Goal: Transaction & Acquisition: Purchase product/service

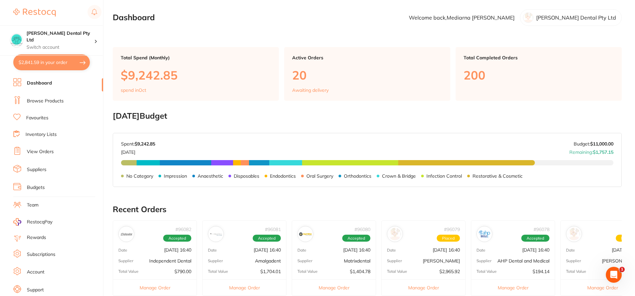
click at [28, 62] on button "$2,841.59 in your order" at bounding box center [51, 62] width 77 height 16
checkbox input "true"
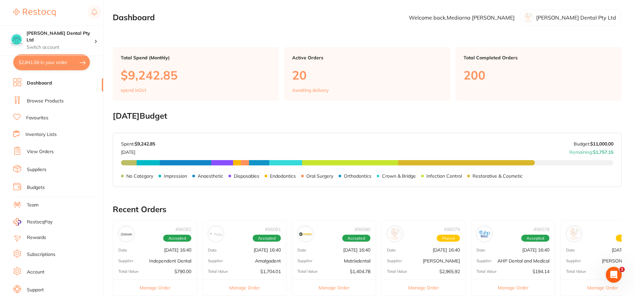
checkbox input "true"
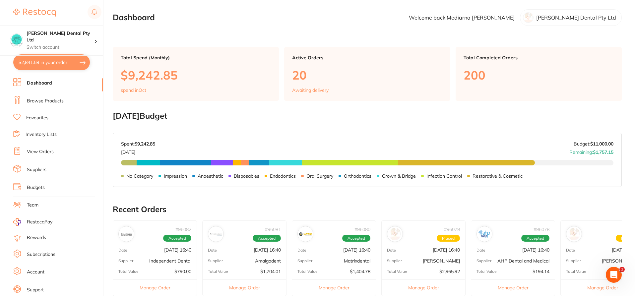
checkbox input "true"
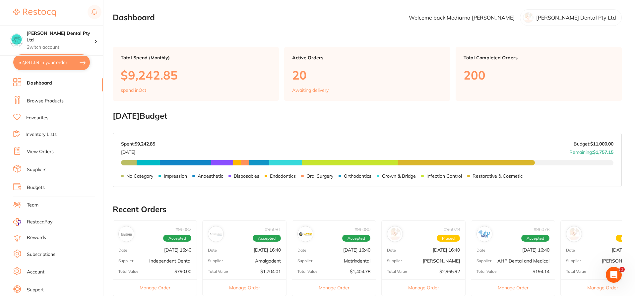
checkbox input "true"
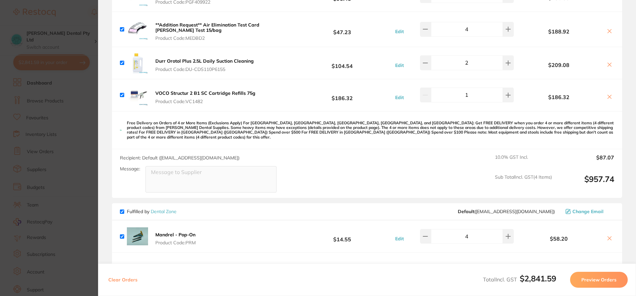
scroll to position [331, 0]
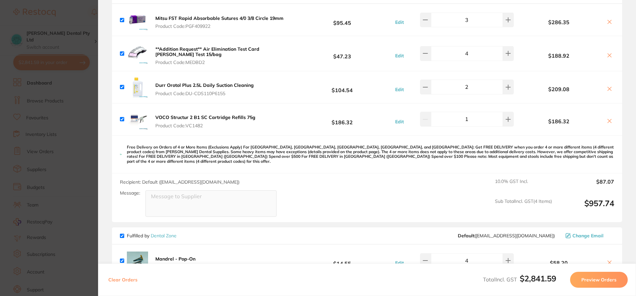
click at [609, 89] on icon at bounding box center [609, 88] width 5 height 5
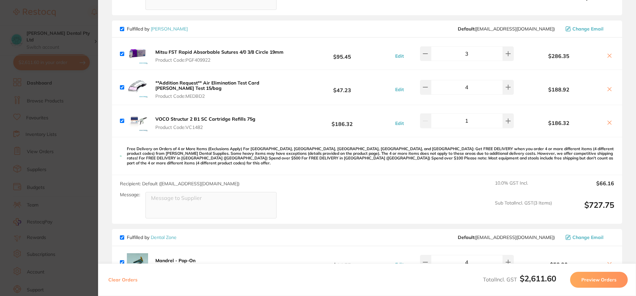
scroll to position [265, 0]
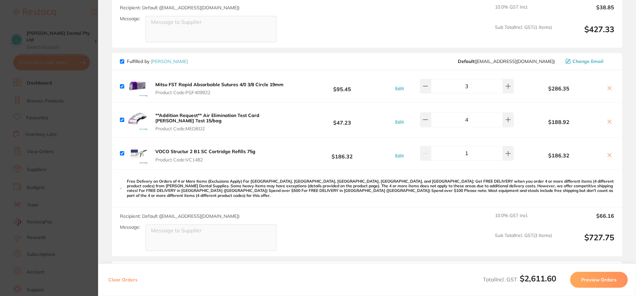
click at [607, 89] on icon at bounding box center [609, 87] width 5 height 5
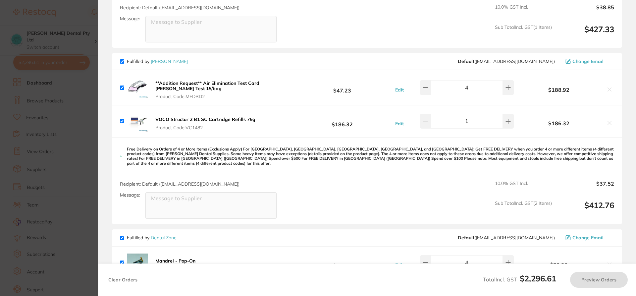
checkbox input "true"
click at [221, 83] on b "**Addition Request** Air Elimination Test Card [PERSON_NAME] Test 15/bag" at bounding box center [207, 85] width 104 height 11
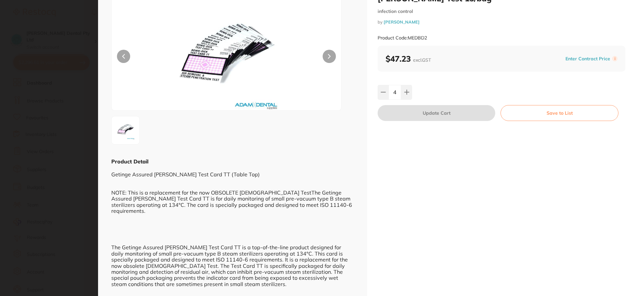
scroll to position [0, 0]
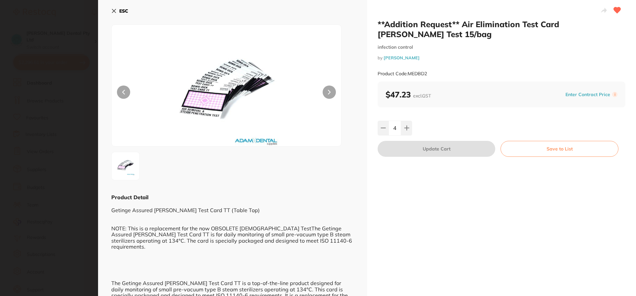
click at [412, 129] on div "4" at bounding box center [502, 128] width 248 height 15
click at [410, 130] on button at bounding box center [406, 128] width 11 height 15
type input "5"
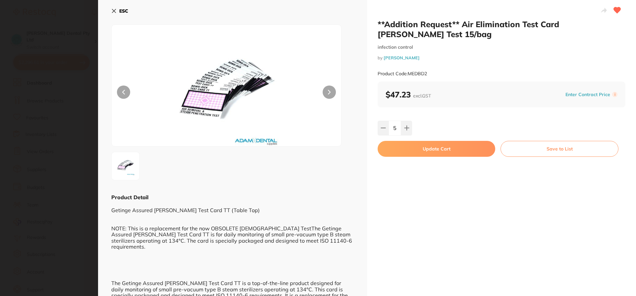
click at [112, 12] on icon at bounding box center [113, 10] width 5 height 5
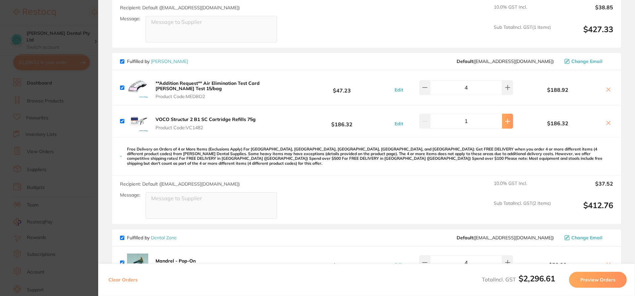
click at [505, 122] on icon at bounding box center [507, 121] width 5 height 5
type input "2"
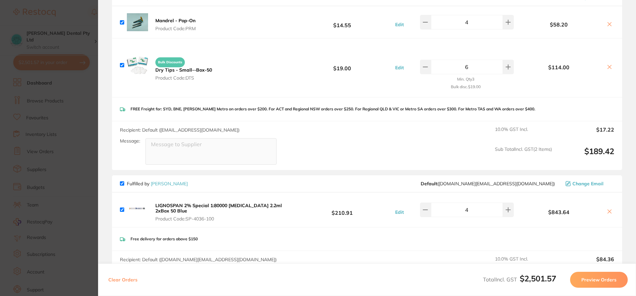
scroll to position [563, 0]
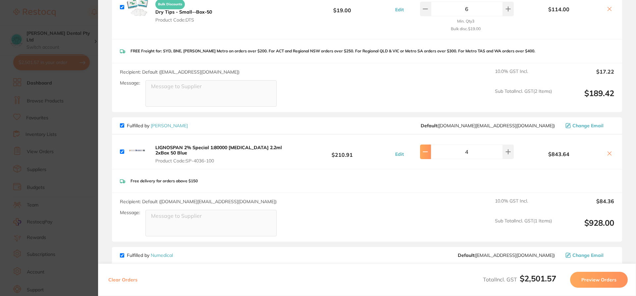
click at [431, 148] on button at bounding box center [425, 151] width 11 height 15
type input "3"
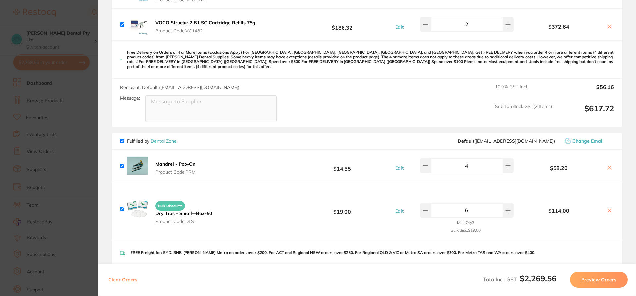
scroll to position [305, 0]
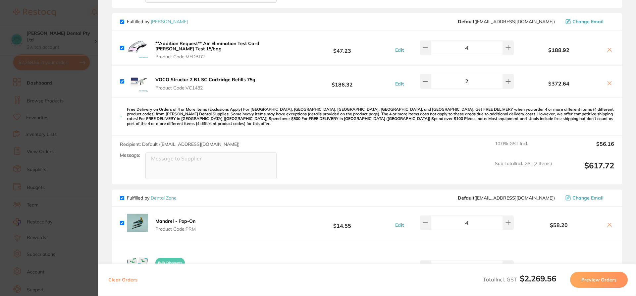
click at [64, 175] on section "Update RRP Set your pre negotiated price for this item. Item Agreed RRP (excl. …" at bounding box center [318, 148] width 636 height 296
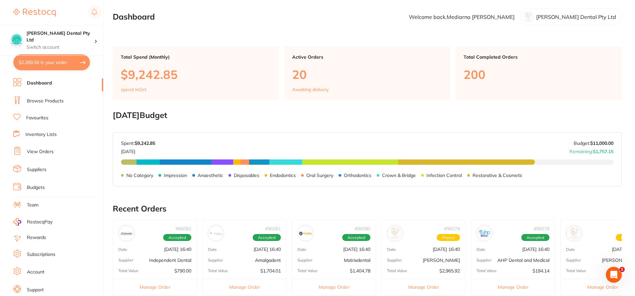
click at [39, 98] on link "Browse Products" at bounding box center [45, 101] width 37 height 7
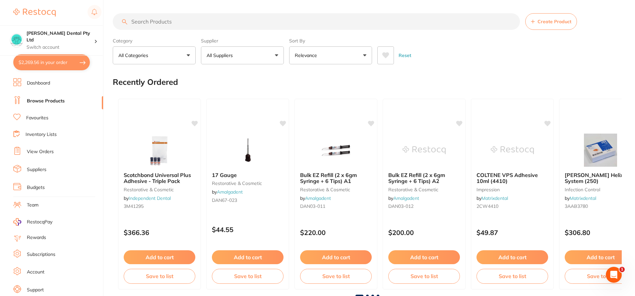
click at [153, 17] on input "search" at bounding box center [316, 21] width 407 height 17
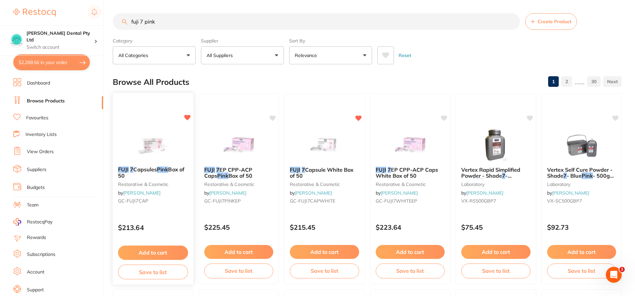
type input "fuji 7 pink"
click at [161, 252] on button "Add to cart" at bounding box center [153, 253] width 70 height 14
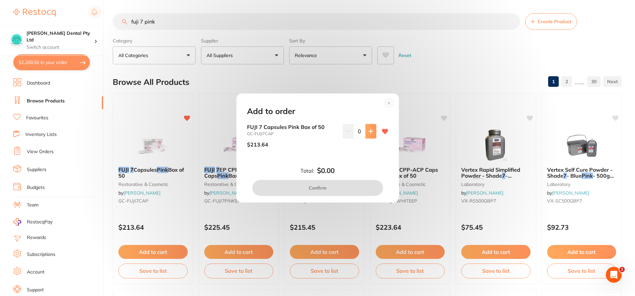
click at [365, 132] on button at bounding box center [370, 131] width 11 height 15
type input "1"
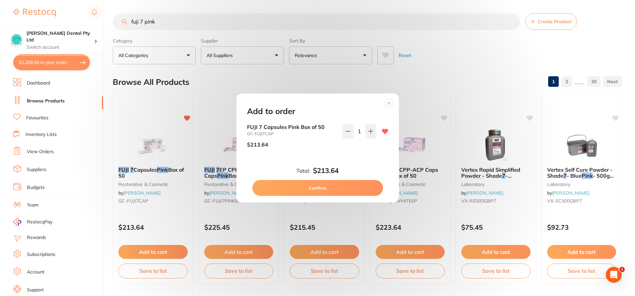
click at [334, 187] on button "Confirm" at bounding box center [317, 188] width 131 height 16
checkbox input "false"
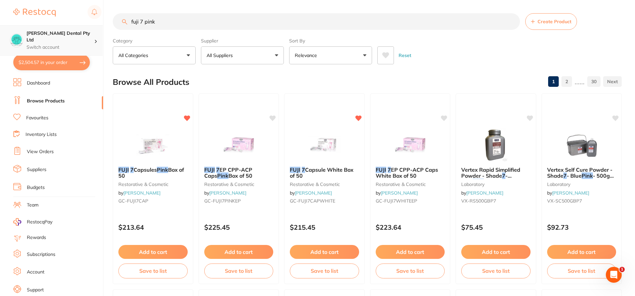
scroll to position [0, 0]
drag, startPoint x: 158, startPoint y: 19, endPoint x: 69, endPoint y: 47, distance: 93.8
click at [69, 47] on div "$2,504.57 Biltoft Dental Pty Ltd Switch account Biltoft Dental Pty Ltd $2,504.5…" at bounding box center [317, 148] width 635 height 296
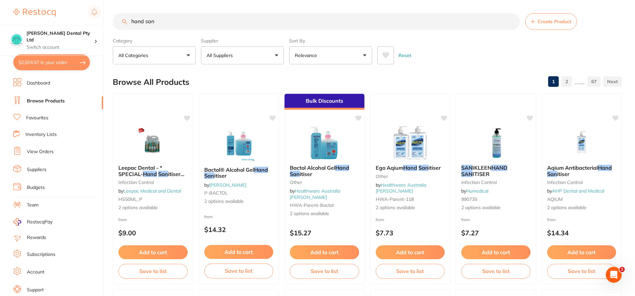
scroll to position [0, 0]
type input "hand san"
click at [31, 121] on link "Favourites" at bounding box center [37, 118] width 22 height 7
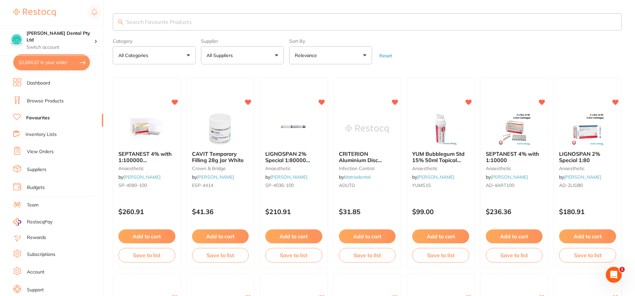
click at [191, 19] on input "search" at bounding box center [367, 21] width 509 height 17
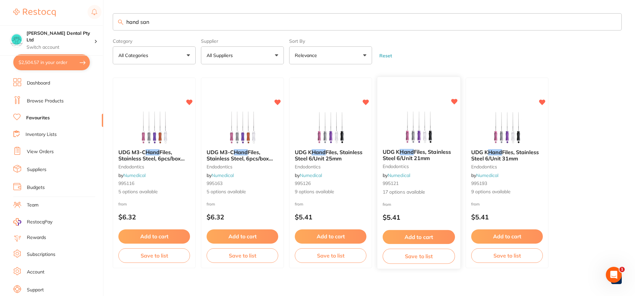
scroll to position [7, 0]
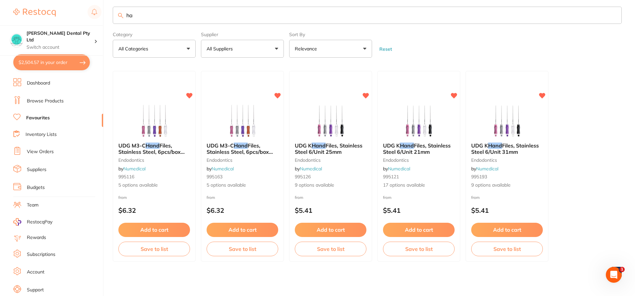
type input "h"
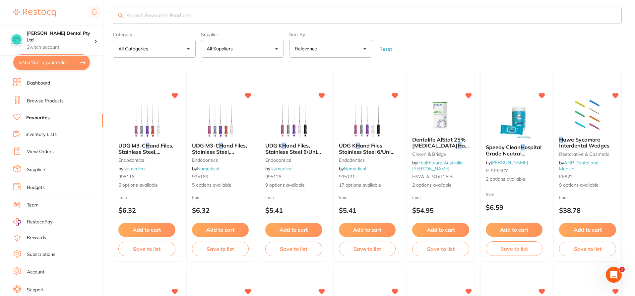
scroll to position [0, 0]
click at [141, 18] on input "search" at bounding box center [367, 15] width 509 height 17
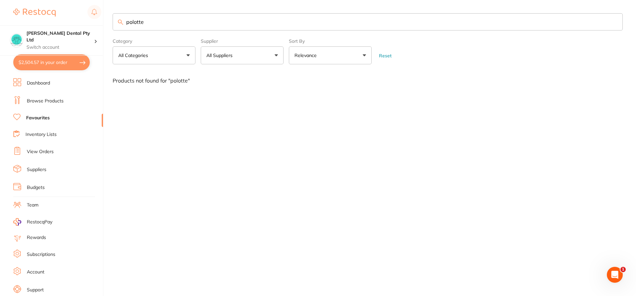
drag, startPoint x: 163, startPoint y: 23, endPoint x: 246, endPoint y: 30, distance: 83.2
click at [10, 23] on div "$2,504.57 Biltoft Dental Pty Ltd Switch account Biltoft Dental Pty Ltd $2,504.5…" at bounding box center [318, 148] width 636 height 296
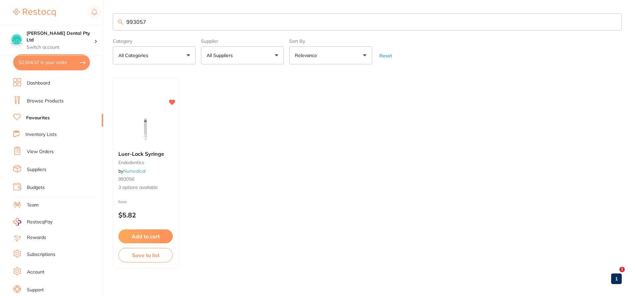
type input "993057"
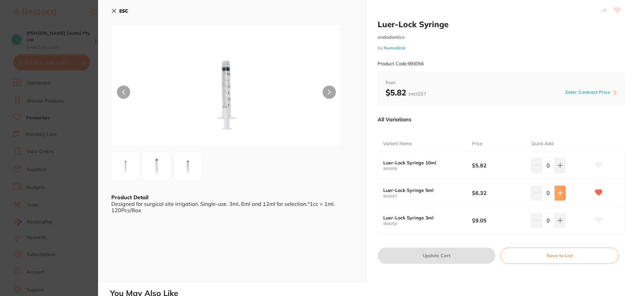
click at [559, 197] on button at bounding box center [560, 193] width 11 height 15
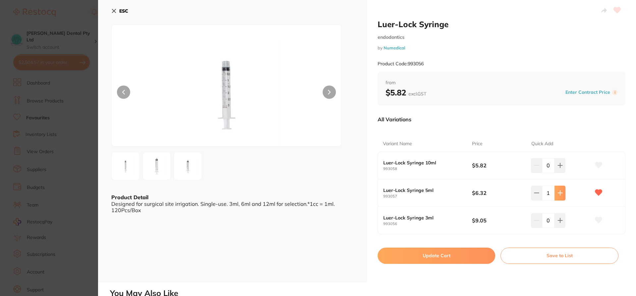
click at [559, 197] on button at bounding box center [560, 193] width 11 height 15
click at [560, 197] on button at bounding box center [560, 193] width 11 height 15
type input "3"
click at [435, 252] on button "Update Cart" at bounding box center [437, 256] width 118 height 16
checkbox input "false"
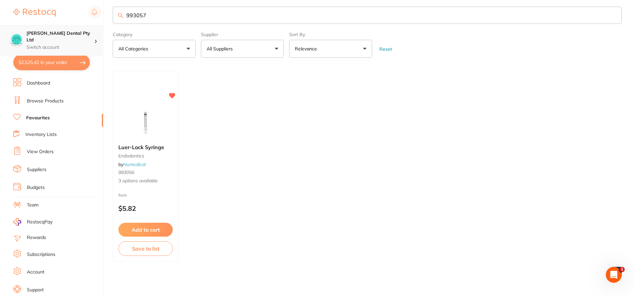
scroll to position [0, 0]
drag, startPoint x: 150, startPoint y: 15, endPoint x: 0, endPoint y: 48, distance: 153.5
click at [0, 48] on div "$2,525.42 Biltoft Dental Pty Ltd Switch account Biltoft Dental Pty Ltd $2,525.4…" at bounding box center [317, 141] width 635 height 296
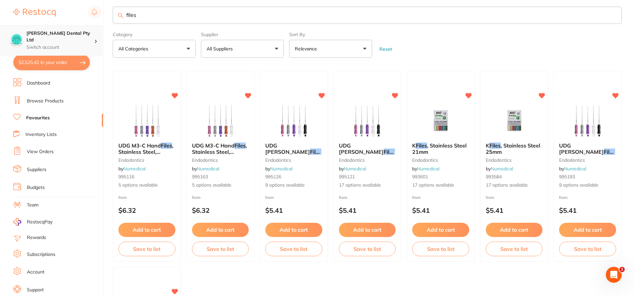
scroll to position [0, 0]
type input "files"
click at [127, 145] on span "UDG M3-C Hand" at bounding box center [139, 145] width 43 height 7
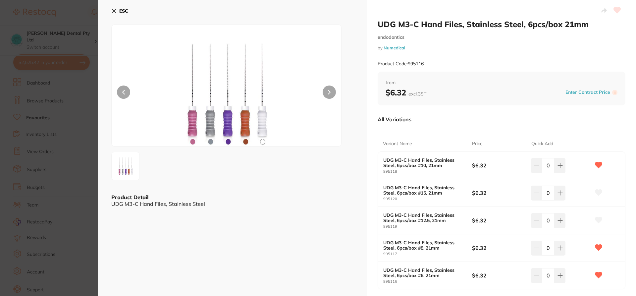
click at [117, 9] on button "ESC" at bounding box center [119, 10] width 17 height 11
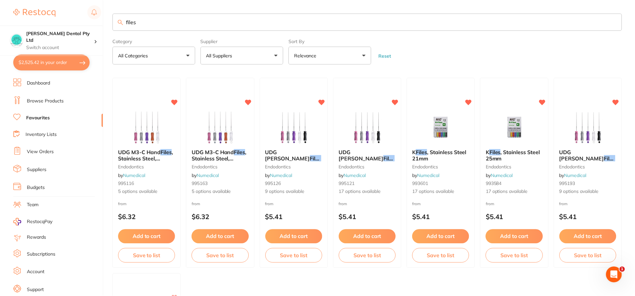
scroll to position [7, 0]
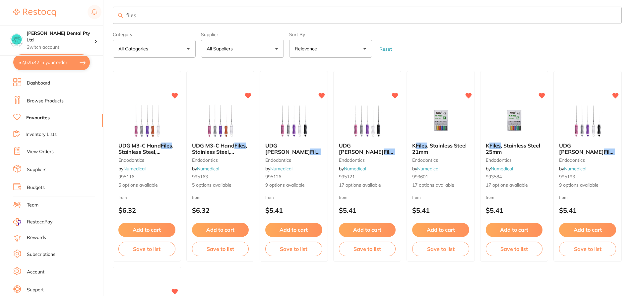
click at [239, 145] on em "Files" at bounding box center [239, 145] width 11 height 7
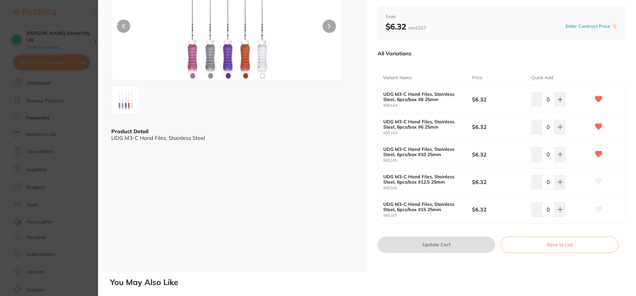
scroll to position [66, 0]
click at [534, 127] on div "0" at bounding box center [548, 126] width 34 height 15
type input "20"
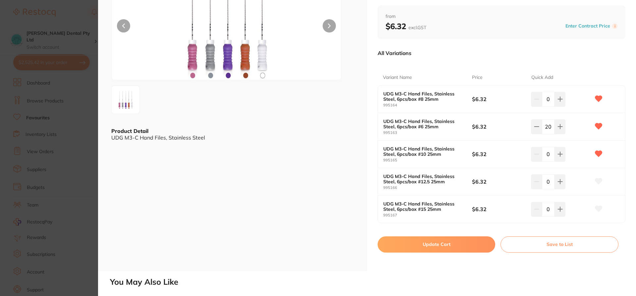
click at [536, 100] on div "0" at bounding box center [548, 99] width 34 height 15
type input "20"
click at [546, 128] on input "20" at bounding box center [548, 126] width 13 height 15
type input "40"
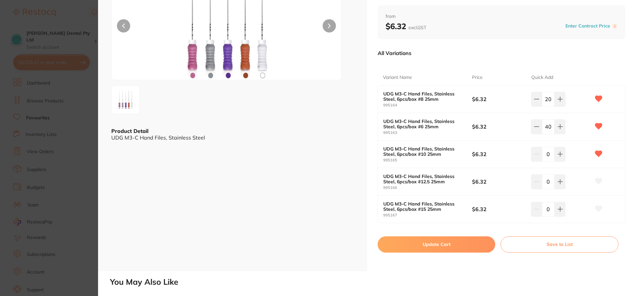
click at [548, 151] on input "0" at bounding box center [548, 154] width 13 height 15
type input "40"
click at [543, 180] on input "0" at bounding box center [548, 181] width 13 height 15
click at [547, 210] on input "0" at bounding box center [548, 209] width 13 height 15
type input "40"
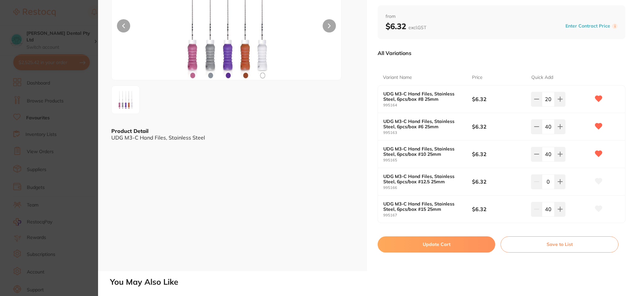
click at [415, 247] on button "Update Cart" at bounding box center [437, 244] width 118 height 16
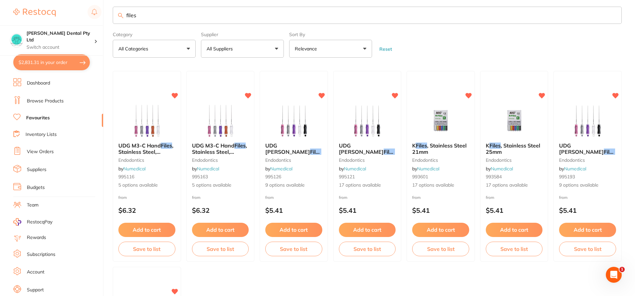
type input "1"
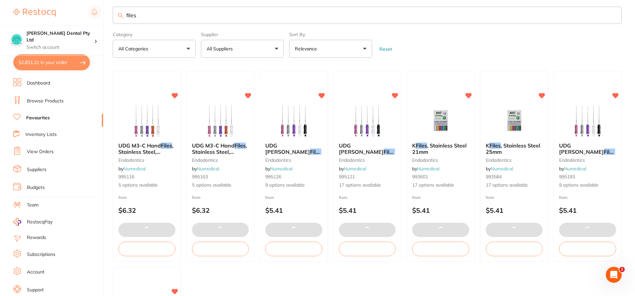
type input "40"
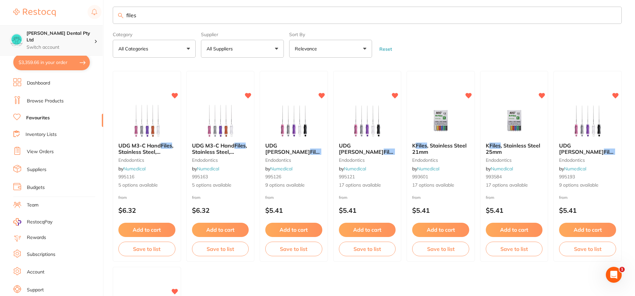
scroll to position [0, 0]
drag, startPoint x: 145, startPoint y: 12, endPoint x: 15, endPoint y: 40, distance: 133.4
click at [15, 40] on div "$3,359.66 Biltoft Dental Pty Ltd Switch account Biltoft Dental Pty Ltd $3,359.6…" at bounding box center [317, 141] width 635 height 296
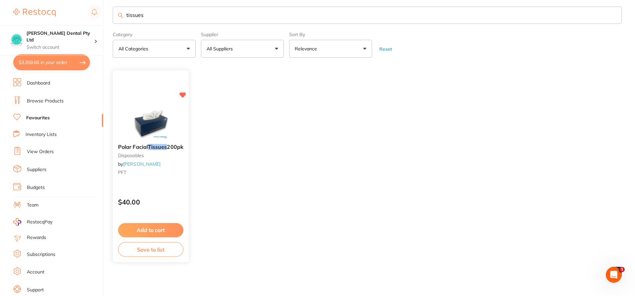
scroll to position [0, 0]
type input "tissues"
click at [167, 229] on button "Add to cart" at bounding box center [150, 230] width 65 height 14
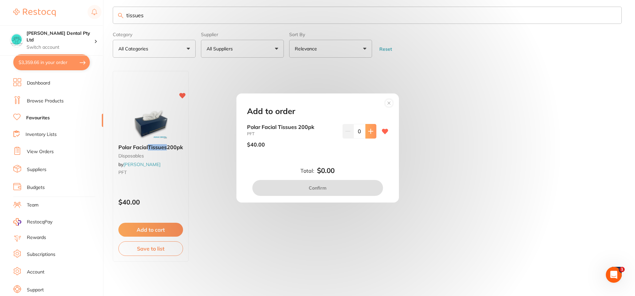
click at [370, 135] on button at bounding box center [370, 131] width 11 height 15
type input "1"
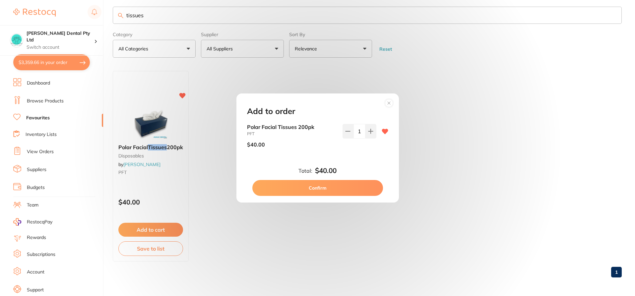
click at [337, 184] on button "Confirm" at bounding box center [317, 188] width 131 height 16
checkbox input "false"
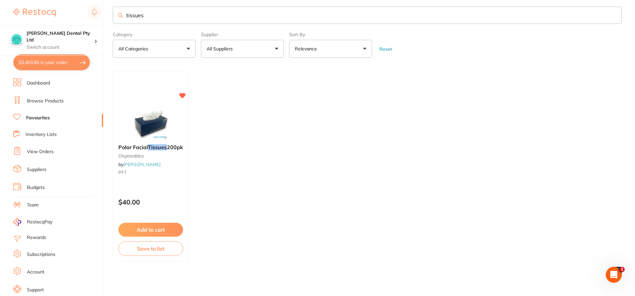
click at [35, 59] on button "$3,403.66 in your order" at bounding box center [51, 62] width 77 height 16
checkbox input "true"
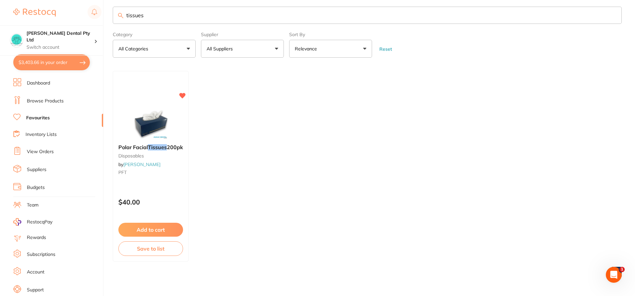
checkbox input "true"
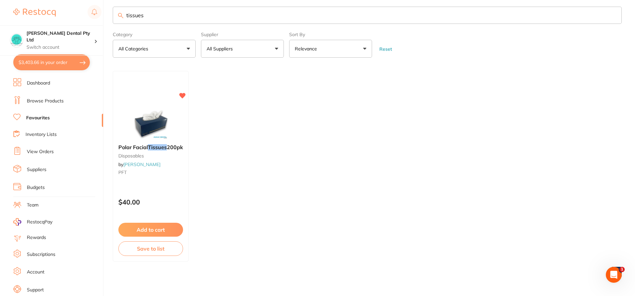
checkbox input "true"
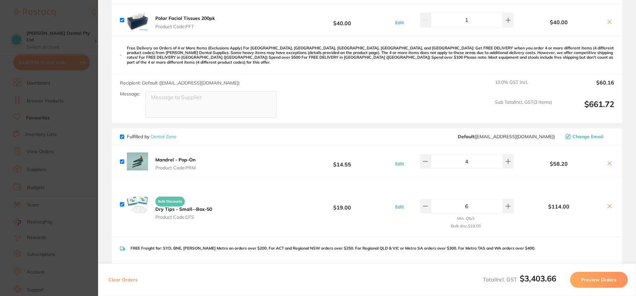
scroll to position [464, 0]
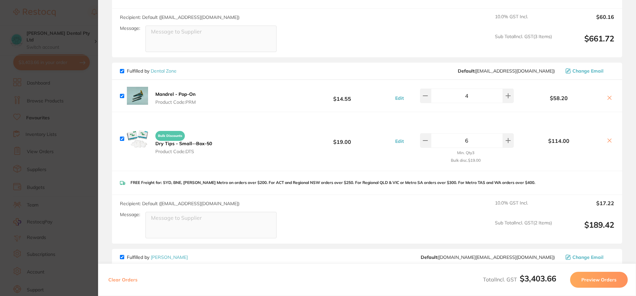
click at [206, 140] on b "Dry Tips - Small--Box-50" at bounding box center [183, 143] width 57 height 6
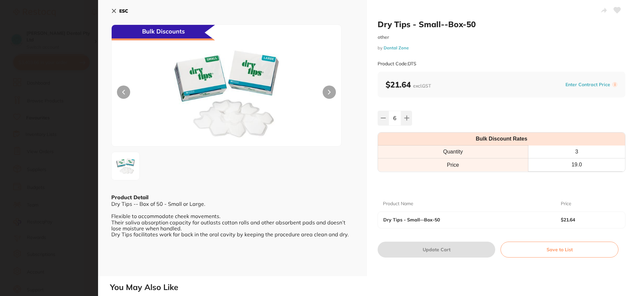
scroll to position [0, 0]
click at [113, 10] on icon at bounding box center [114, 11] width 4 height 4
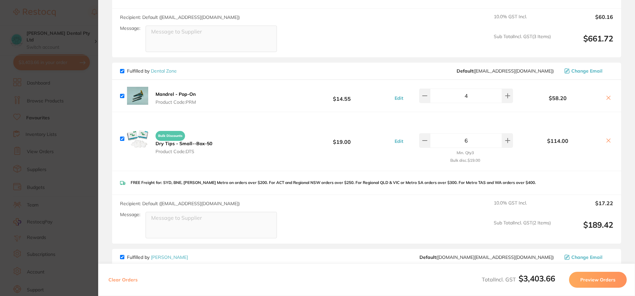
click at [606, 139] on icon at bounding box center [608, 141] width 4 height 4
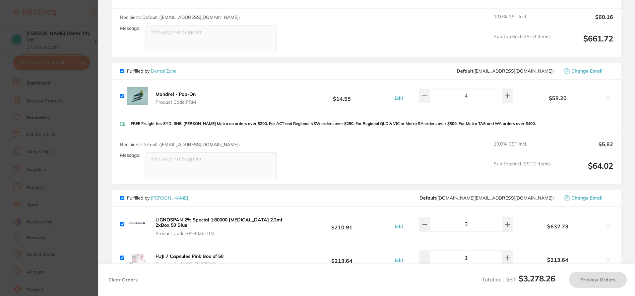
checkbox input "true"
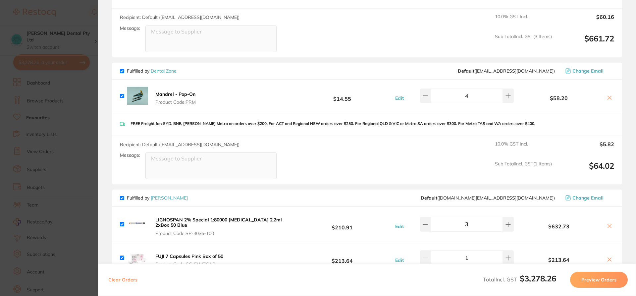
click at [57, 42] on section "Update RRP Set your pre negotiated price for this item. Item Agreed RRP (excl. …" at bounding box center [318, 148] width 636 height 296
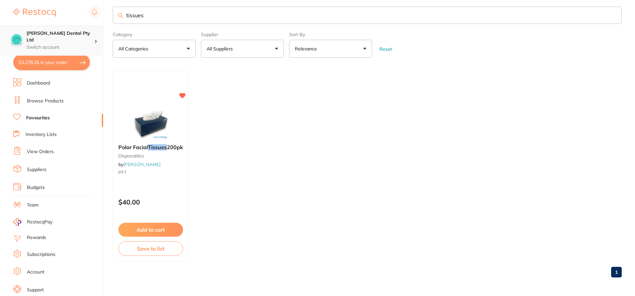
scroll to position [0, 0]
drag, startPoint x: 41, startPoint y: 35, endPoint x: 32, endPoint y: 36, distance: 8.4
click at [32, 36] on div "$3,278.26 Biltoft Dental Pty Ltd Switch account Biltoft Dental Pty Ltd $3,278.2…" at bounding box center [317, 141] width 635 height 296
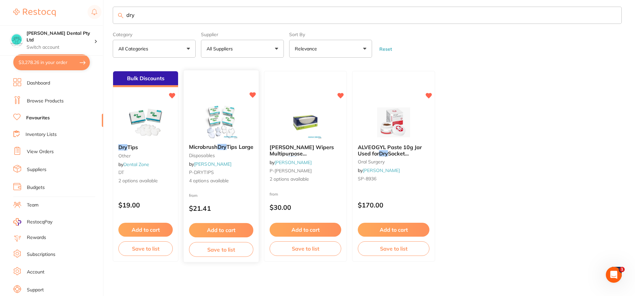
scroll to position [0, 0]
type input "dry"
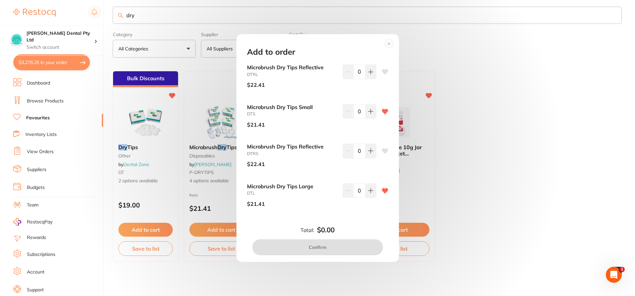
click at [142, 194] on div "Add to order Microbrush Dry Tips Reflective DTRL $22.41 0 Microbrush Dry Tips S…" at bounding box center [317, 148] width 635 height 296
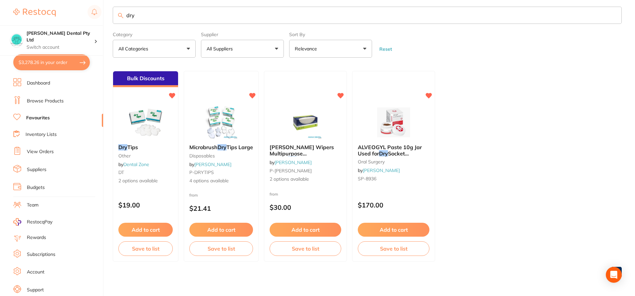
click at [141, 194] on div "Bulk Discounts Dry Tips other by Dental Zone DT 2 options available $19.00 Add …" at bounding box center [146, 166] width 66 height 191
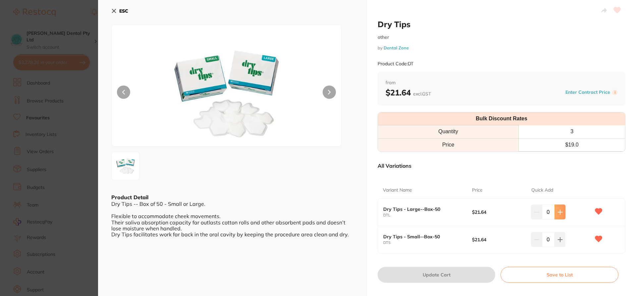
click at [561, 215] on button at bounding box center [560, 211] width 11 height 15
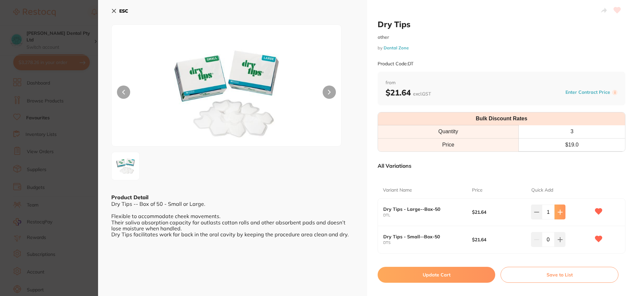
click at [561, 215] on button at bounding box center [560, 211] width 11 height 15
type input "5"
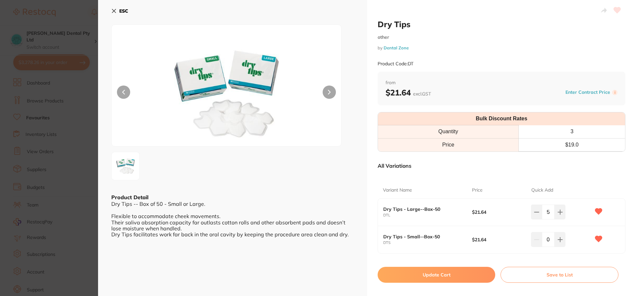
click at [411, 277] on button "Update Cart" at bounding box center [437, 275] width 118 height 16
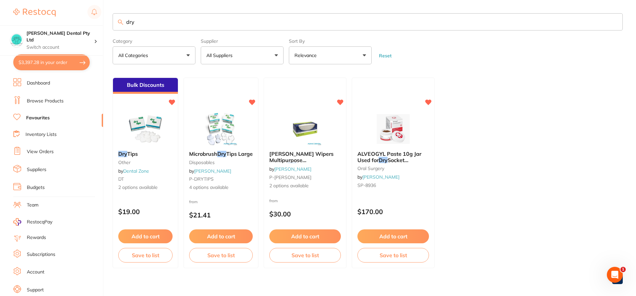
checkbox input "false"
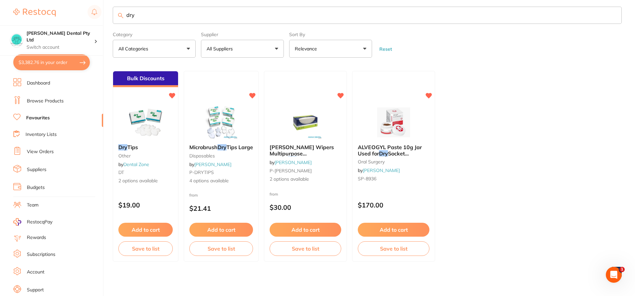
drag, startPoint x: 173, startPoint y: 14, endPoint x: 58, endPoint y: 23, distance: 116.0
click at [54, 23] on div "$3,382.76 Biltoft Dental Pty Ltd Switch account Biltoft Dental Pty Ltd $3,382.7…" at bounding box center [317, 141] width 635 height 296
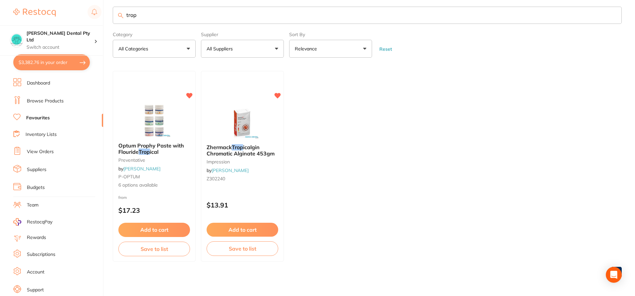
type input "trop"
click at [246, 142] on div "Zhermack Trop icalgin Chromatic Alginate 453gm impression by Adam Dental Z302240" at bounding box center [242, 164] width 82 height 50
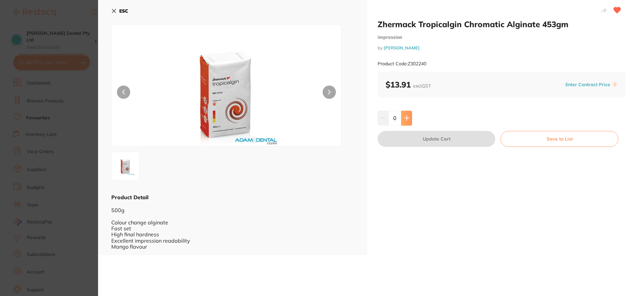
click at [410, 122] on button at bounding box center [406, 118] width 11 height 15
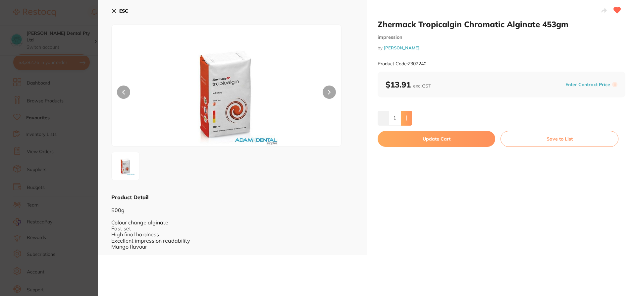
click at [410, 122] on button at bounding box center [406, 118] width 11 height 15
type input "3"
click at [427, 137] on button "Update Cart" at bounding box center [437, 139] width 118 height 16
checkbox input "false"
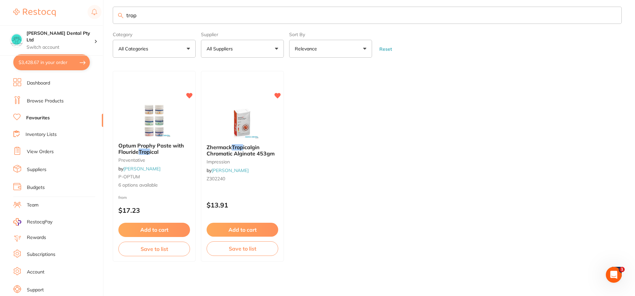
drag, startPoint x: 160, startPoint y: 17, endPoint x: 23, endPoint y: 18, distance: 137.2
click at [23, 18] on div "$3,428.67 Biltoft Dental Pty Ltd Switch account Biltoft Dental Pty Ltd $3,428.6…" at bounding box center [317, 141] width 635 height 296
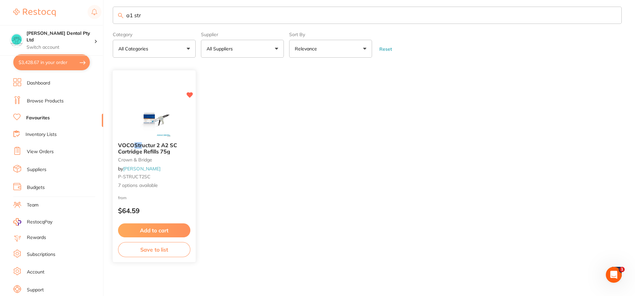
type input "a1 str"
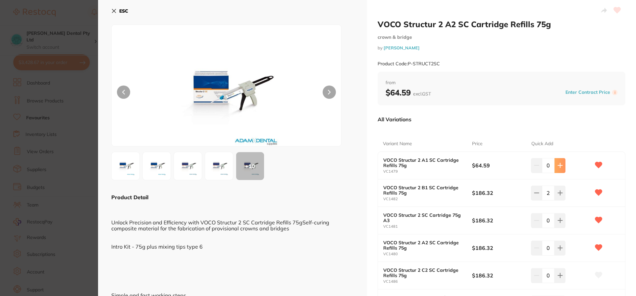
click at [560, 171] on button at bounding box center [560, 165] width 11 height 15
type input "3"
click at [593, 124] on div "All Variations" at bounding box center [502, 119] width 248 height 17
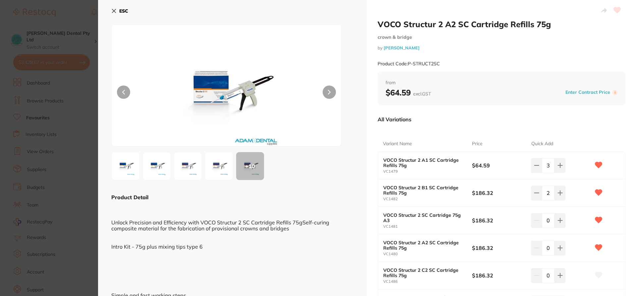
scroll to position [133, 0]
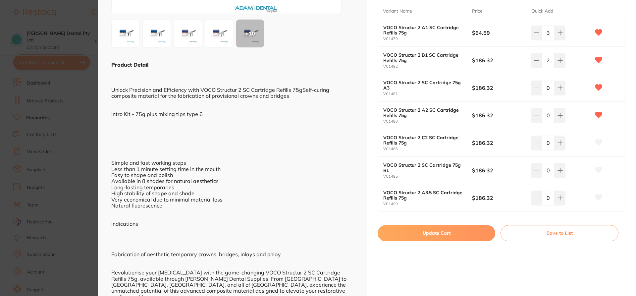
click at [419, 231] on button "Update Cart" at bounding box center [437, 233] width 118 height 16
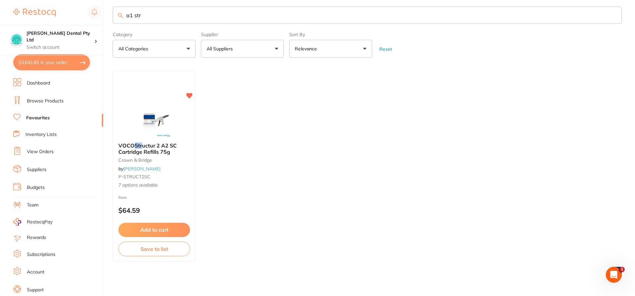
drag, startPoint x: 144, startPoint y: 16, endPoint x: 80, endPoint y: 13, distance: 64.7
click at [80, 13] on div "$3,641.81 Biltoft Dental Pty Ltd Switch account Biltoft Dental Pty Ltd $3,641.8…" at bounding box center [317, 141] width 635 height 296
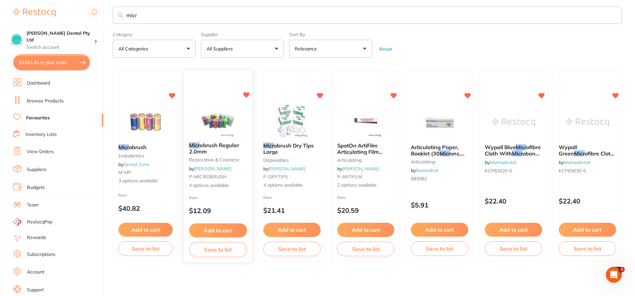
type input "micr"
click at [213, 150] on b "Micr obrush Regular 2.0mm" at bounding box center [218, 148] width 58 height 12
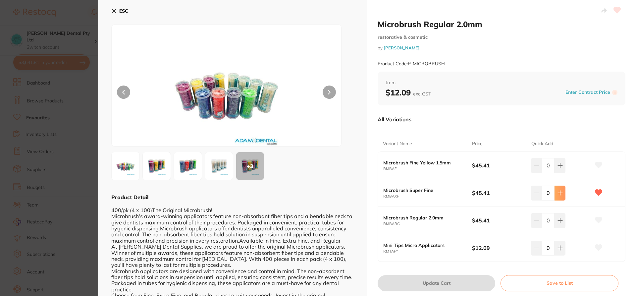
click at [558, 193] on icon at bounding box center [560, 192] width 5 height 5
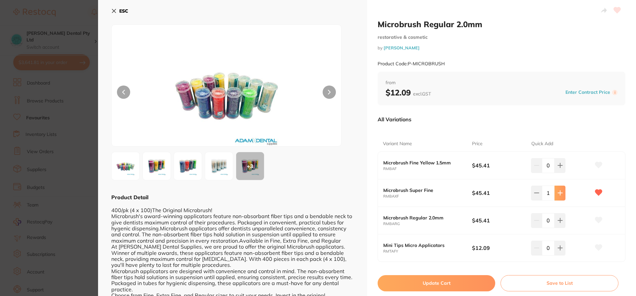
click at [558, 193] on icon at bounding box center [560, 192] width 5 height 5
type input "2"
click at [415, 283] on button "Update Cart" at bounding box center [437, 283] width 118 height 16
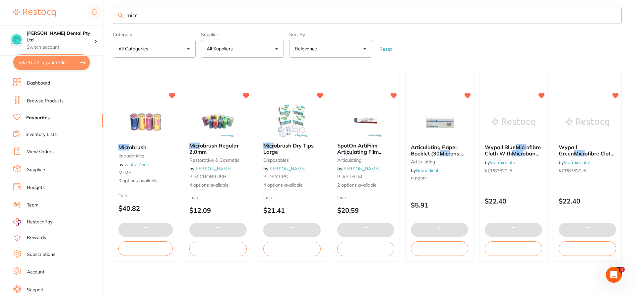
scroll to position [560, 0]
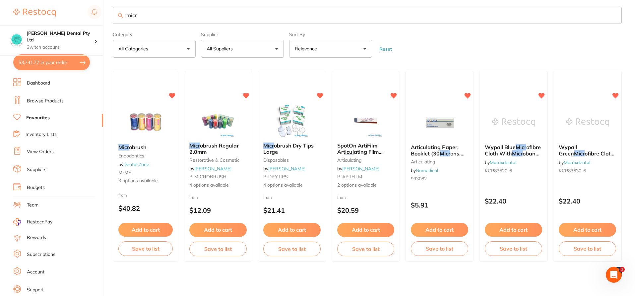
drag, startPoint x: 37, startPoint y: 56, endPoint x: 143, endPoint y: 98, distance: 114.4
click at [37, 56] on button "$3,741.72 in your order" at bounding box center [51, 62] width 77 height 16
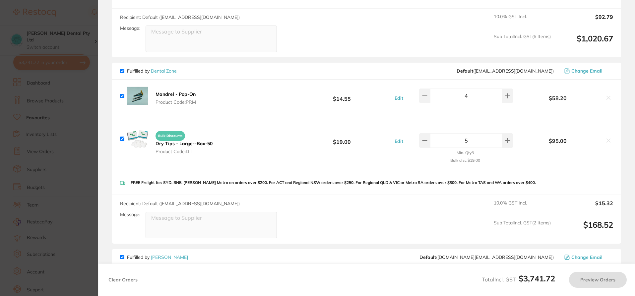
checkbox input "true"
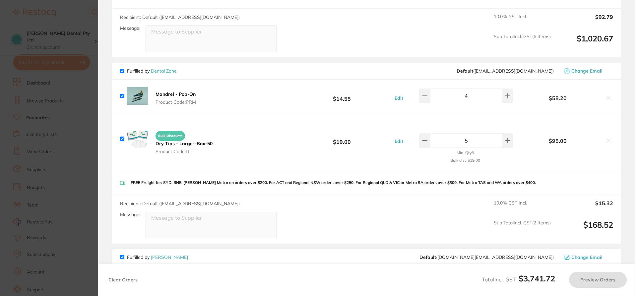
checkbox input "true"
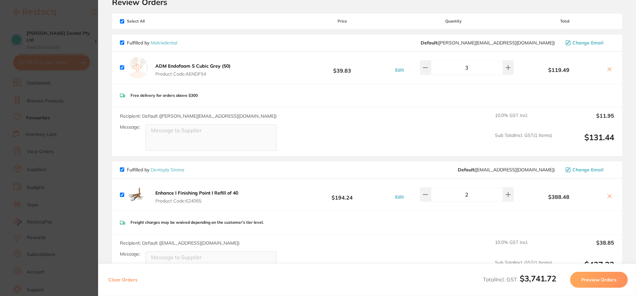
scroll to position [0, 0]
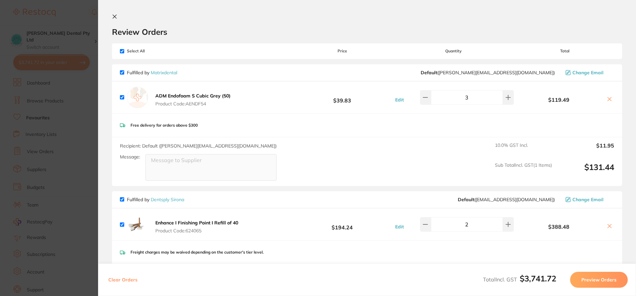
click at [116, 15] on icon at bounding box center [115, 17] width 4 height 4
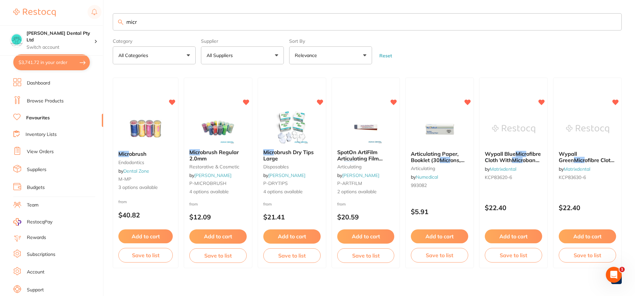
drag, startPoint x: 150, startPoint y: 18, endPoint x: 68, endPoint y: 3, distance: 83.4
click at [68, 3] on div "$3,741.72 Biltoft Dental Pty Ltd Switch account Biltoft Dental Pty Ltd $3,741.7…" at bounding box center [317, 148] width 635 height 296
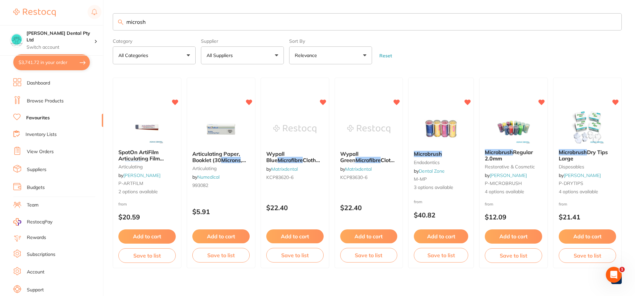
drag, startPoint x: 153, startPoint y: 17, endPoint x: 78, endPoint y: 24, distance: 75.2
click at [76, 23] on div "$3,741.72 Biltoft Dental Pty Ltd Switch account Biltoft Dental Pty Ltd $3,741.7…" at bounding box center [317, 148] width 635 height 296
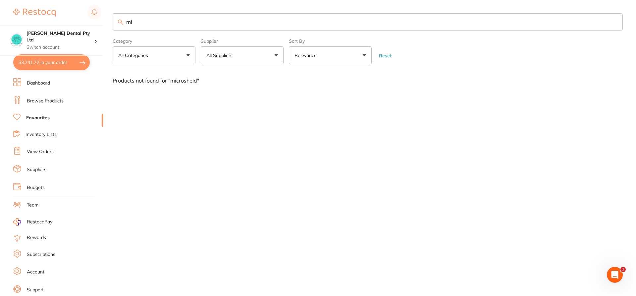
type input "m"
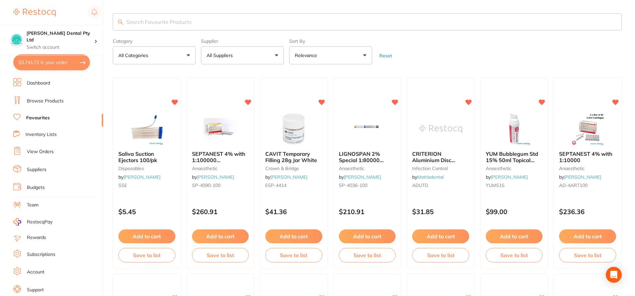
click at [56, 97] on li "Browse Products" at bounding box center [58, 101] width 90 height 10
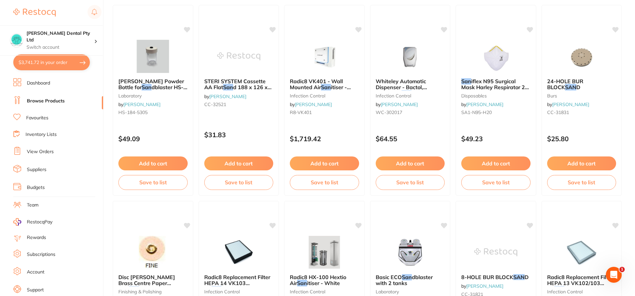
scroll to position [1192, 0]
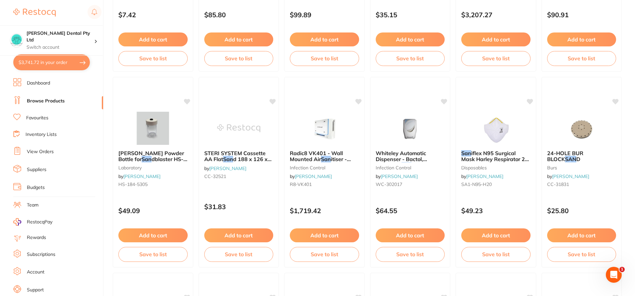
type input "san"
click at [39, 98] on link "Browse Products" at bounding box center [46, 101] width 38 height 7
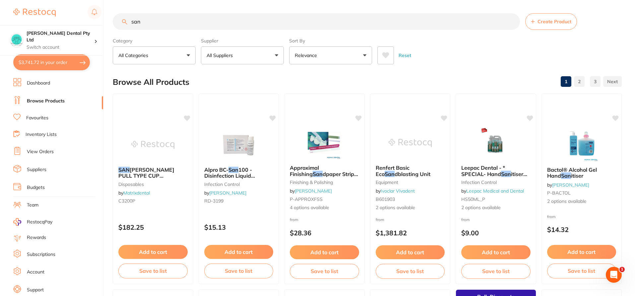
click at [44, 113] on ul "Dashboard Browse Products Favourites Inventory Lists View Orders Suppliers Budg…" at bounding box center [58, 192] width 90 height 229
click at [44, 117] on link "Favourites" at bounding box center [37, 118] width 22 height 7
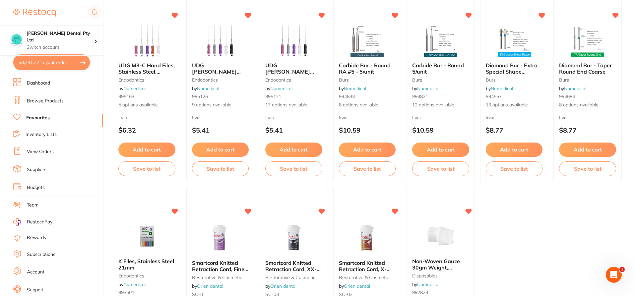
scroll to position [1212, 0]
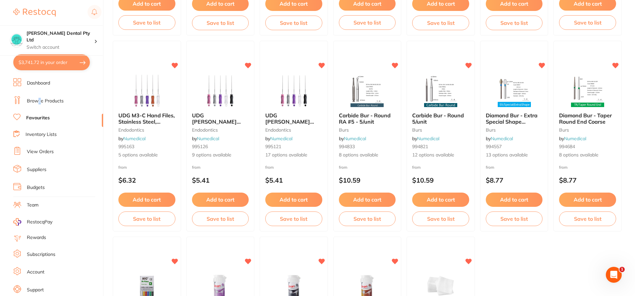
click at [40, 102] on link "Browse Products" at bounding box center [45, 101] width 37 height 7
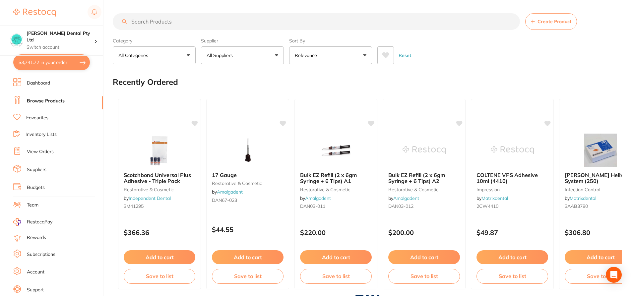
click at [177, 19] on input "search" at bounding box center [316, 21] width 407 height 17
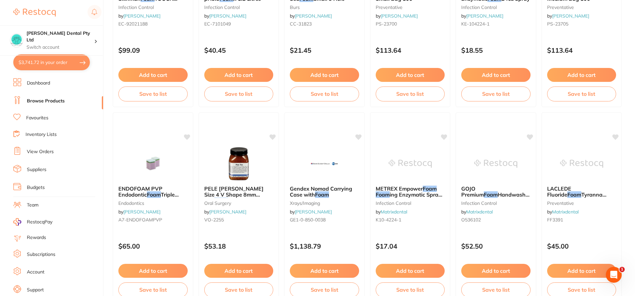
scroll to position [1589, 0]
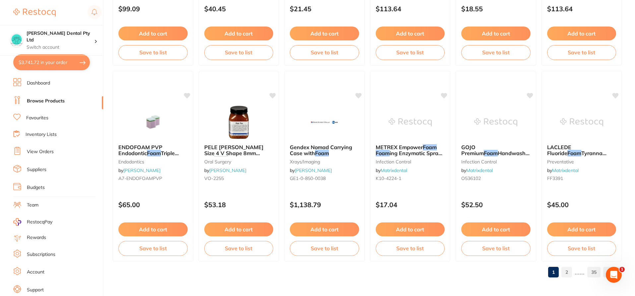
type input "foam"
drag, startPoint x: 83, startPoint y: 221, endPoint x: 95, endPoint y: 225, distance: 12.5
click at [83, 221] on li "RestocqPay" at bounding box center [55, 222] width 95 height 8
click at [39, 101] on link "Browse Products" at bounding box center [46, 101] width 38 height 7
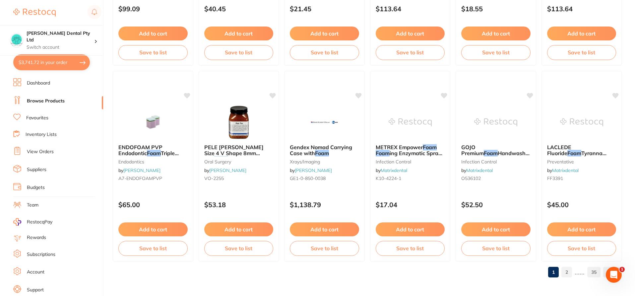
scroll to position [0, 0]
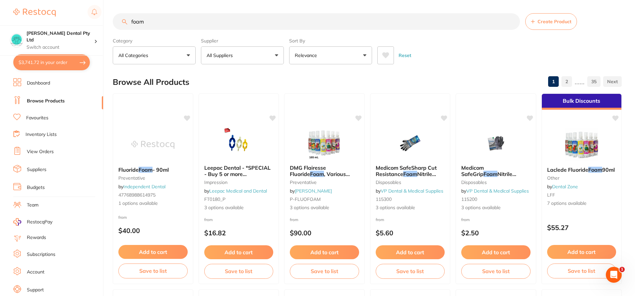
click at [35, 121] on link "Favourites" at bounding box center [37, 118] width 22 height 7
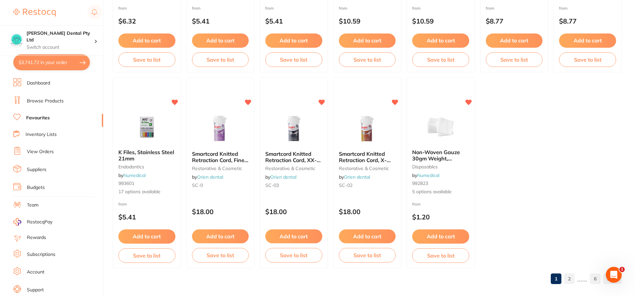
scroll to position [1377, 0]
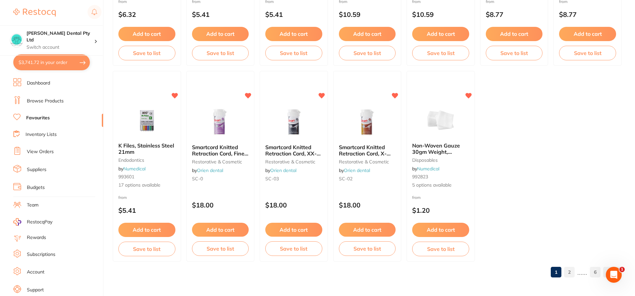
click at [569, 274] on link "2" at bounding box center [569, 271] width 11 height 13
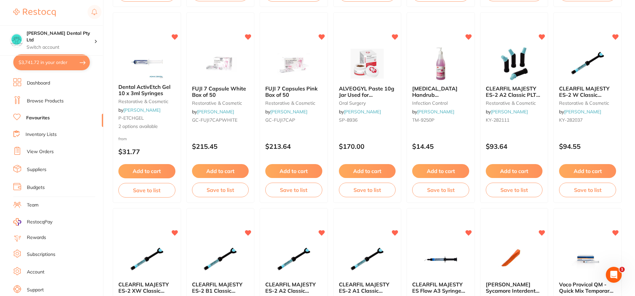
scroll to position [450, 0]
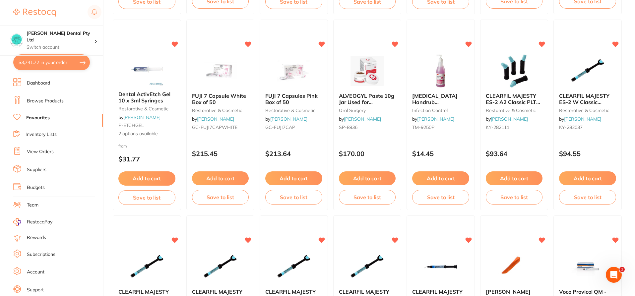
click at [438, 181] on button "Add to cart" at bounding box center [440, 178] width 57 height 14
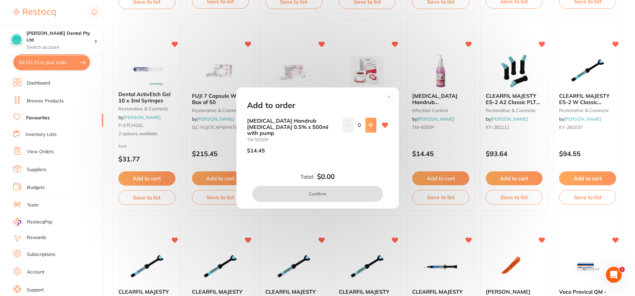
scroll to position [0, 0]
click at [371, 128] on icon at bounding box center [370, 124] width 5 height 5
click at [370, 128] on icon at bounding box center [370, 124] width 5 height 5
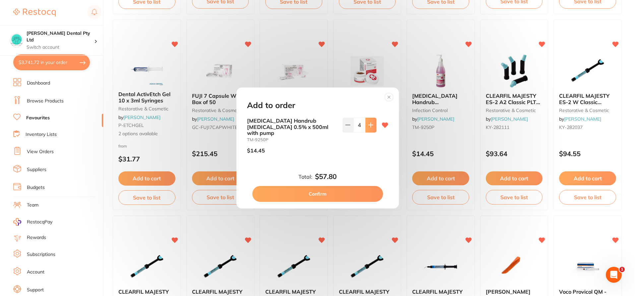
click at [369, 131] on button at bounding box center [370, 125] width 11 height 15
type input "5"
click at [328, 193] on button "Confirm" at bounding box center [317, 194] width 131 height 16
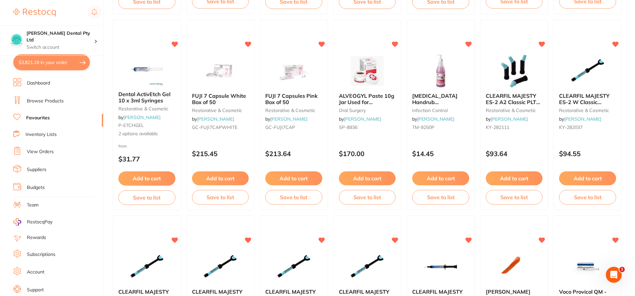
checkbox input "false"
click at [44, 153] on link "View Orders" at bounding box center [40, 151] width 27 height 7
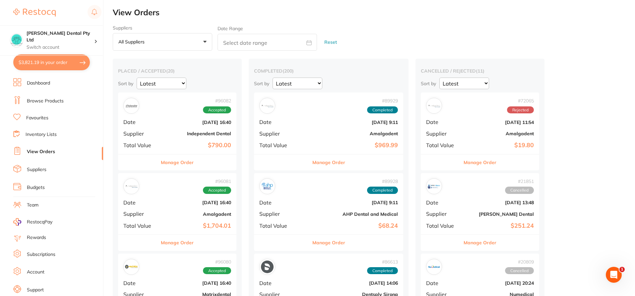
click at [179, 145] on b "$790.00" at bounding box center [197, 145] width 68 height 7
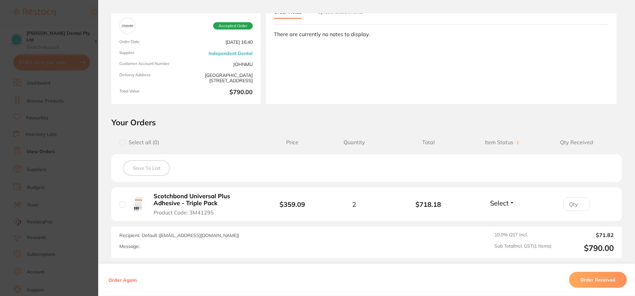
scroll to position [106, 0]
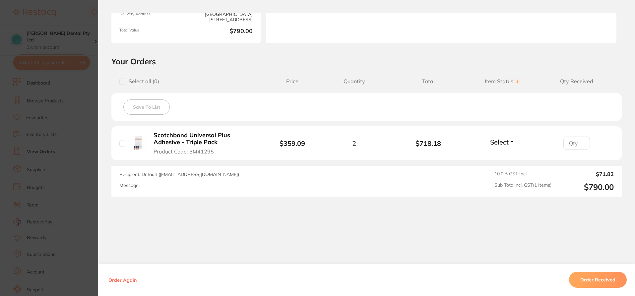
drag, startPoint x: 599, startPoint y: 281, endPoint x: 595, endPoint y: 277, distance: 5.4
click at [599, 280] on button "Order Received" at bounding box center [598, 280] width 58 height 16
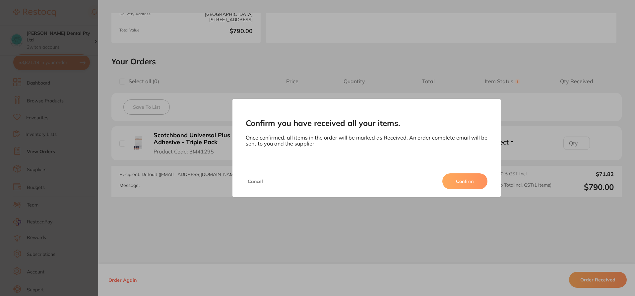
click at [477, 184] on button "Confirm" at bounding box center [464, 181] width 45 height 16
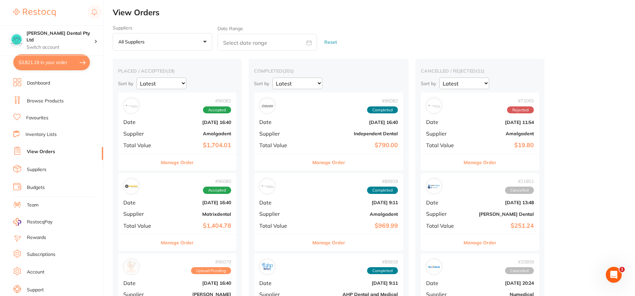
click at [177, 161] on button "Manage Order" at bounding box center [177, 162] width 33 height 16
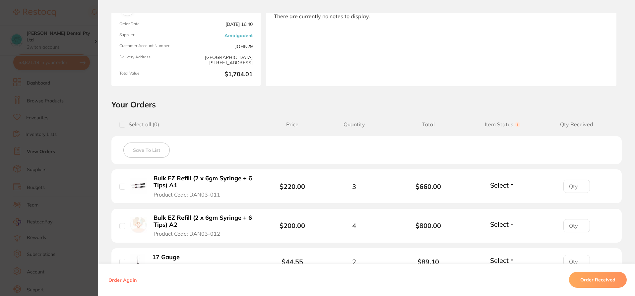
scroll to position [166, 0]
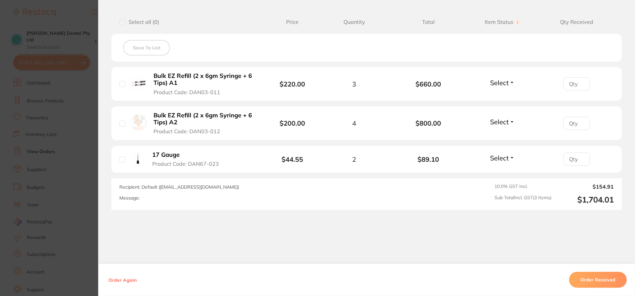
click at [604, 278] on button "Order Received" at bounding box center [598, 280] width 58 height 16
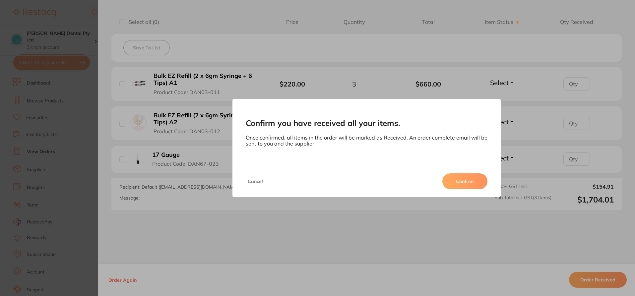
click at [478, 181] on button "Confirm" at bounding box center [464, 181] width 45 height 16
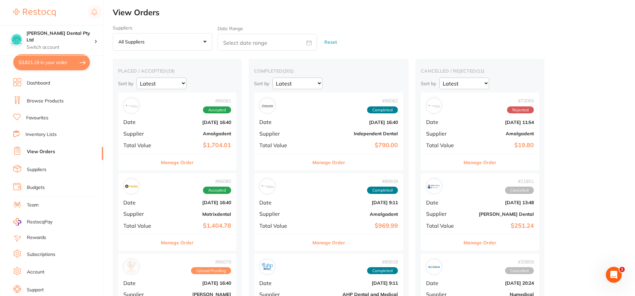
click at [464, 179] on div "# 21851 Cancelled" at bounding box center [480, 186] width 108 height 16
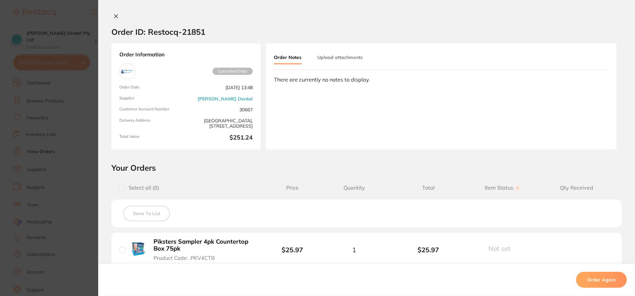
click at [114, 16] on icon at bounding box center [116, 17] width 4 height 4
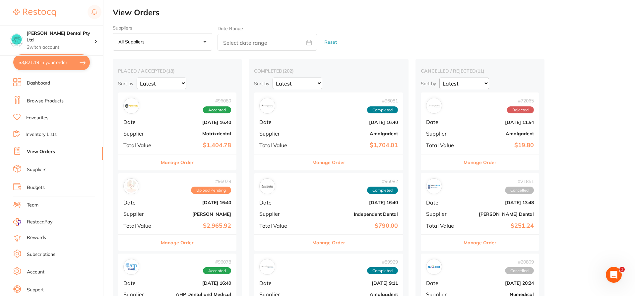
click at [178, 159] on button "Manage Order" at bounding box center [177, 162] width 33 height 16
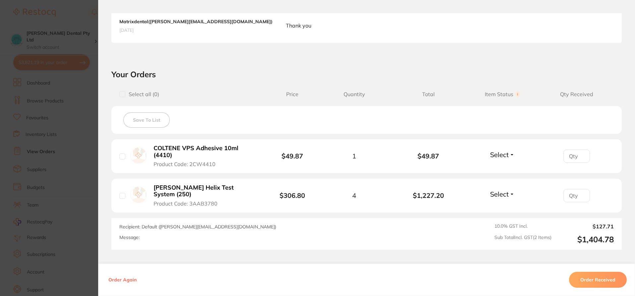
scroll to position [199, 0]
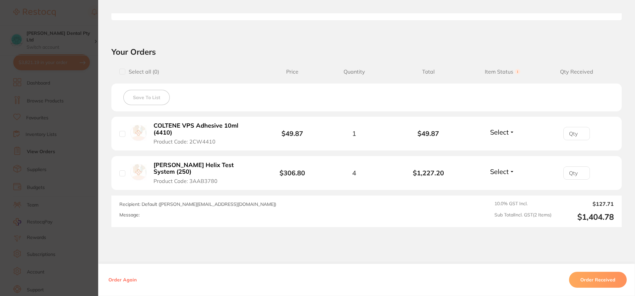
click at [608, 281] on button "Order Received" at bounding box center [598, 280] width 58 height 16
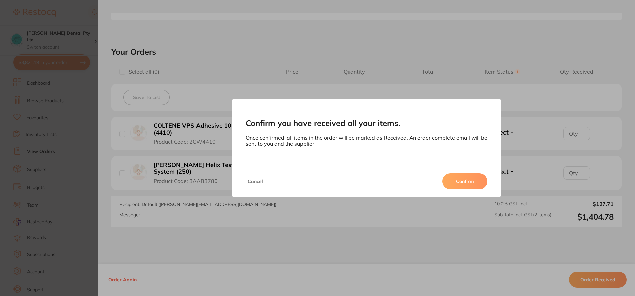
click at [463, 179] on button "Confirm" at bounding box center [464, 181] width 45 height 16
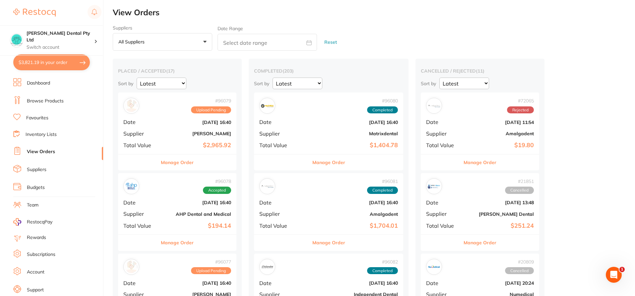
click at [179, 160] on button "Manage Order" at bounding box center [177, 162] width 33 height 16
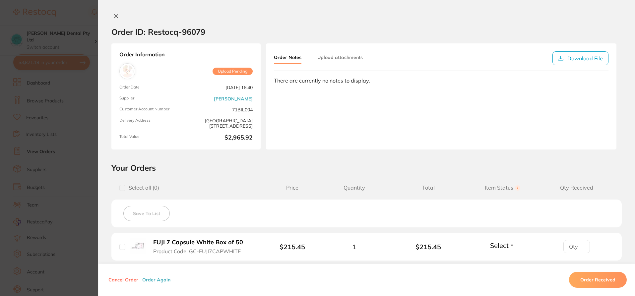
click at [113, 17] on icon at bounding box center [115, 16] width 5 height 5
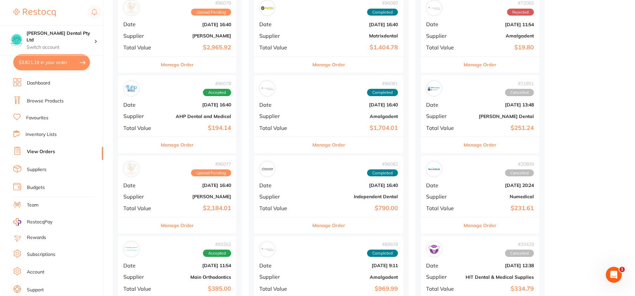
scroll to position [99, 0]
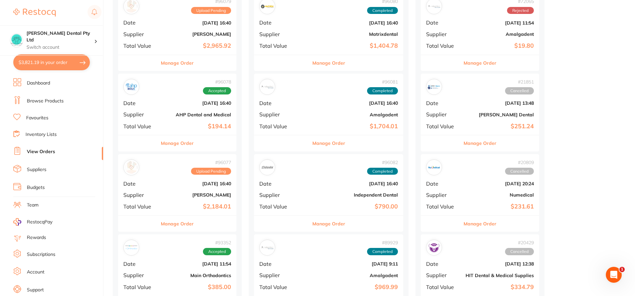
click at [193, 121] on div "# 96078 Accepted Date Oct 7 2025, 16:40 Supplier AHP Dental and Medical Total V…" at bounding box center [177, 104] width 118 height 61
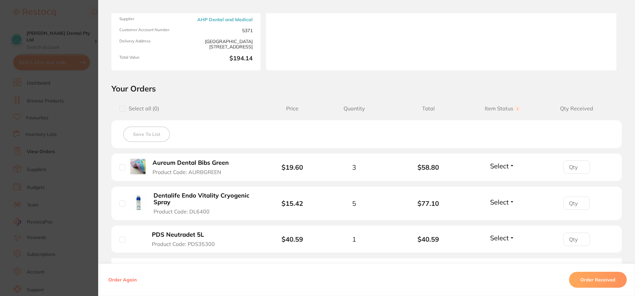
scroll to position [99, 0]
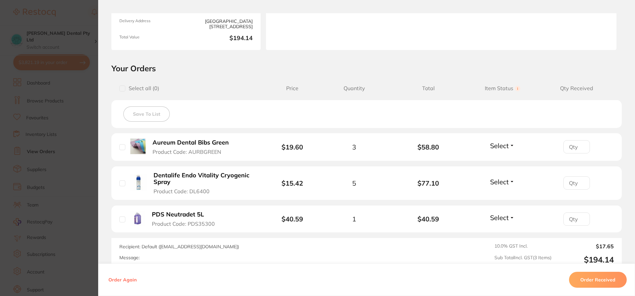
click at [601, 280] on button "Order Received" at bounding box center [598, 280] width 58 height 16
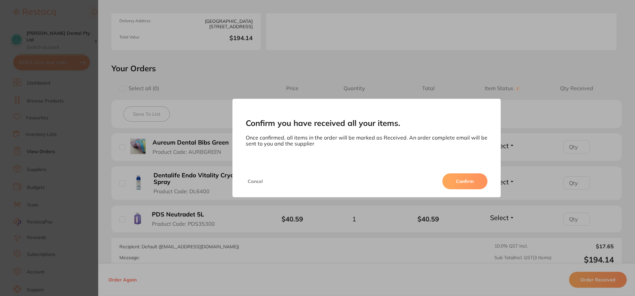
click at [464, 179] on button "Confirm" at bounding box center [464, 181] width 45 height 16
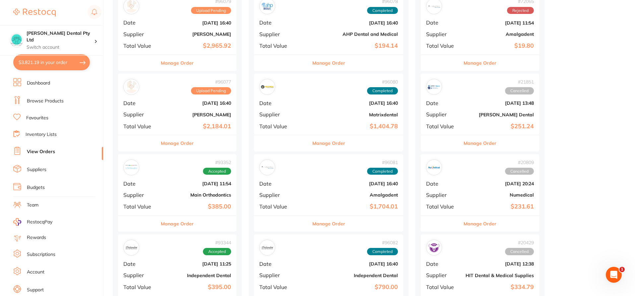
click at [168, 207] on b "$385.00" at bounding box center [197, 206] width 68 height 7
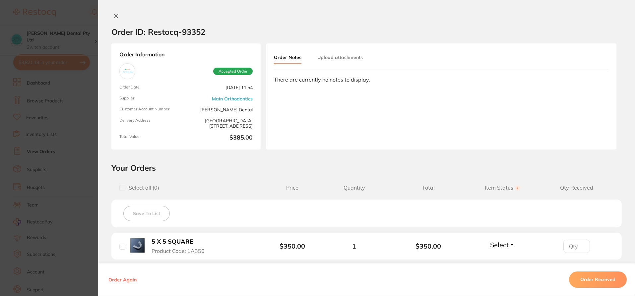
click at [114, 17] on icon at bounding box center [116, 17] width 4 height 4
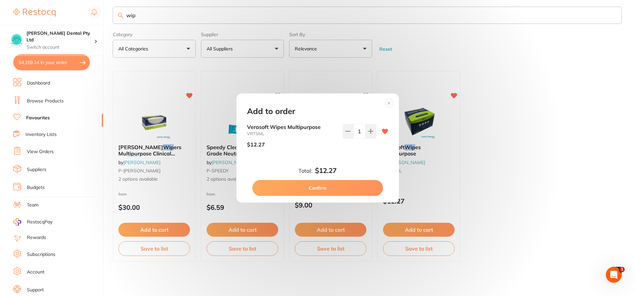
click at [368, 132] on icon at bounding box center [370, 131] width 4 height 4
type input "2"
drag, startPoint x: 329, startPoint y: 192, endPoint x: 567, endPoint y: 207, distance: 238.1
click at [329, 192] on button "Confirm" at bounding box center [317, 188] width 131 height 16
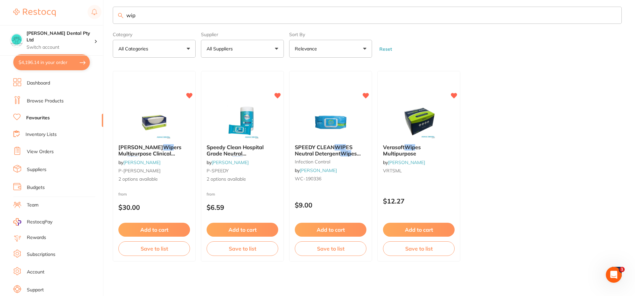
drag, startPoint x: 35, startPoint y: 62, endPoint x: 188, endPoint y: 12, distance: 160.8
click at [35, 61] on button "$4,196.14 in your order" at bounding box center [51, 62] width 77 height 16
checkbox input "true"
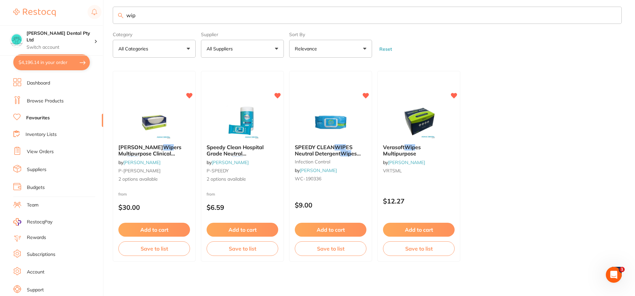
checkbox input "true"
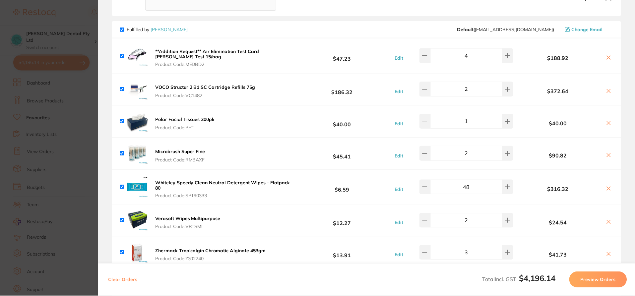
scroll to position [295, 0]
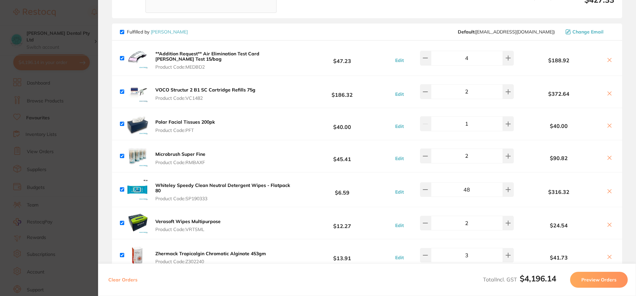
click at [62, 141] on section "Update RRP Set your pre negotiated price for this item. Item Agreed RRP (excl. …" at bounding box center [318, 148] width 636 height 296
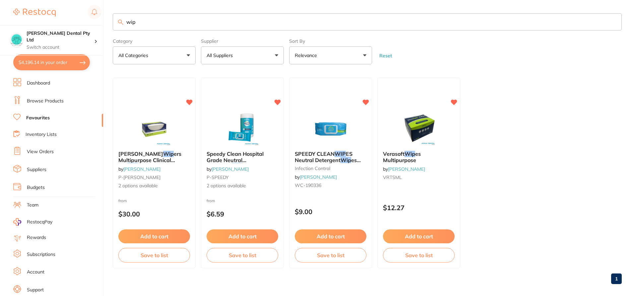
drag, startPoint x: 150, startPoint y: 19, endPoint x: 85, endPoint y: 21, distance: 65.0
click at [85, 21] on div "$4,196.14 [PERSON_NAME] Dental Pty Ltd Switch account [PERSON_NAME] Dental Pty …" at bounding box center [317, 148] width 635 height 296
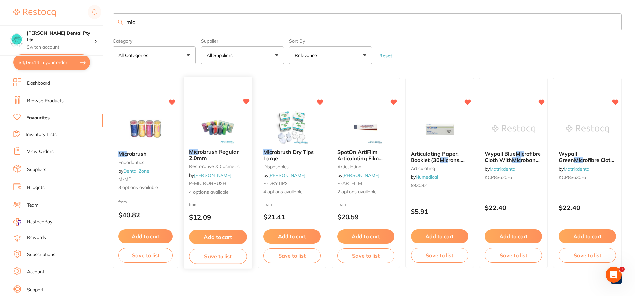
scroll to position [0, 0]
type input "mic"
click at [154, 152] on b "Mic robrush" at bounding box center [145, 154] width 55 height 6
click at [141, 158] on section at bounding box center [317, 148] width 635 height 296
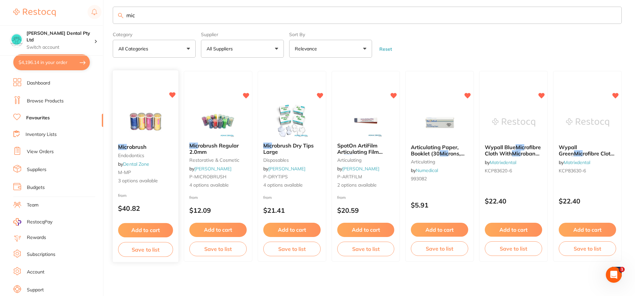
click at [135, 146] on span "robrush" at bounding box center [137, 147] width 20 height 7
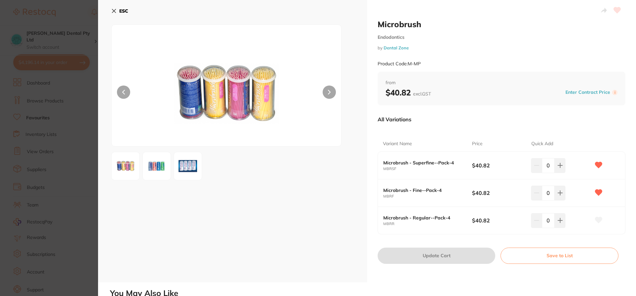
click at [127, 173] on img at bounding box center [126, 166] width 24 height 24
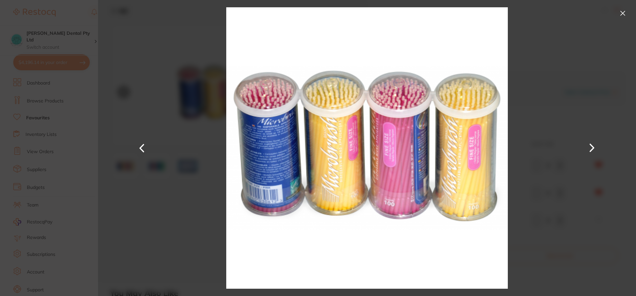
click at [622, 13] on button at bounding box center [623, 13] width 11 height 11
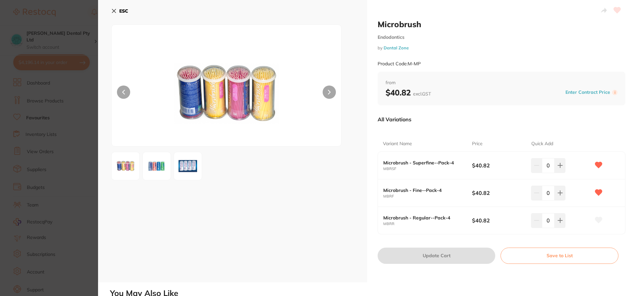
click at [158, 169] on img at bounding box center [157, 166] width 24 height 24
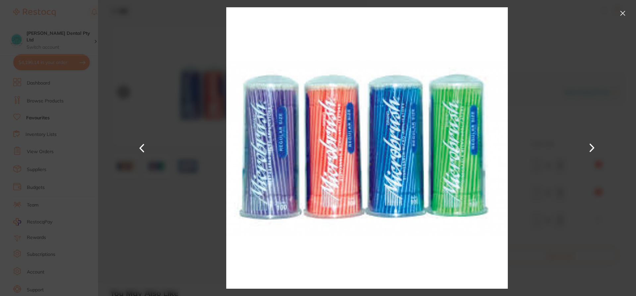
click at [622, 13] on button at bounding box center [623, 13] width 11 height 11
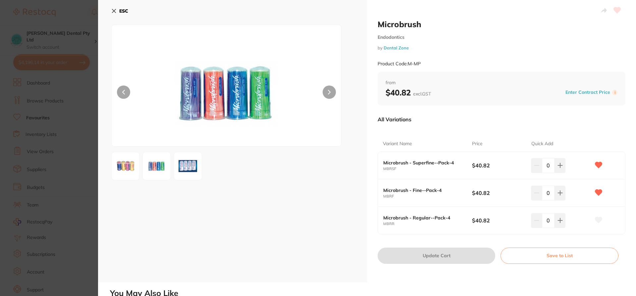
click at [240, 106] on img at bounding box center [227, 93] width 138 height 105
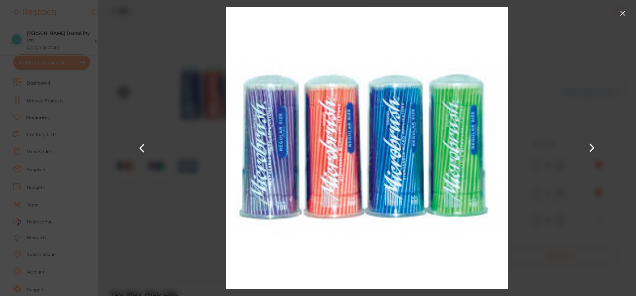
click at [623, 12] on button at bounding box center [623, 13] width 11 height 11
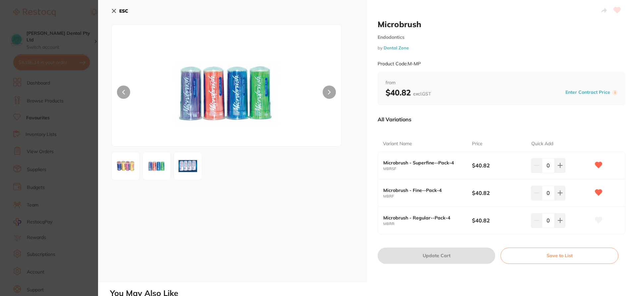
click at [187, 167] on img at bounding box center [188, 166] width 24 height 24
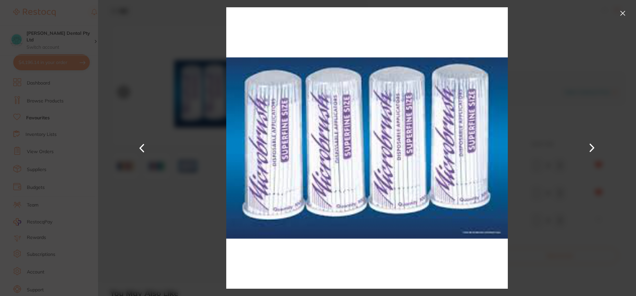
click at [621, 15] on button at bounding box center [623, 13] width 11 height 11
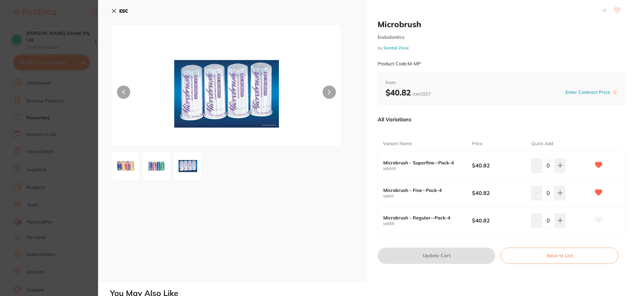
click at [114, 13] on icon at bounding box center [113, 10] width 5 height 5
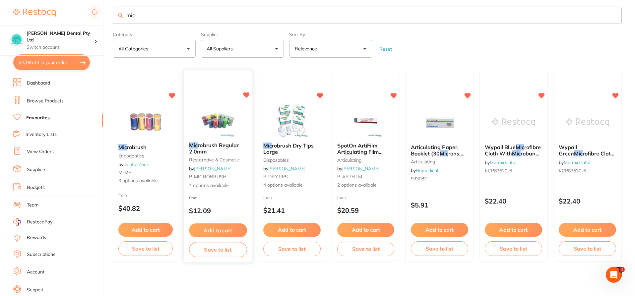
click at [234, 138] on div "Mic robrush Regular 2.0mm restorative & cosmetic by [PERSON_NAME] P-MICROBRUSH …" at bounding box center [218, 165] width 69 height 57
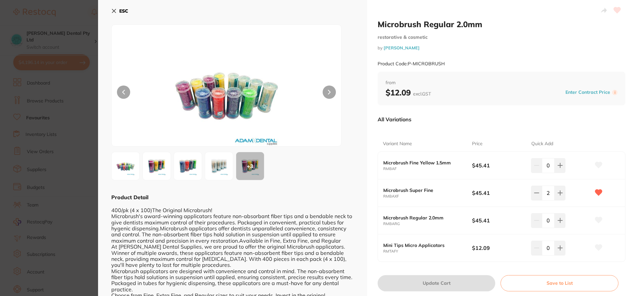
click at [214, 144] on section "Microbrush Regular 2.0mm restorative & cosmetic by [PERSON_NAME] Product Code: …" at bounding box center [318, 148] width 636 height 296
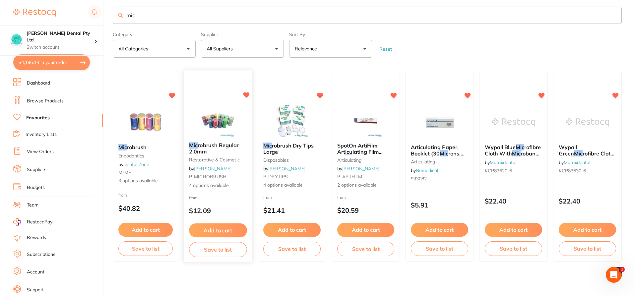
click at [216, 147] on span "robrush Regular 2.0mm" at bounding box center [214, 148] width 50 height 13
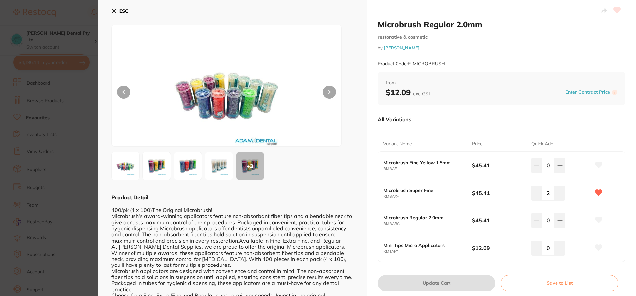
click at [160, 173] on img at bounding box center [157, 166] width 24 height 24
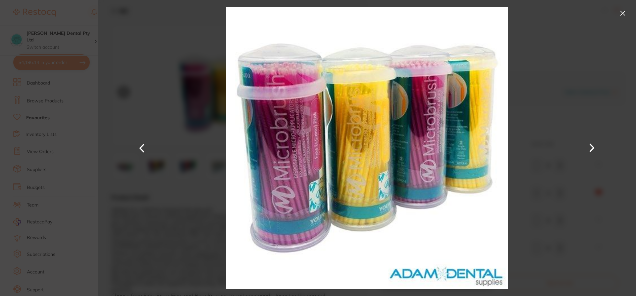
click at [589, 144] on button at bounding box center [592, 148] width 16 height 148
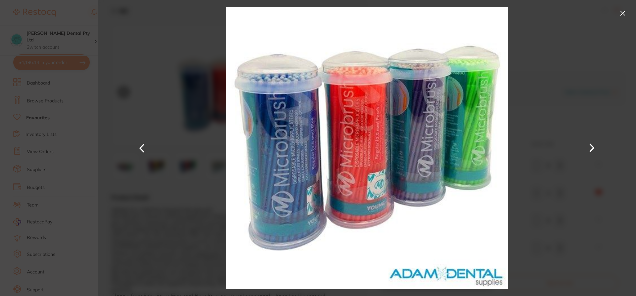
click at [589, 144] on button at bounding box center [592, 148] width 16 height 148
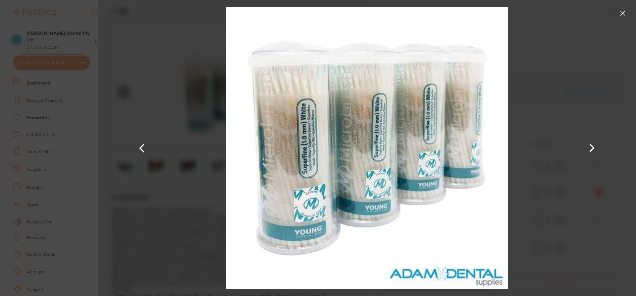
click at [623, 12] on button at bounding box center [623, 13] width 11 height 11
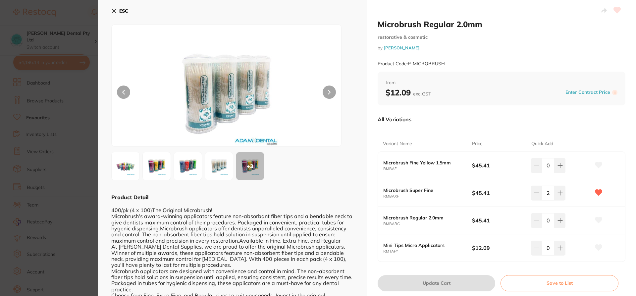
click at [184, 174] on img at bounding box center [188, 166] width 24 height 24
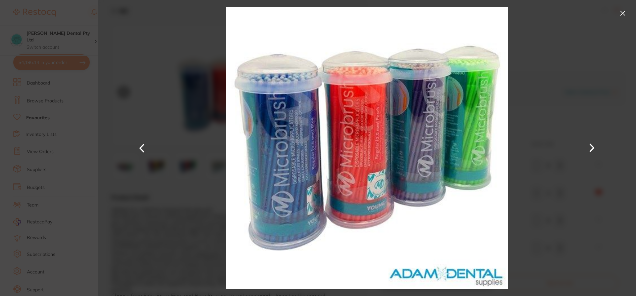
click at [625, 10] on button at bounding box center [623, 13] width 11 height 11
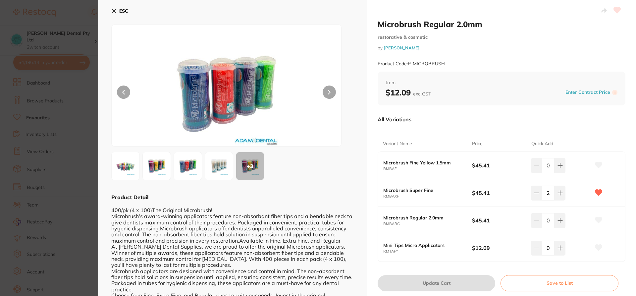
click at [152, 158] on img at bounding box center [157, 166] width 24 height 24
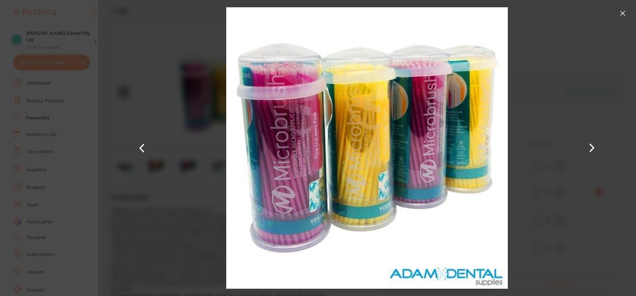
click at [623, 11] on button at bounding box center [623, 13] width 11 height 11
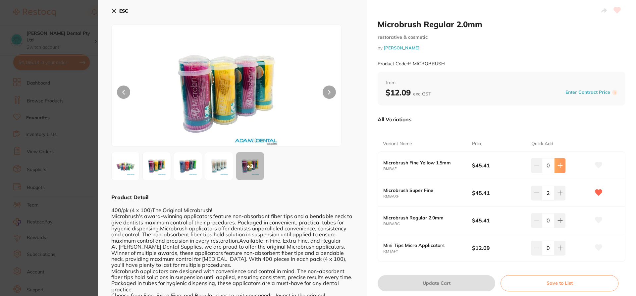
click at [558, 168] on icon at bounding box center [560, 165] width 5 height 5
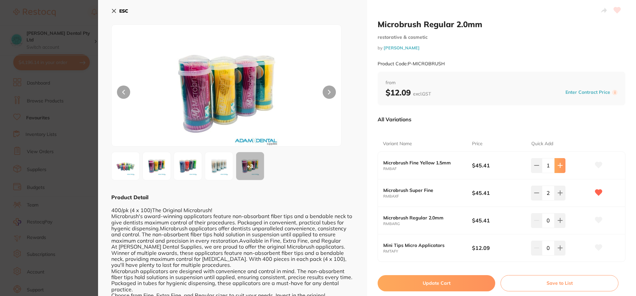
click at [558, 168] on icon at bounding box center [560, 165] width 5 height 5
type input "4"
click at [445, 284] on button "Update Cart" at bounding box center [437, 283] width 118 height 16
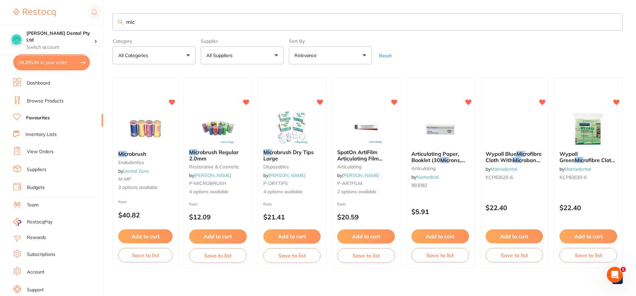
checkbox input "false"
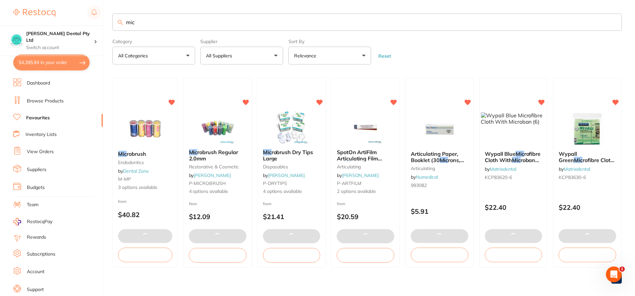
scroll to position [7, 0]
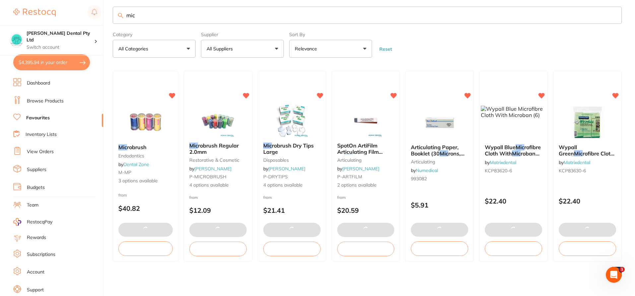
click at [597, 165] on div "Wypall Green Mic rofibre Cloth With Mic roban (6) by Matrixdental KCP83630-6" at bounding box center [587, 160] width 68 height 42
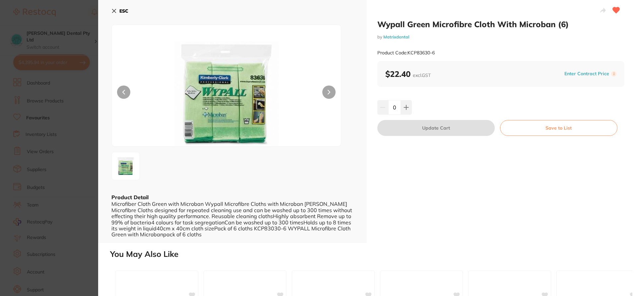
click at [116, 10] on button "ESC" at bounding box center [119, 10] width 17 height 11
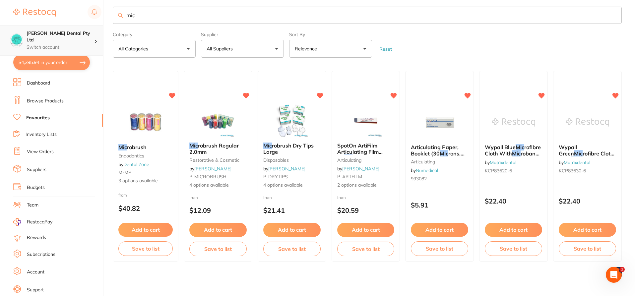
scroll to position [0, 0]
drag, startPoint x: 148, startPoint y: 14, endPoint x: 14, endPoint y: 28, distance: 135.0
click at [0, 29] on div "$4,395.94 [PERSON_NAME] Dental Pty Ltd Switch account [PERSON_NAME] Dental Pty …" at bounding box center [317, 141] width 635 height 296
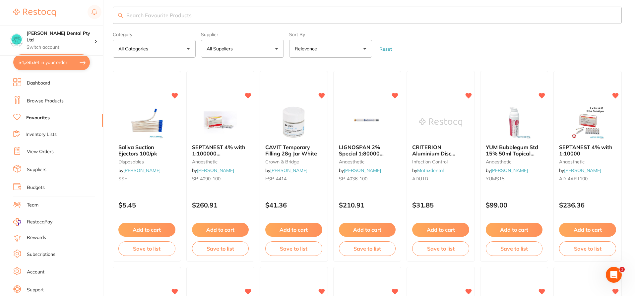
scroll to position [0, 0]
click at [591, 39] on form "Category All Categories All Categories anaesthetic articulating burs crown & br…" at bounding box center [367, 43] width 509 height 28
click at [41, 117] on link "Favourites" at bounding box center [38, 118] width 24 height 7
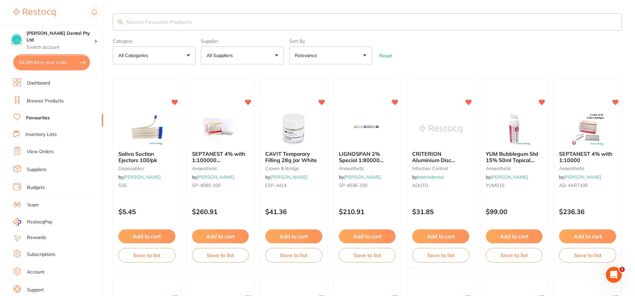
click at [37, 64] on button "$4,395.94 in your order" at bounding box center [51, 62] width 77 height 16
checkbox input "true"
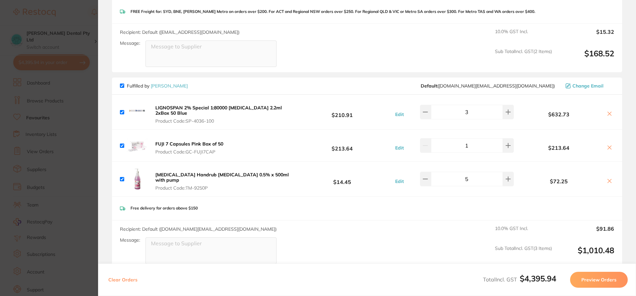
scroll to position [824, 0]
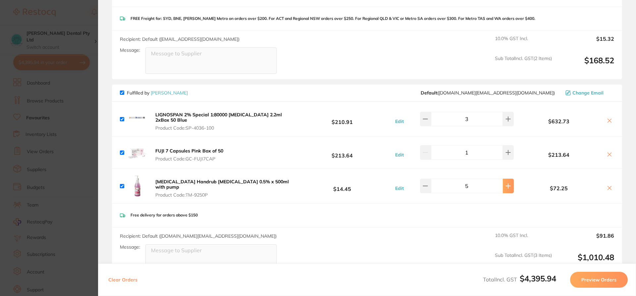
click at [506, 184] on button at bounding box center [508, 186] width 11 height 15
type input "6"
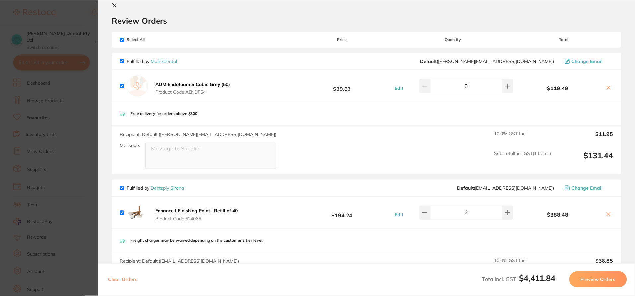
scroll to position [0, 0]
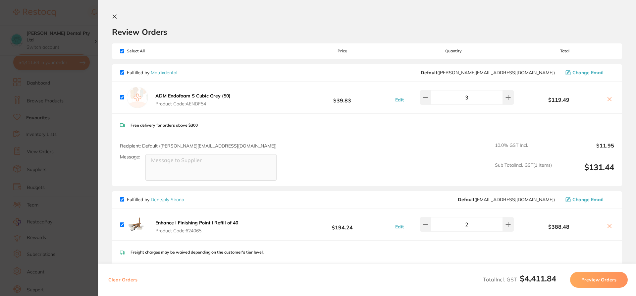
drag, startPoint x: 170, startPoint y: 74, endPoint x: 31, endPoint y: 4, distance: 155.1
click at [170, 74] on link "Matrixdental" at bounding box center [164, 73] width 27 height 6
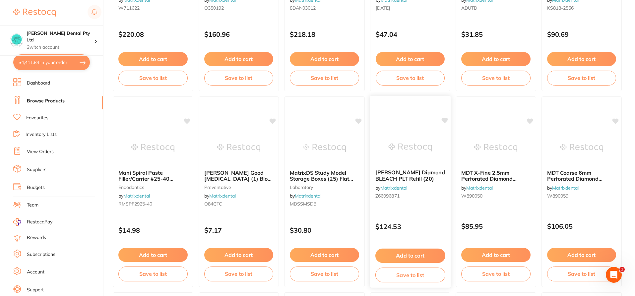
scroll to position [133, 0]
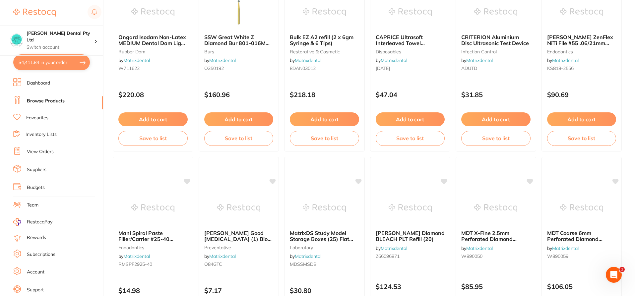
click at [40, 102] on link "Browse Products" at bounding box center [46, 101] width 38 height 7
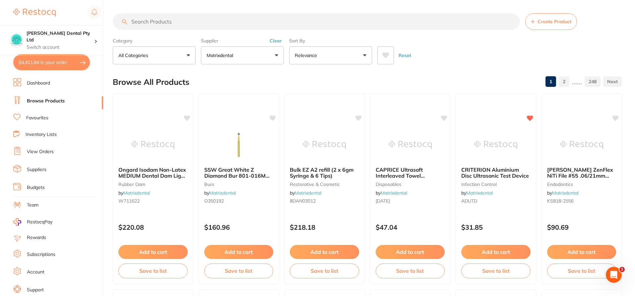
click at [170, 21] on input "search" at bounding box center [316, 21] width 407 height 17
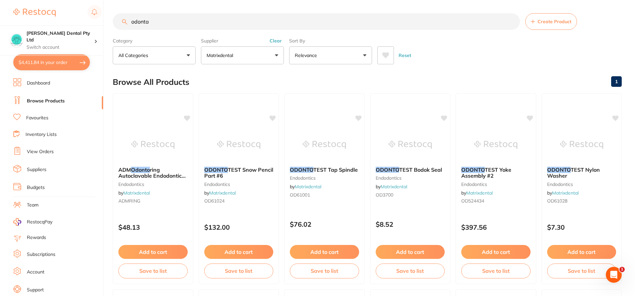
type input "odonta"
click at [34, 100] on link "Browse Products" at bounding box center [46, 101] width 38 height 7
click at [39, 117] on link "Favourites" at bounding box center [37, 118] width 22 height 7
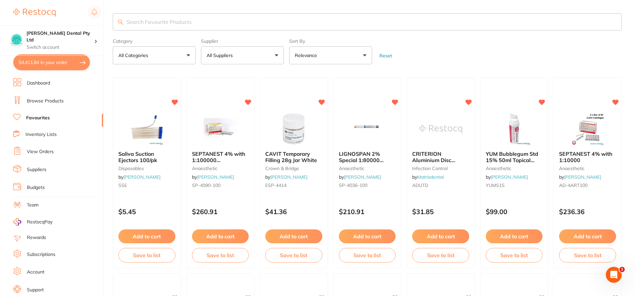
click at [147, 21] on input "search" at bounding box center [367, 21] width 509 height 17
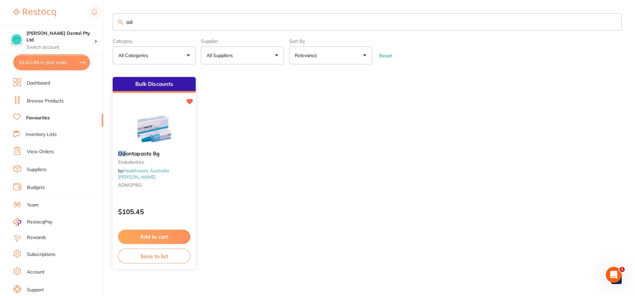
type input "od"
click at [135, 236] on button "Add to cart" at bounding box center [154, 237] width 72 height 14
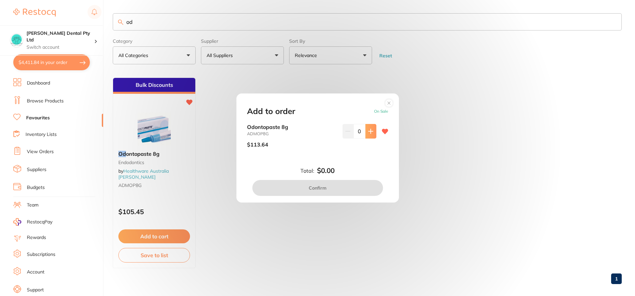
click at [370, 136] on button at bounding box center [370, 131] width 11 height 15
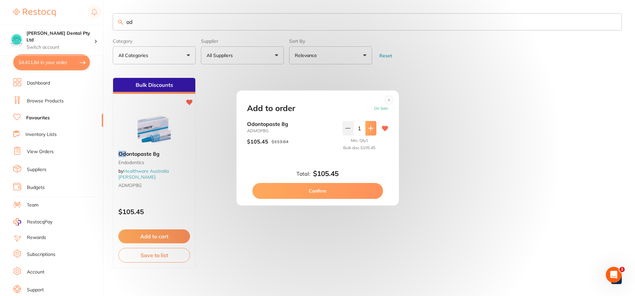
click at [370, 136] on div "Min. Qty 1 Bulk disc. $105.45" at bounding box center [359, 146] width 34 height 20
click at [370, 128] on icon at bounding box center [370, 128] width 5 height 5
click at [341, 205] on div "Add to order On Sale Odontopaste 8g ADMOP8G $105.45 $113.64 3 Min. Qty 1 Bulk d…" at bounding box center [317, 147] width 162 height 115
click at [345, 128] on icon at bounding box center [347, 128] width 4 height 0
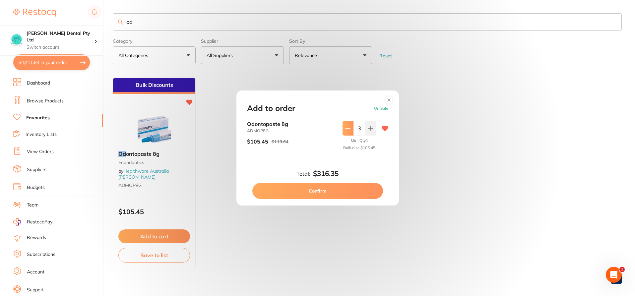
type input "2"
click at [342, 194] on button "Confirm" at bounding box center [317, 191] width 131 height 16
click at [323, 193] on ul "Bulk Discounts Od ontopaste 8g Endodontics by Healthware Australia Ridley ADMOP…" at bounding box center [367, 173] width 509 height 191
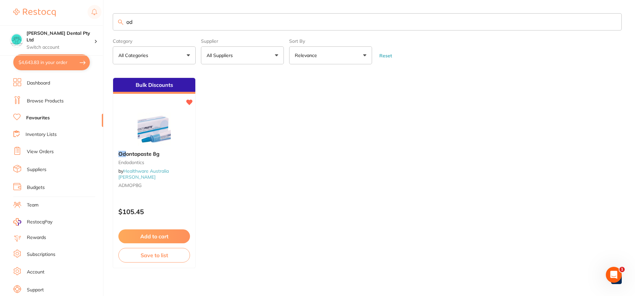
checkbox input "false"
drag, startPoint x: 144, startPoint y: 25, endPoint x: 111, endPoint y: 25, distance: 33.1
click at [111, 25] on div "$4,643.83 Biltoft Dental Pty Ltd Switch account Biltoft Dental Pty Ltd $4,643.8…" at bounding box center [317, 148] width 635 height 296
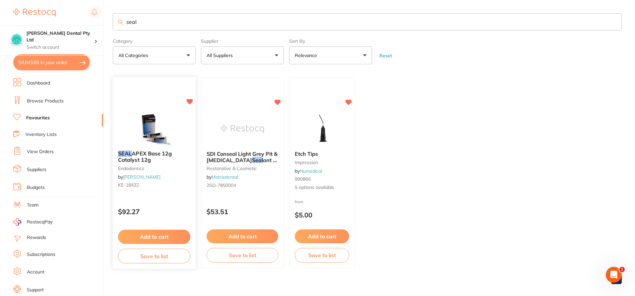
type input "seal"
drag, startPoint x: 165, startPoint y: 236, endPoint x: 175, endPoint y: 237, distance: 9.7
click at [166, 236] on button "Add to cart" at bounding box center [154, 236] width 72 height 14
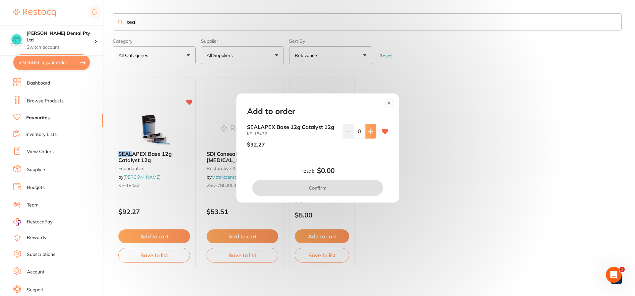
click at [369, 134] on button at bounding box center [370, 131] width 11 height 15
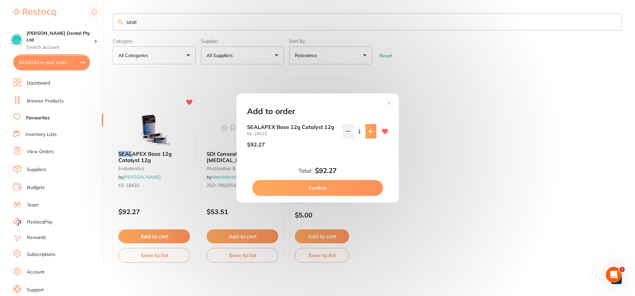
click at [369, 134] on button at bounding box center [370, 131] width 11 height 15
click at [370, 133] on icon at bounding box center [370, 131] width 5 height 5
type input "3"
click at [334, 187] on button "Confirm" at bounding box center [317, 188] width 131 height 16
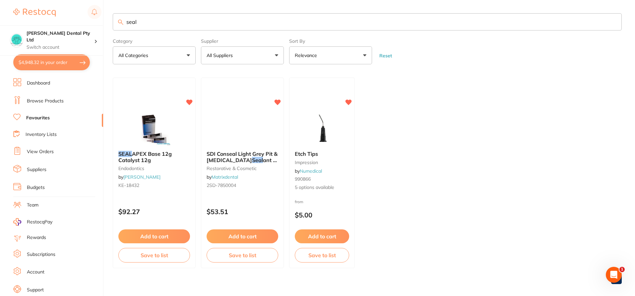
checkbox input "false"
click at [54, 61] on button "$4,948.32 in your order" at bounding box center [51, 62] width 77 height 16
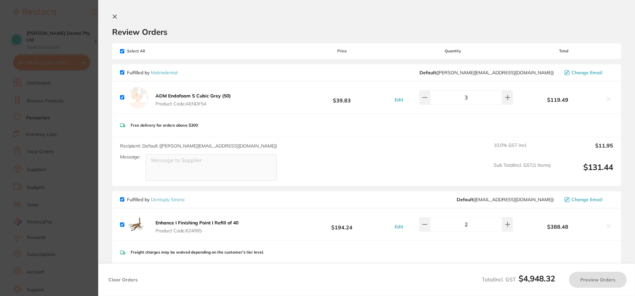
checkbox input "true"
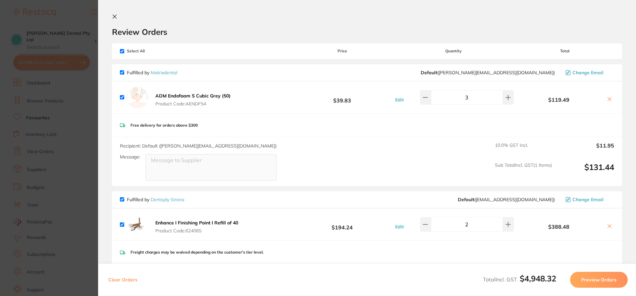
drag, startPoint x: 69, startPoint y: 134, endPoint x: 141, endPoint y: 29, distance: 126.7
click at [69, 134] on section "Update RRP Set your pre negotiated price for this item. Item Agreed RRP (excl. …" at bounding box center [318, 148] width 636 height 296
click at [36, 26] on div "$4,948.32 Biltoft Dental Pty Ltd Switch account Biltoft Dental Pty Ltd $4,948.3…" at bounding box center [318, 148] width 636 height 296
click at [140, 21] on input "seal" at bounding box center [368, 21] width 510 height 17
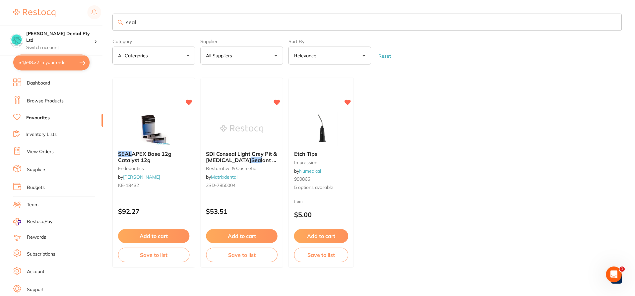
scroll to position [0, 0]
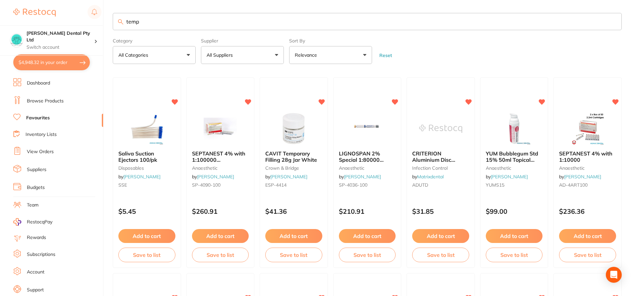
type input "tempb"
click at [38, 99] on link "Browse Products" at bounding box center [45, 101] width 37 height 7
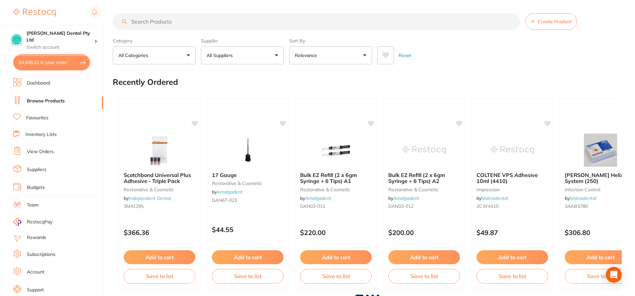
click at [132, 22] on input "search" at bounding box center [316, 21] width 407 height 17
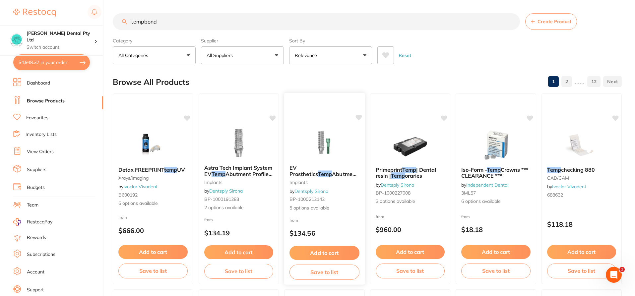
type input "tempbond"
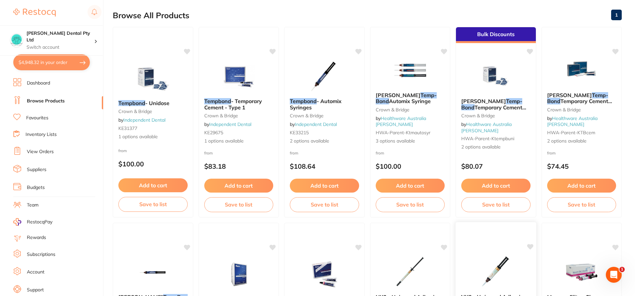
scroll to position [66, 0]
drag, startPoint x: 314, startPoint y: 92, endPoint x: 312, endPoint y: 116, distance: 23.9
click at [314, 92] on img at bounding box center [324, 76] width 43 height 33
click at [314, 100] on section at bounding box center [317, 148] width 635 height 296
drag, startPoint x: 314, startPoint y: 102, endPoint x: 257, endPoint y: 84, distance: 60.3
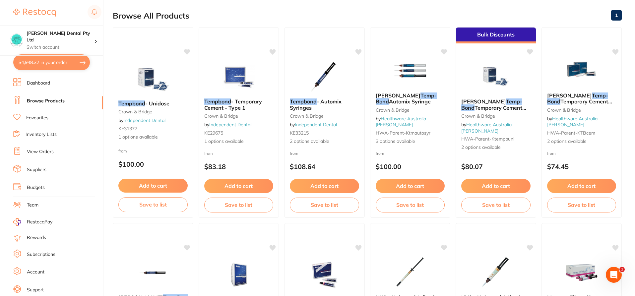
click at [314, 102] on em "Tempbond" at bounding box center [303, 101] width 27 height 7
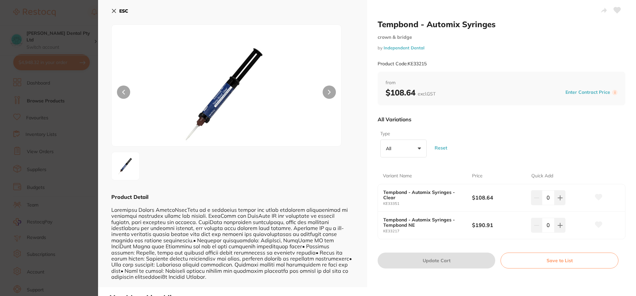
click at [114, 13] on icon at bounding box center [113, 10] width 5 height 5
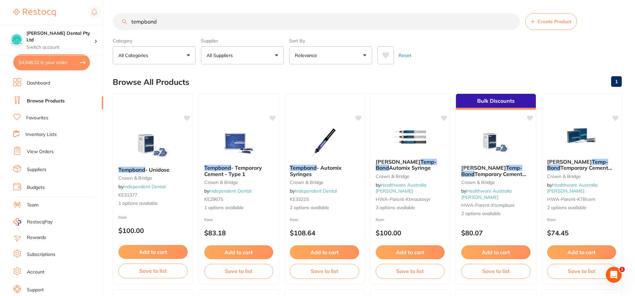
click at [171, 24] on input "tempbond" at bounding box center [316, 21] width 407 height 17
type input "tempbond ne"
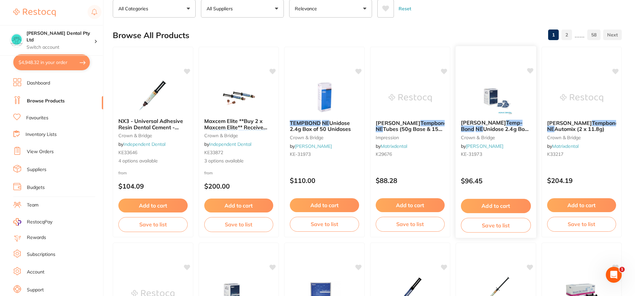
scroll to position [33, 0]
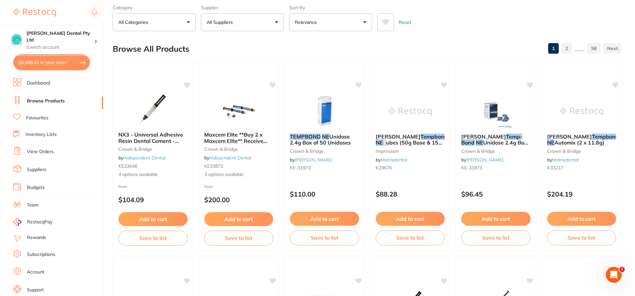
click at [426, 137] on span "Kerr Tempbond NE Tubes (50g Base & 15g Accelerator)" at bounding box center [411, 142] width 72 height 19
click at [393, 114] on section at bounding box center [317, 148] width 635 height 296
click at [391, 141] on span "Tubes (50g Base & 15g Accelerator)" at bounding box center [408, 145] width 67 height 13
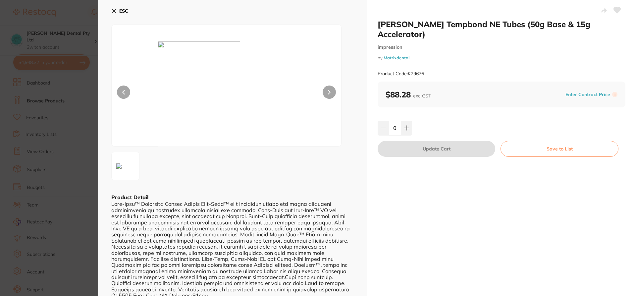
click at [114, 12] on icon at bounding box center [113, 10] width 5 height 5
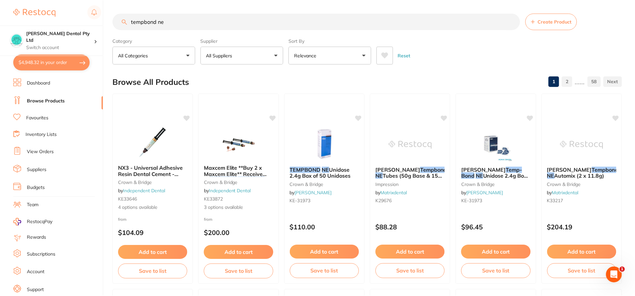
scroll to position [33, 0]
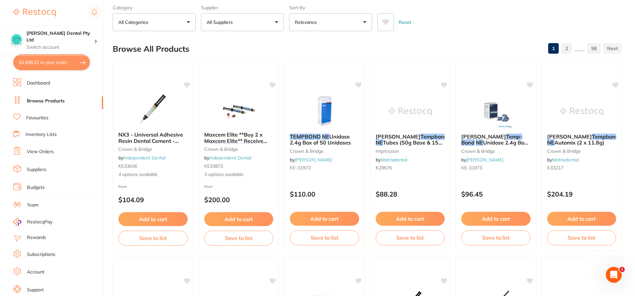
drag, startPoint x: 562, startPoint y: 146, endPoint x: 567, endPoint y: 159, distance: 14.0
click at [562, 146] on div "Kerr Tempbond NE Automix (2 x 11.8g) crown & bridge by Matrixdental K33217" at bounding box center [581, 153] width 80 height 50
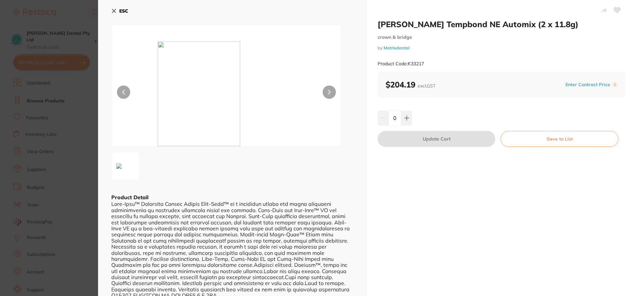
click at [115, 11] on icon at bounding box center [113, 10] width 5 height 5
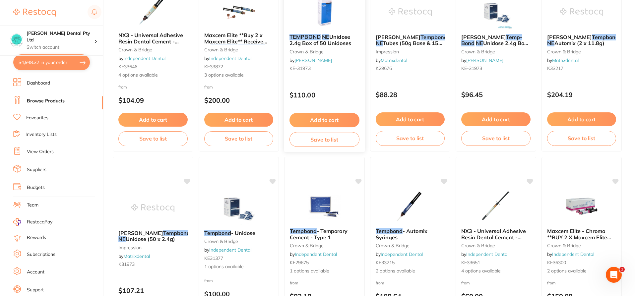
scroll to position [232, 0]
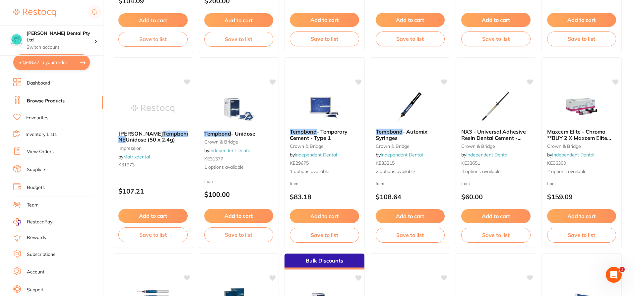
click at [414, 134] on span "- Automix Syringes" at bounding box center [401, 134] width 52 height 13
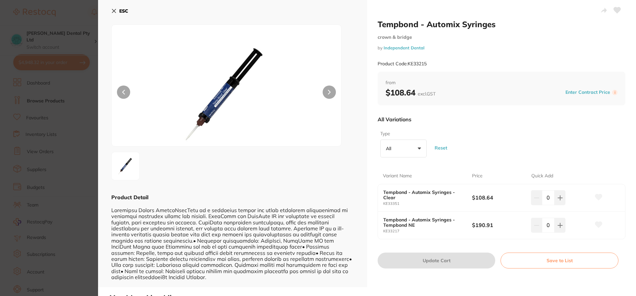
click at [113, 11] on icon at bounding box center [113, 10] width 5 height 5
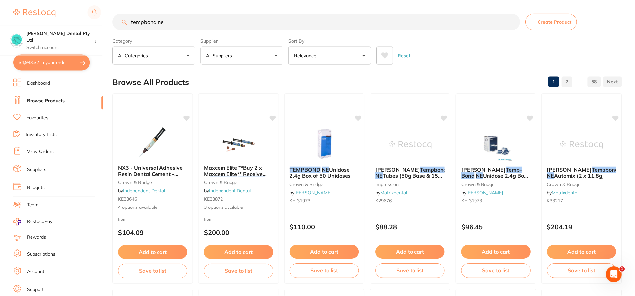
scroll to position [232, 0]
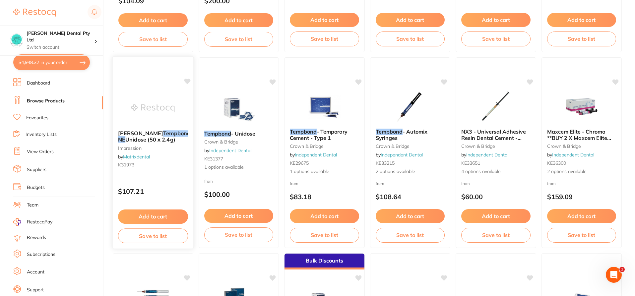
click at [132, 136] on span "Unidose (50 x 2.4g)" at bounding box center [150, 139] width 50 height 7
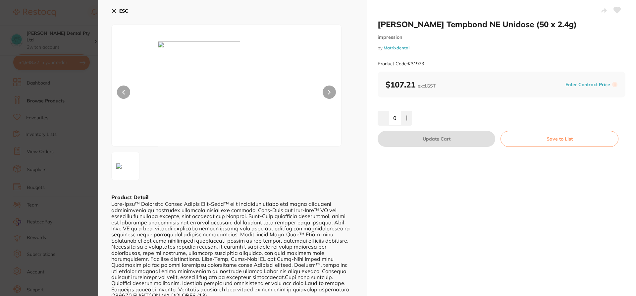
click at [114, 10] on icon at bounding box center [113, 10] width 5 height 5
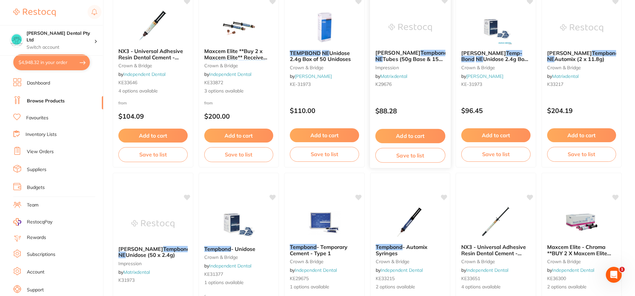
scroll to position [199, 0]
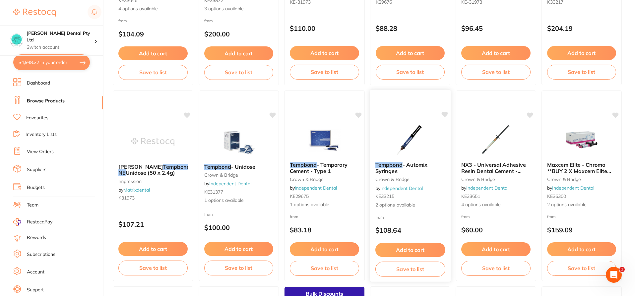
click at [417, 168] on span "- Automix Syringes" at bounding box center [401, 167] width 52 height 13
click at [404, 163] on section at bounding box center [317, 148] width 635 height 296
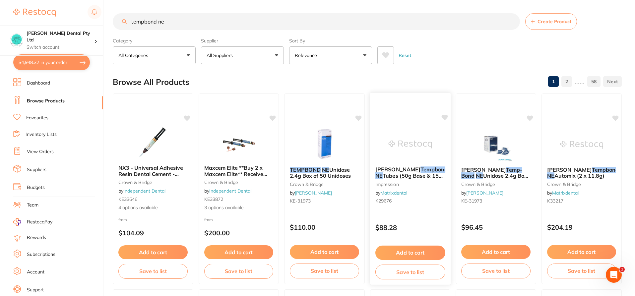
scroll to position [99, 0]
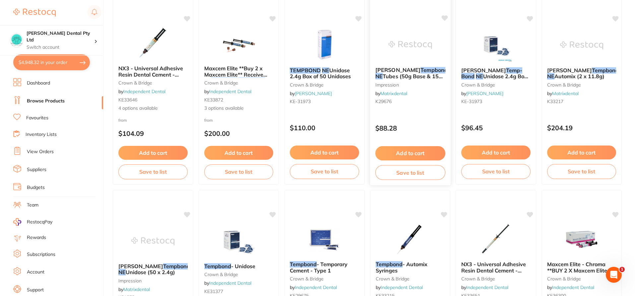
click at [420, 72] on em "Tempbond" at bounding box center [433, 70] width 27 height 7
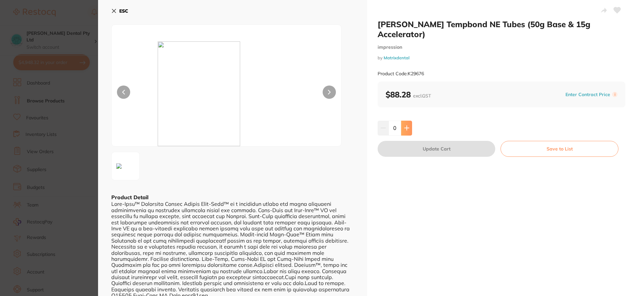
click at [408, 126] on icon at bounding box center [407, 128] width 4 height 4
type input "1"
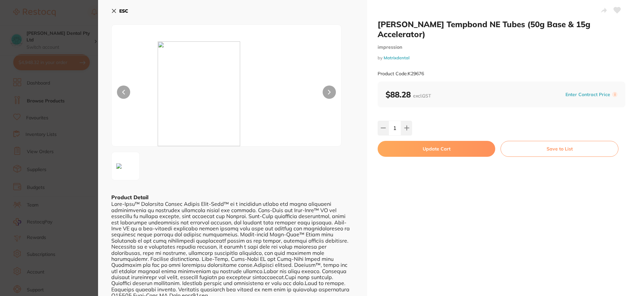
click at [113, 11] on icon at bounding box center [114, 11] width 4 height 4
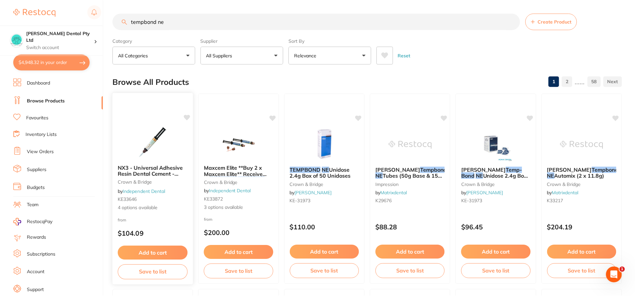
scroll to position [99, 0]
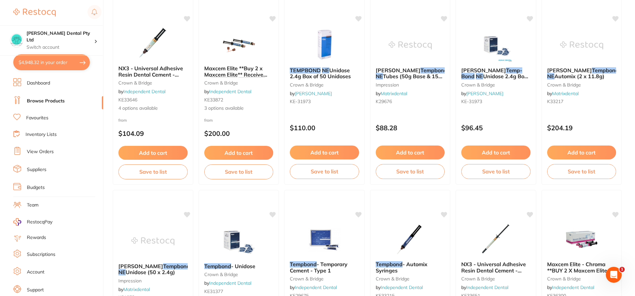
drag, startPoint x: 225, startPoint y: 80, endPoint x: 232, endPoint y: 88, distance: 11.1
click at [225, 80] on div "Maxcem Elite **Buy 2 x Maxcem Elite** Receive 1x Tempbond , Tempbond NE or Temp…" at bounding box center [239, 88] width 80 height 57
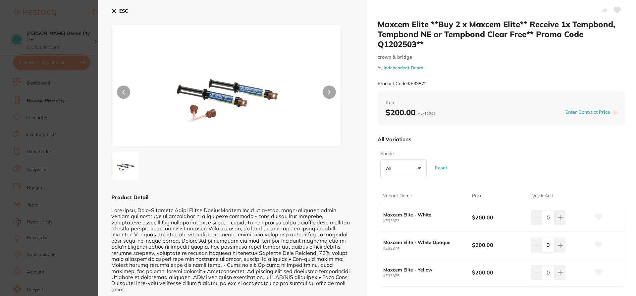
click at [113, 10] on icon at bounding box center [114, 11] width 4 height 4
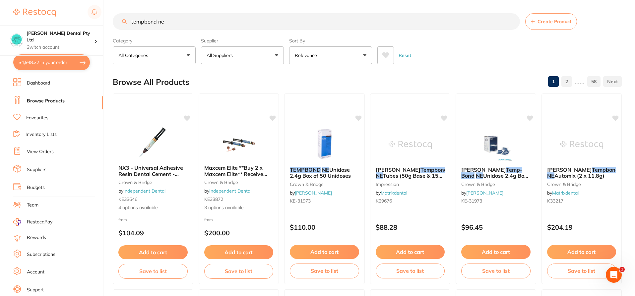
click at [127, 21] on input "tempbond ne" at bounding box center [316, 21] width 407 height 17
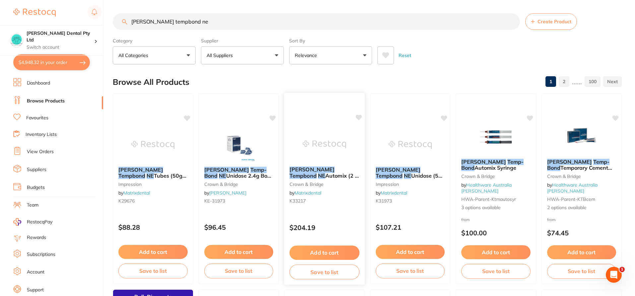
type input "kerr tempbond ne"
click at [316, 189] on div "Kerr Tempbond NE Automix (2 x 11.8g) crown & bridge by Matrixdental K33217" at bounding box center [324, 186] width 81 height 51
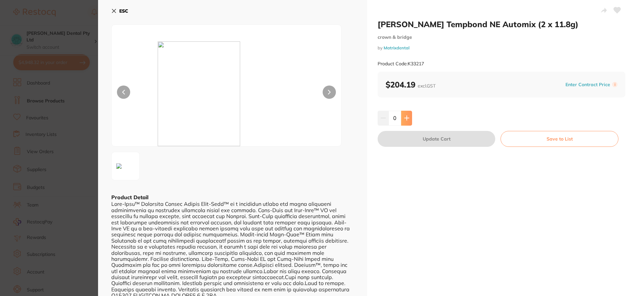
click at [409, 122] on button at bounding box center [406, 118] width 11 height 15
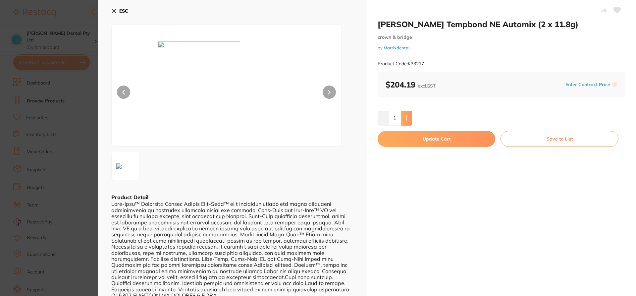
type input "1"
click at [441, 134] on button "Update Cart" at bounding box center [437, 139] width 118 height 16
checkbox input "false"
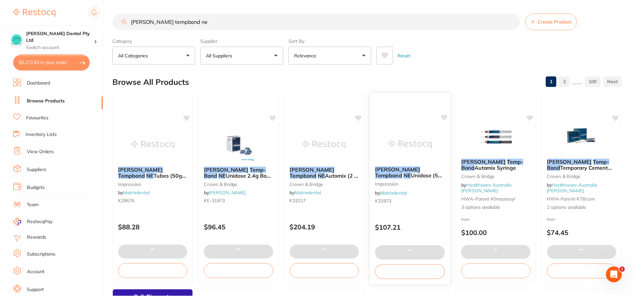
scroll to position [2, 0]
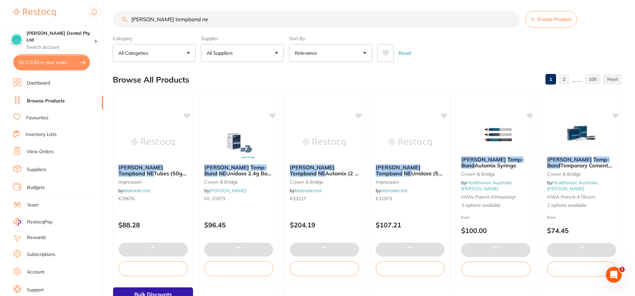
drag, startPoint x: 35, startPoint y: 60, endPoint x: 222, endPoint y: 123, distance: 197.2
click at [37, 59] on button "$5,172.93 in your order" at bounding box center [51, 62] width 77 height 16
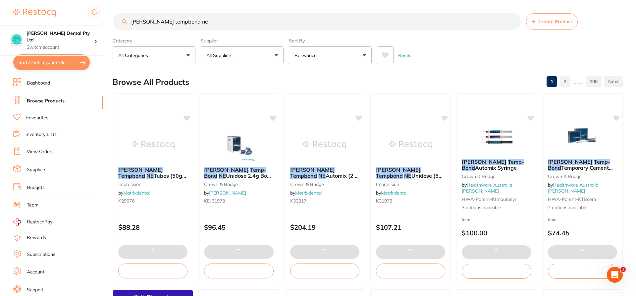
checkbox input "true"
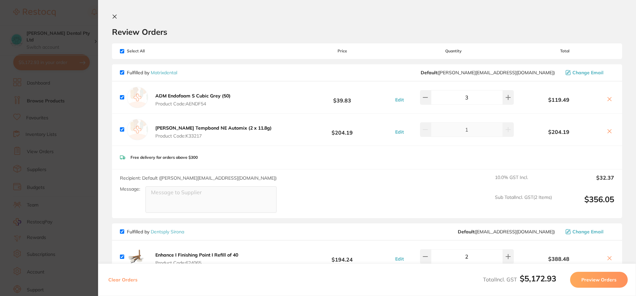
checkbox input "true"
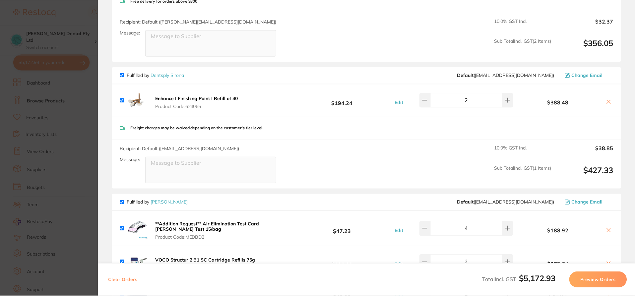
scroll to position [223, 0]
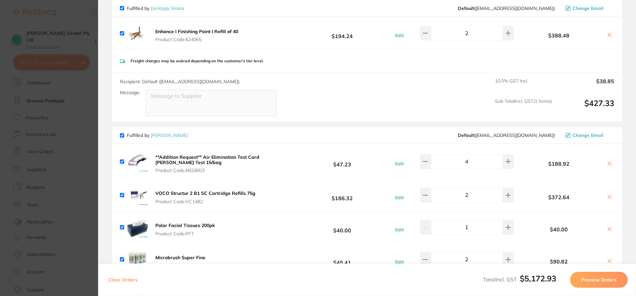
click at [171, 138] on link "[PERSON_NAME]" at bounding box center [169, 135] width 37 height 6
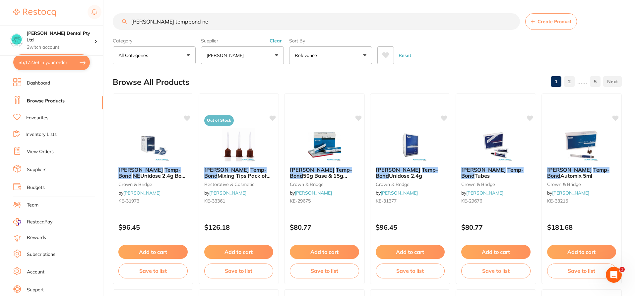
scroll to position [0, 0]
drag, startPoint x: 198, startPoint y: 24, endPoint x: 187, endPoint y: 21, distance: 11.0
click at [54, 35] on div "$5,172.93 Biltoft Dental Pty Ltd Switch account Biltoft Dental Pty Ltd $5,172.9…" at bounding box center [317, 148] width 635 height 296
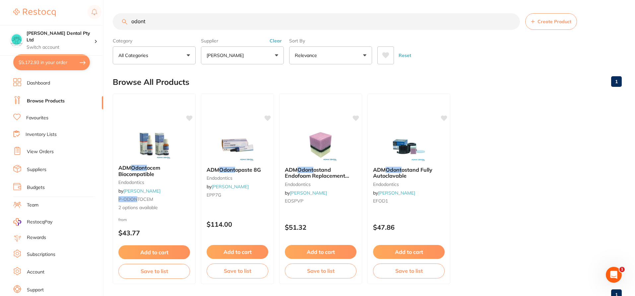
scroll to position [0, 0]
type input "odont"
click at [224, 170] on em "Odont" at bounding box center [227, 169] width 16 height 7
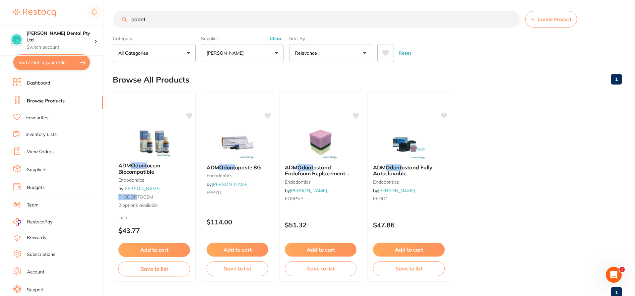
scroll to position [223, 0]
click at [230, 140] on img at bounding box center [237, 142] width 43 height 33
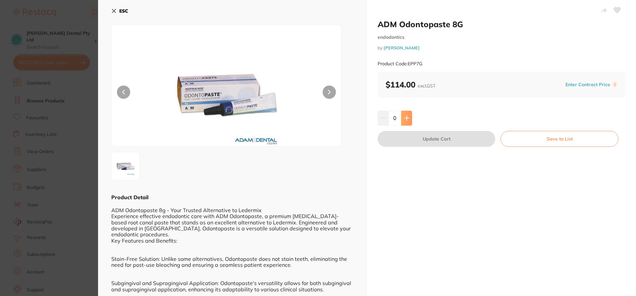
click at [410, 118] on button at bounding box center [406, 118] width 11 height 15
click at [406, 118] on icon at bounding box center [407, 118] width 4 height 4
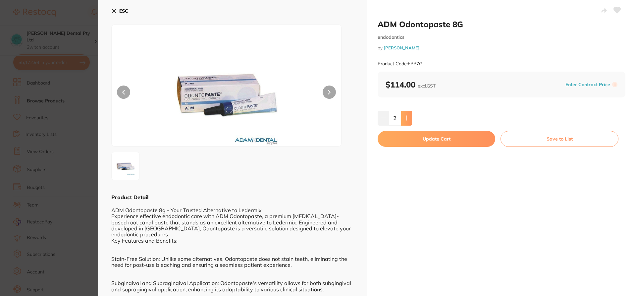
type input "2"
click at [415, 141] on button "Update Cart" at bounding box center [437, 139] width 118 height 16
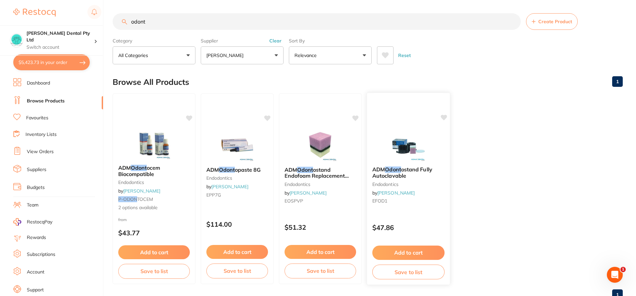
checkbox input "false"
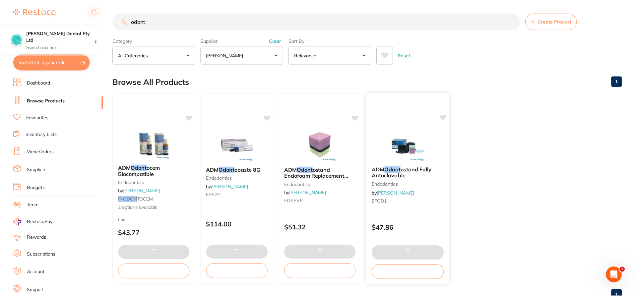
scroll to position [2, 0]
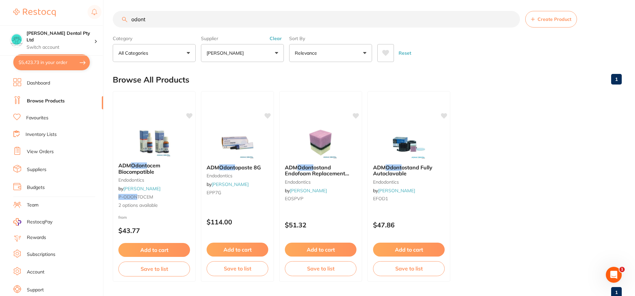
drag, startPoint x: 39, startPoint y: 62, endPoint x: 236, endPoint y: 157, distance: 219.0
click at [39, 62] on button "$5,423.73 in your order" at bounding box center [51, 62] width 77 height 16
checkbox input "true"
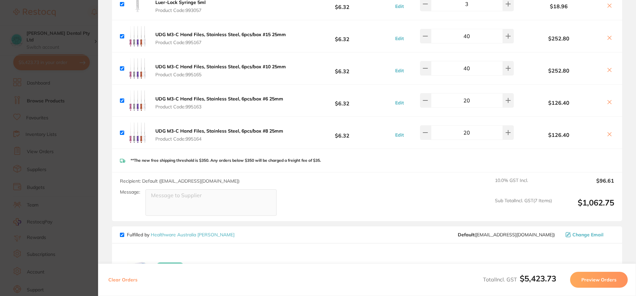
scroll to position [1381, 0]
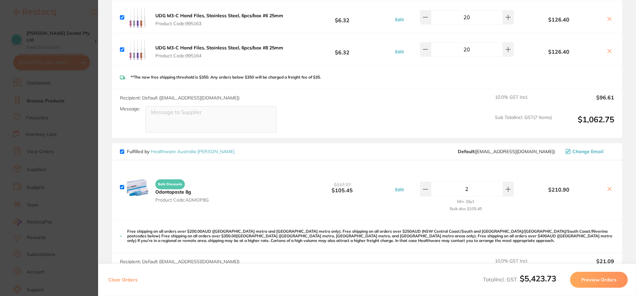
click at [609, 186] on icon at bounding box center [609, 188] width 5 height 5
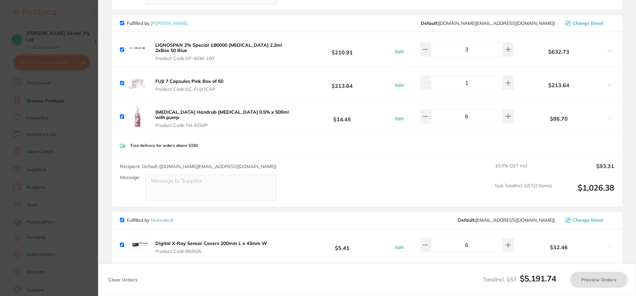
scroll to position [986, 0]
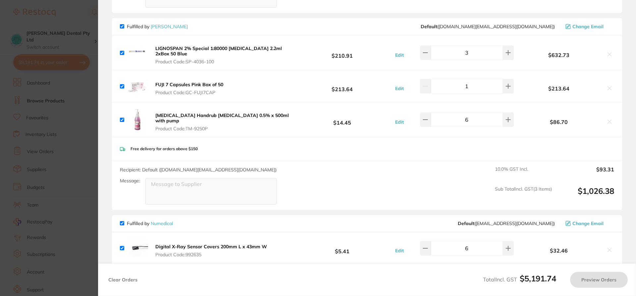
checkbox input "true"
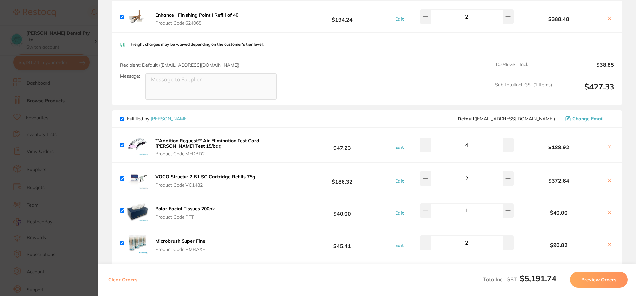
scroll to position [133, 0]
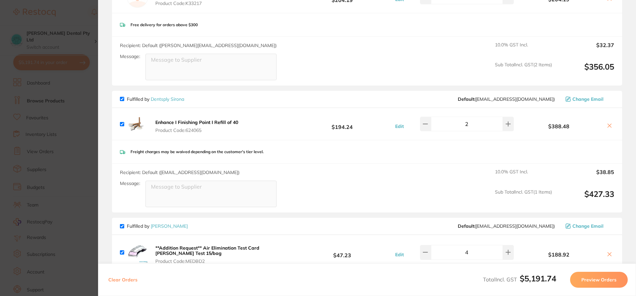
drag, startPoint x: 155, startPoint y: 98, endPoint x: 233, endPoint y: 94, distance: 77.3
click at [155, 98] on link "Dentsply Sirona" at bounding box center [167, 99] width 33 height 6
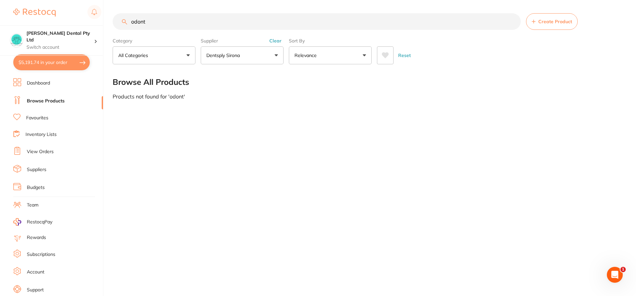
drag, startPoint x: 149, startPoint y: 23, endPoint x: 34, endPoint y: 24, distance: 115.0
click at [34, 24] on div "$5,191.74 Biltoft Dental Pty Ltd Switch account Biltoft Dental Pty Ltd $5,191.7…" at bounding box center [318, 148] width 636 height 296
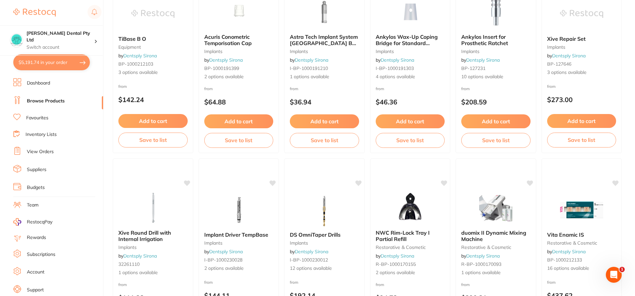
scroll to position [1027, 0]
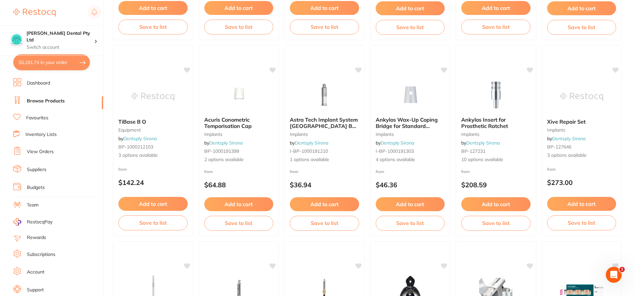
click at [50, 100] on link "Browse Products" at bounding box center [46, 101] width 38 height 7
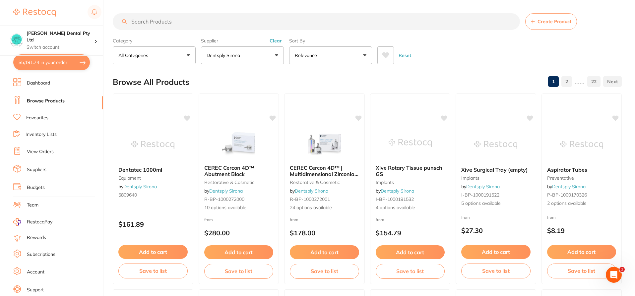
click at [157, 21] on input "search" at bounding box center [316, 21] width 407 height 17
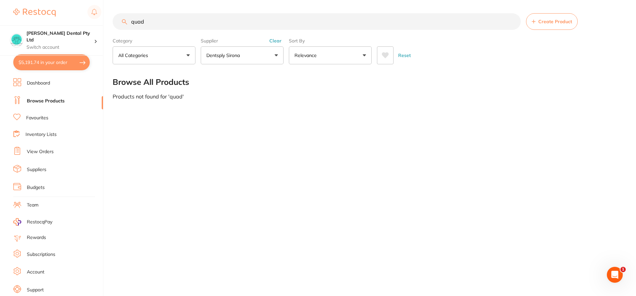
click at [277, 41] on button "Clear" at bounding box center [275, 41] width 16 height 6
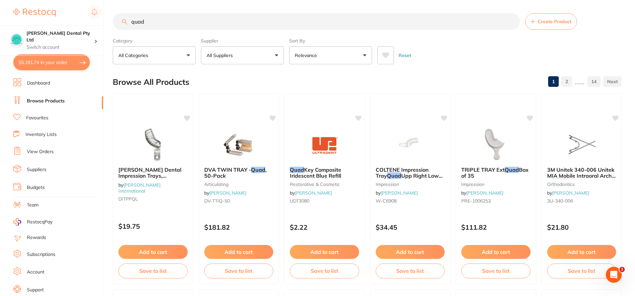
click at [264, 54] on button "All Suppliers" at bounding box center [242, 55] width 83 height 18
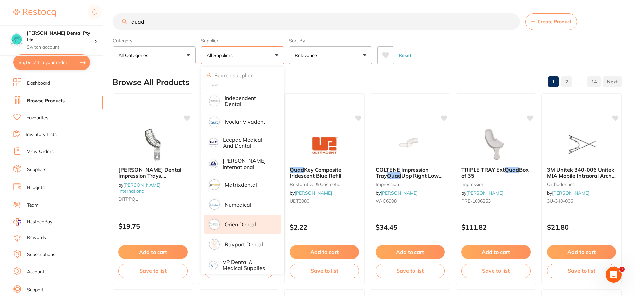
scroll to position [222, 0]
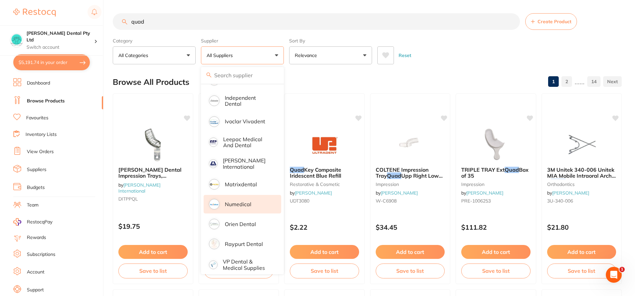
click at [240, 201] on p "Numedical" at bounding box center [238, 204] width 27 height 6
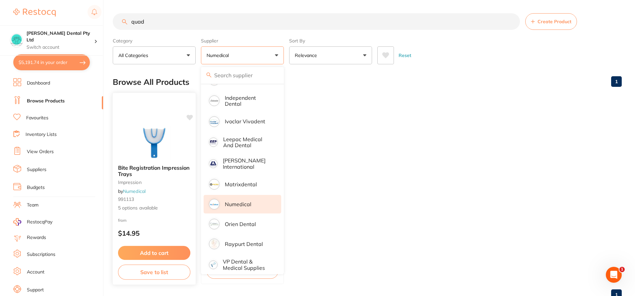
click at [146, 170] on span "Bite Registration Impression Trays" at bounding box center [154, 170] width 72 height 13
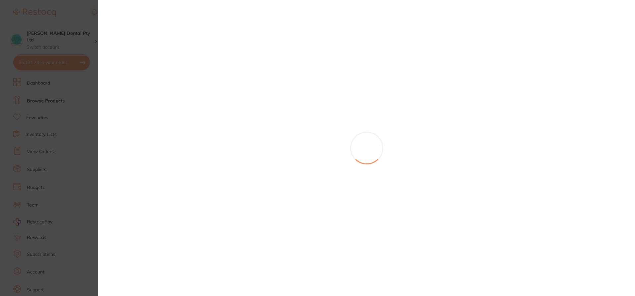
click at [146, 170] on section at bounding box center [317, 148] width 635 height 296
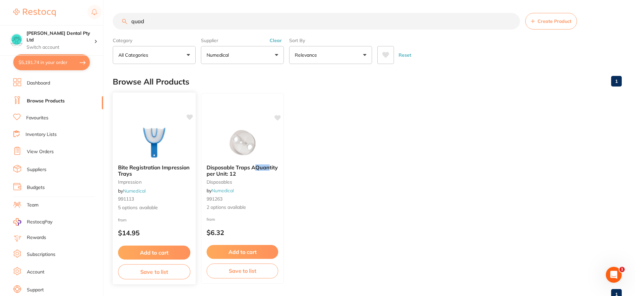
click at [152, 142] on img at bounding box center [153, 142] width 43 height 33
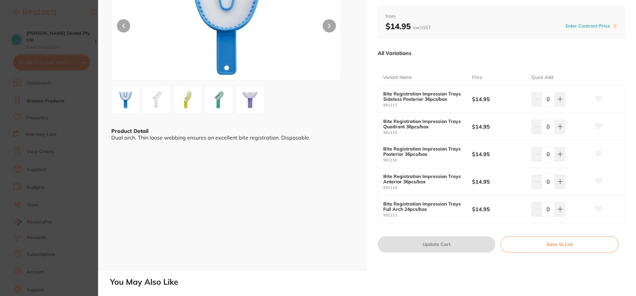
click at [188, 100] on img at bounding box center [188, 100] width 24 height 24
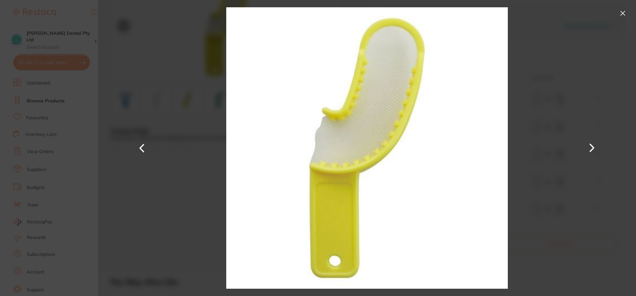
click at [626, 11] on button at bounding box center [623, 13] width 11 height 11
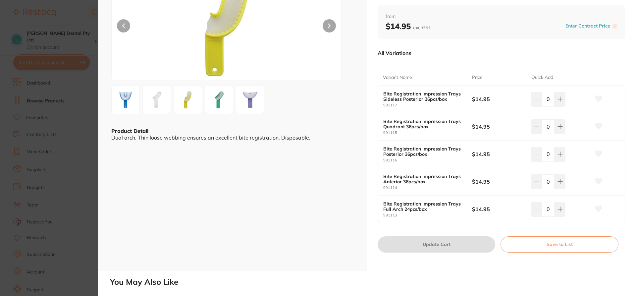
click at [220, 107] on img at bounding box center [219, 100] width 24 height 24
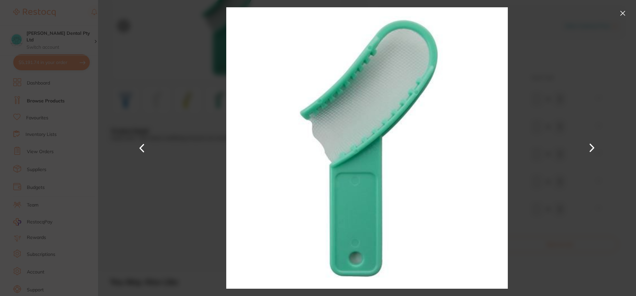
click at [618, 10] on button at bounding box center [623, 13] width 11 height 11
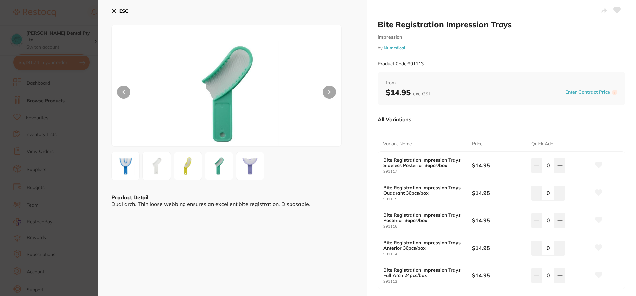
click at [117, 9] on button "ESC" at bounding box center [119, 10] width 17 height 11
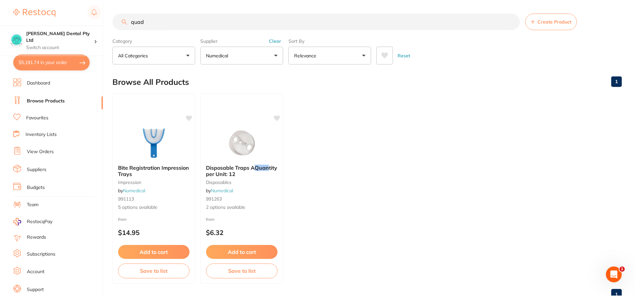
scroll to position [0, 0]
drag, startPoint x: 143, startPoint y: 21, endPoint x: 117, endPoint y: 23, distance: 26.3
click at [117, 23] on input "quad" at bounding box center [316, 21] width 407 height 17
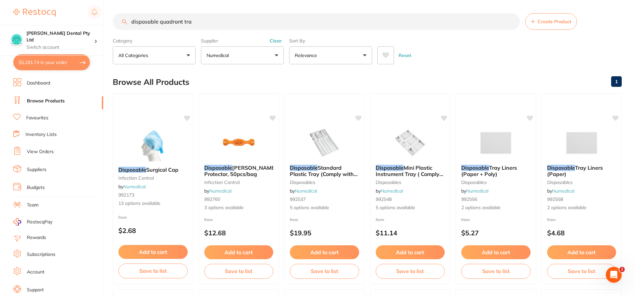
scroll to position [0, 0]
type input "disposable quadrant trays"
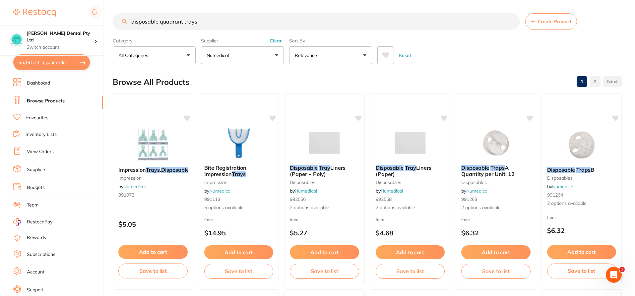
click at [276, 42] on button "Clear" at bounding box center [275, 41] width 16 height 6
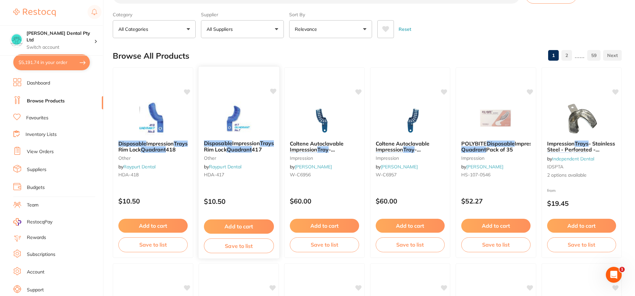
scroll to position [66, 0]
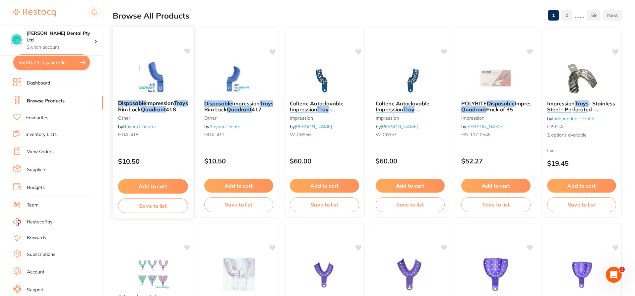
click at [148, 110] on span "With Rim Lock" at bounding box center [159, 106] width 83 height 13
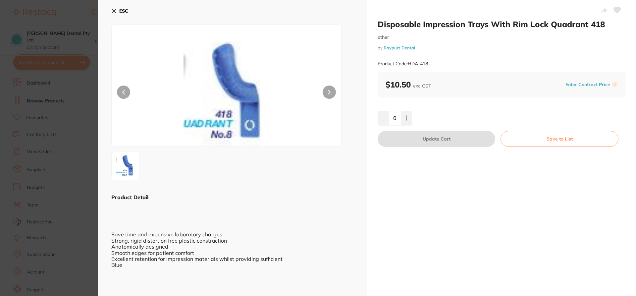
click at [114, 8] on icon at bounding box center [113, 10] width 5 height 5
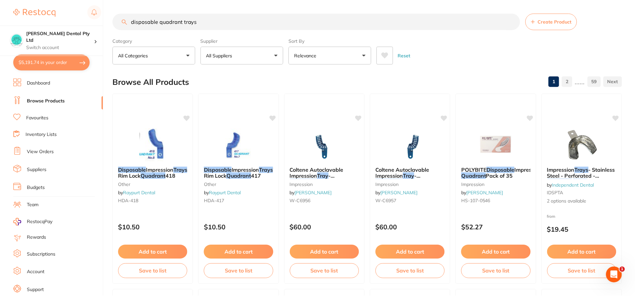
scroll to position [66, 0]
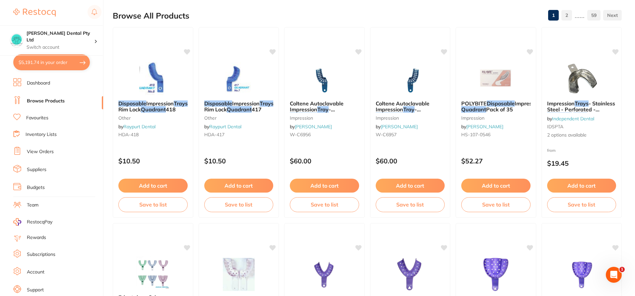
drag, startPoint x: 323, startPoint y: 104, endPoint x: 330, endPoint y: 92, distance: 13.4
click at [323, 104] on span "Coltene Autoclavable Impression" at bounding box center [317, 106] width 54 height 13
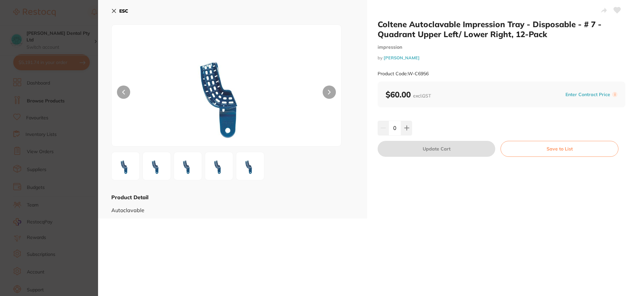
click at [110, 12] on div "ESC Product Detail Autoclavable" at bounding box center [232, 109] width 269 height 218
click at [122, 12] on b "ESC" at bounding box center [123, 11] width 9 height 6
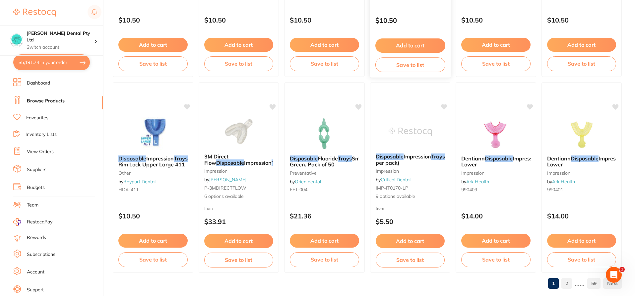
scroll to position [1589, 0]
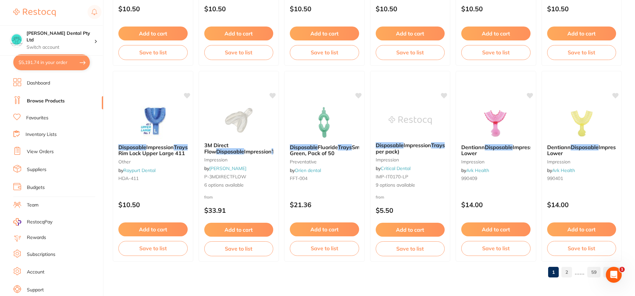
click at [565, 270] on link "2" at bounding box center [566, 271] width 11 height 13
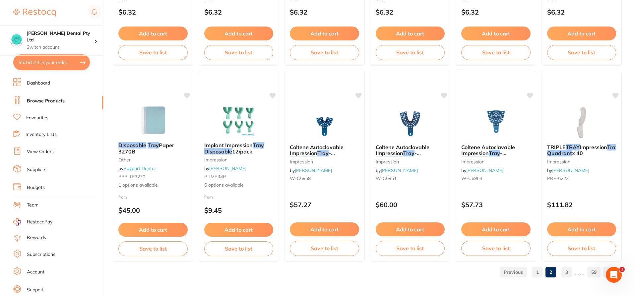
click at [569, 268] on link "3" at bounding box center [566, 271] width 11 height 13
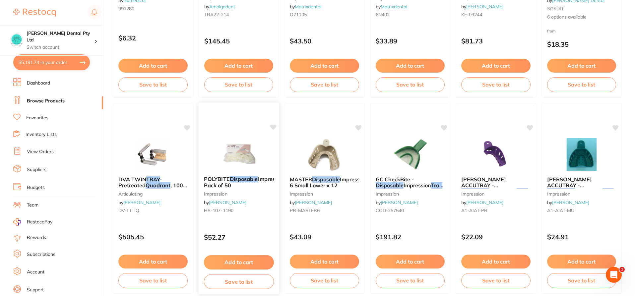
scroll to position [398, 0]
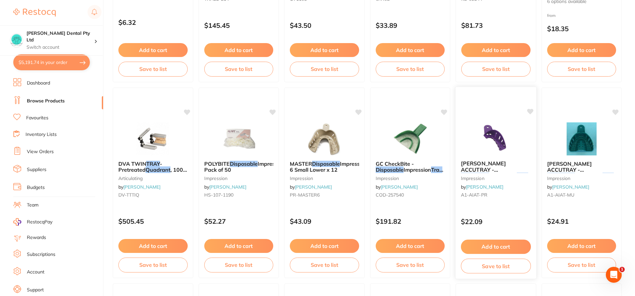
click at [496, 166] on span "Ainsworth ACCUTRAY -" at bounding box center [483, 166] width 45 height 13
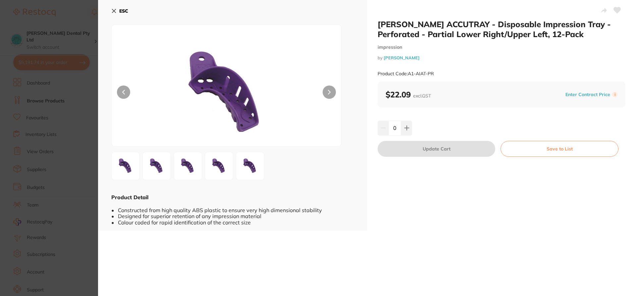
click at [332, 89] on button at bounding box center [329, 91] width 13 height 13
click at [333, 89] on button at bounding box center [329, 91] width 13 height 13
click at [124, 13] on b "ESC" at bounding box center [123, 11] width 9 height 6
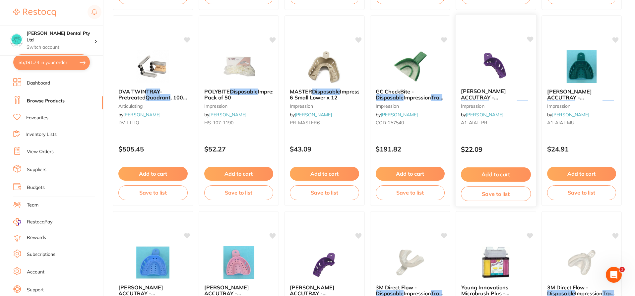
scroll to position [464, 0]
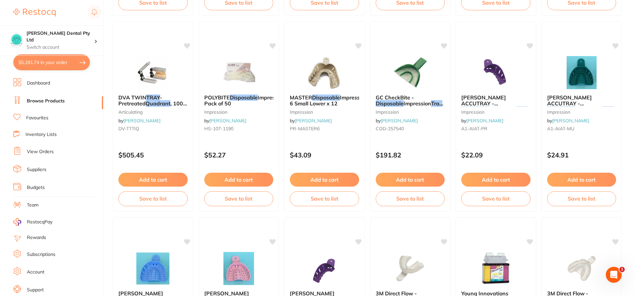
drag, startPoint x: 514, startPoint y: 100, endPoint x: 476, endPoint y: 168, distance: 77.7
click at [514, 106] on span "Impression" at bounding box center [503, 109] width 28 height 7
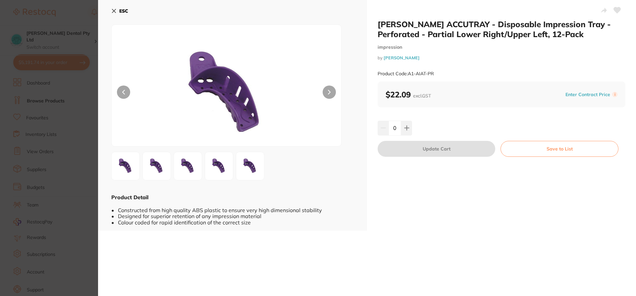
scroll to position [133, 0]
click at [114, 11] on icon at bounding box center [114, 11] width 4 height 4
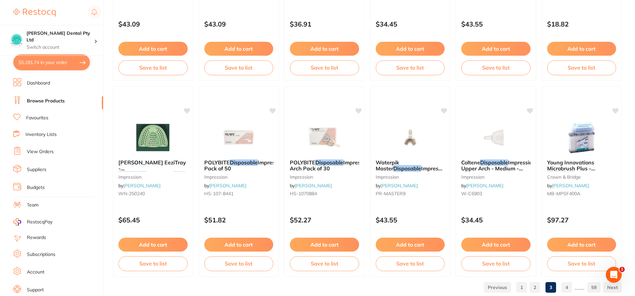
scroll to position [1589, 0]
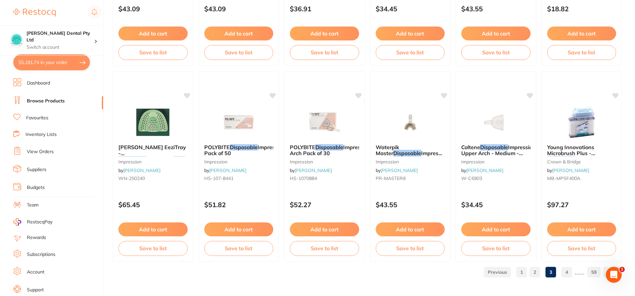
click at [534, 271] on link "2" at bounding box center [534, 271] width 11 height 13
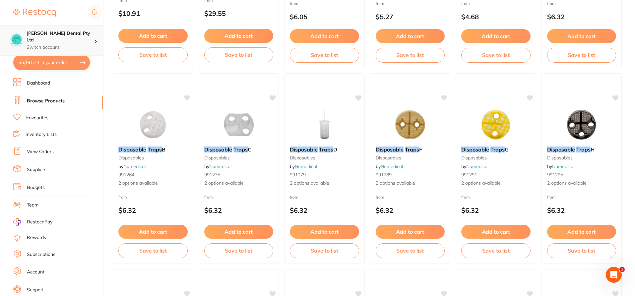
scroll to position [1390, 0]
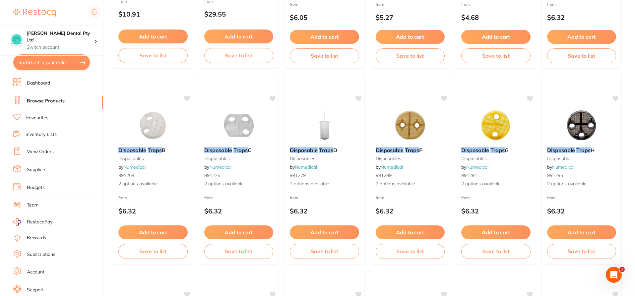
click at [45, 103] on link "Browse Products" at bounding box center [46, 101] width 38 height 7
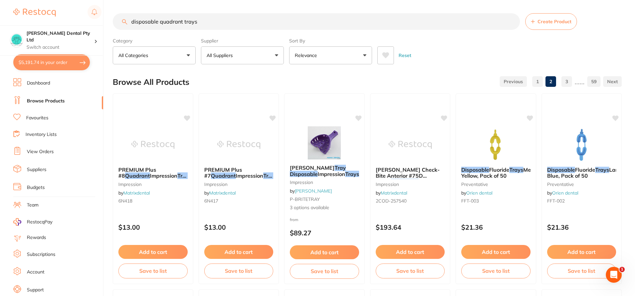
drag, startPoint x: 205, startPoint y: 20, endPoint x: 50, endPoint y: 8, distance: 155.8
click at [50, 8] on div "$5,191.74 [PERSON_NAME] Dental Pty Ltd Switch account [PERSON_NAME] Dental Pty …" at bounding box center [317, 148] width 635 height 296
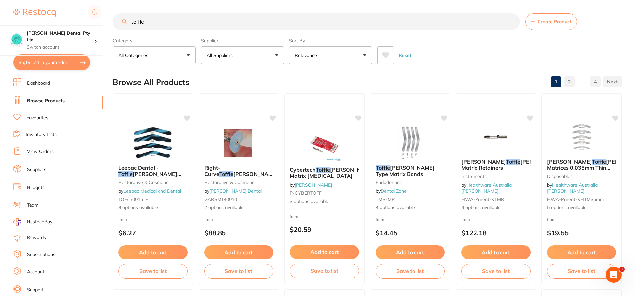
drag, startPoint x: 314, startPoint y: 174, endPoint x: 305, endPoint y: 149, distance: 26.6
click at [314, 174] on span "[PERSON_NAME] Matrix [MEDICAL_DATA]" at bounding box center [332, 172] width 85 height 13
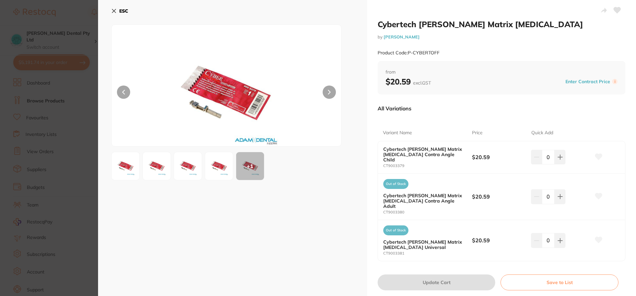
click at [124, 12] on b "ESC" at bounding box center [123, 11] width 9 height 6
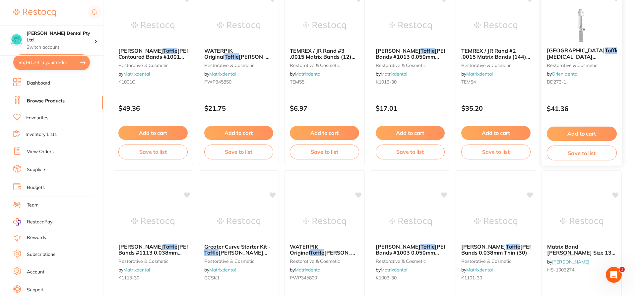
scroll to position [1589, 0]
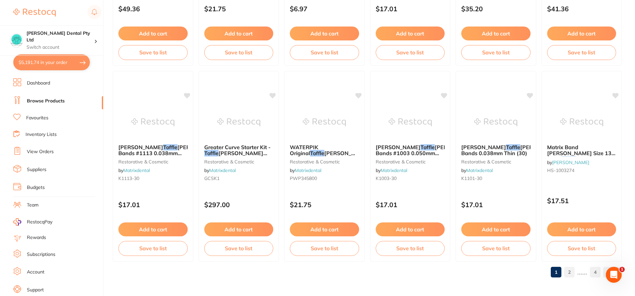
click at [594, 273] on link "4" at bounding box center [594, 271] width 11 height 13
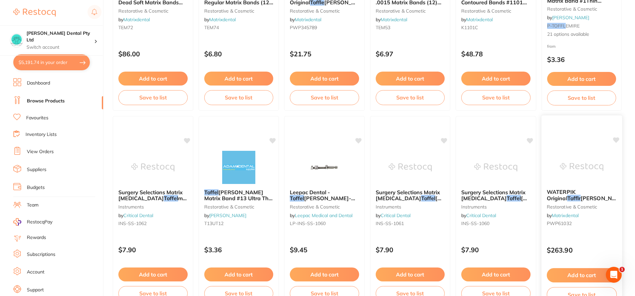
scroll to position [218, 0]
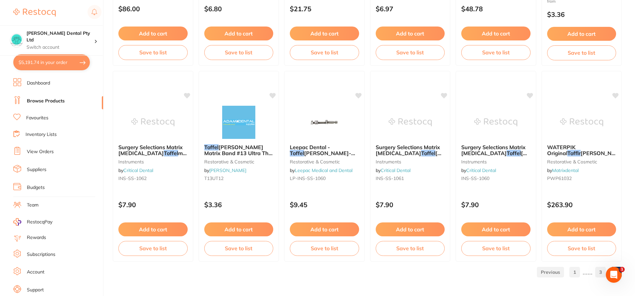
click at [600, 274] on link "3" at bounding box center [600, 271] width 11 height 13
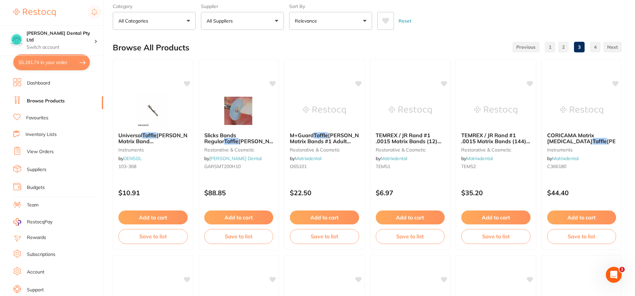
scroll to position [33, 0]
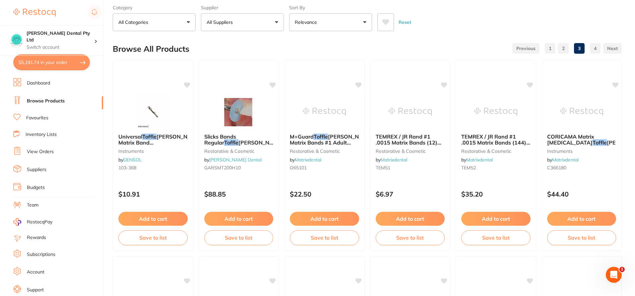
drag, startPoint x: 149, startPoint y: 140, endPoint x: 159, endPoint y: 24, distance: 117.4
click at [149, 140] on span "[PERSON_NAME] Matrix Band [MEDICAL_DATA] (Buy 5, get 1 free)" at bounding box center [159, 145] width 83 height 25
click at [159, 23] on section at bounding box center [317, 148] width 635 height 296
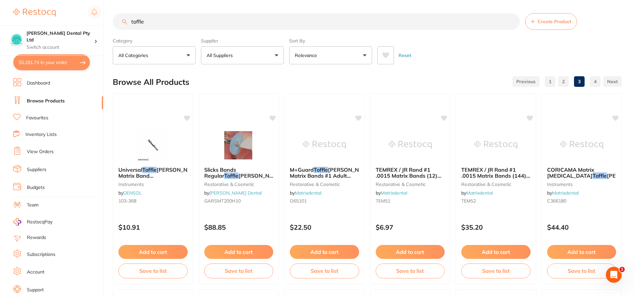
drag, startPoint x: 142, startPoint y: 20, endPoint x: 213, endPoint y: 56, distance: 79.9
click at [20, 0] on html "$5,191.74 [PERSON_NAME] Dental Pty Ltd Switch account [PERSON_NAME] Dental Pty …" at bounding box center [317, 148] width 635 height 296
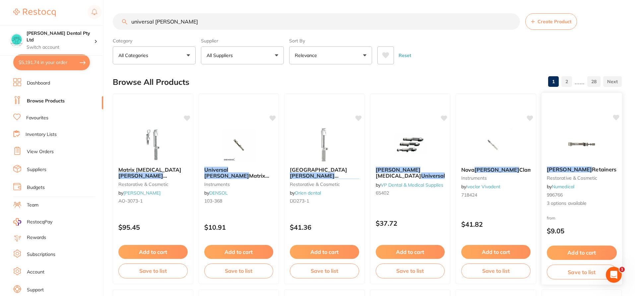
type input "universal [PERSON_NAME]"
click at [591, 172] on span "Retainers" at bounding box center [603, 169] width 25 height 7
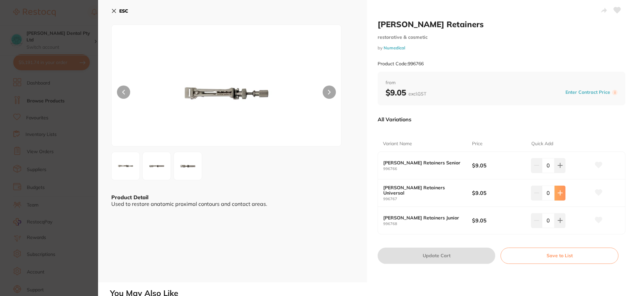
click at [560, 192] on icon at bounding box center [560, 192] width 5 height 5
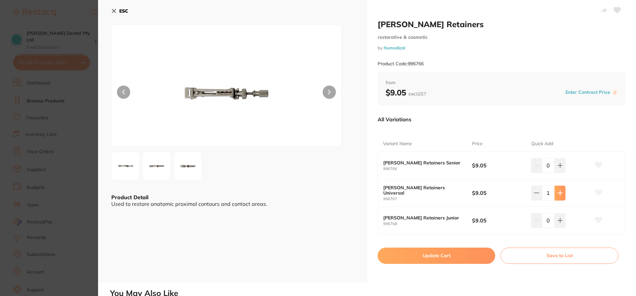
click at [560, 192] on icon at bounding box center [560, 192] width 5 height 5
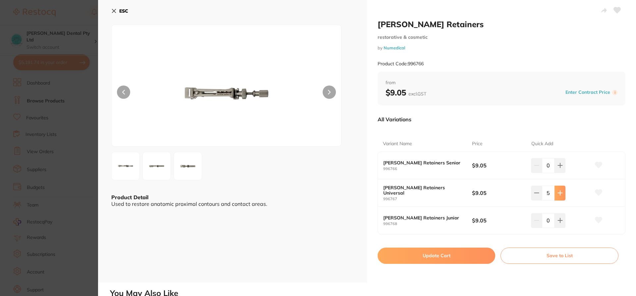
type input "6"
click at [458, 254] on button "Update Cart" at bounding box center [437, 256] width 118 height 16
click at [126, 167] on span "Matrix [MEDICAL_DATA]" at bounding box center [150, 169] width 64 height 7
checkbox input "false"
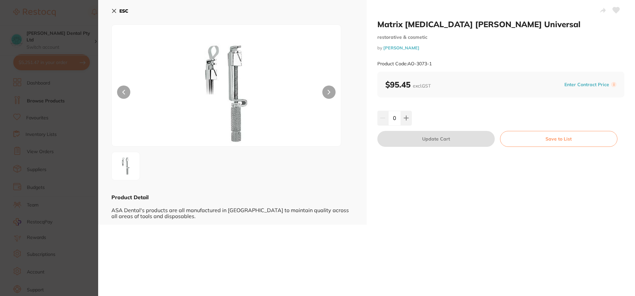
click at [111, 12] on icon at bounding box center [113, 10] width 5 height 5
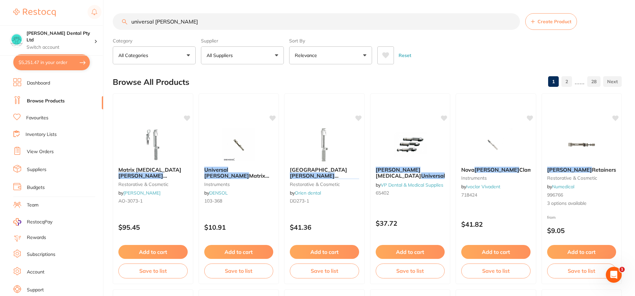
drag, startPoint x: 154, startPoint y: 20, endPoint x: 128, endPoint y: 23, distance: 26.6
click at [128, 23] on input "universal tofflemire" at bounding box center [316, 21] width 407 height 17
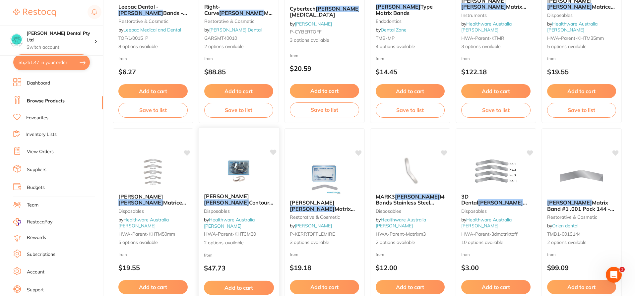
scroll to position [199, 0]
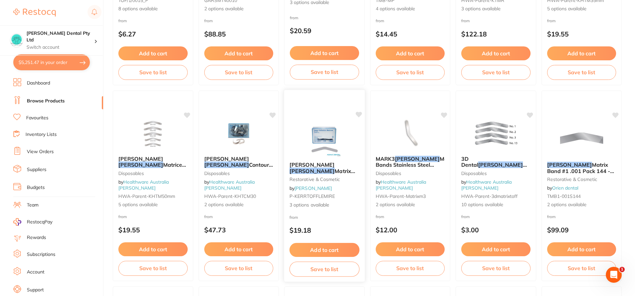
type input "[PERSON_NAME]"
click at [301, 157] on div "[PERSON_NAME] [PERSON_NAME] Matrix Bands 30/pk restorative & cosmetic by [PERSO…" at bounding box center [324, 184] width 81 height 57
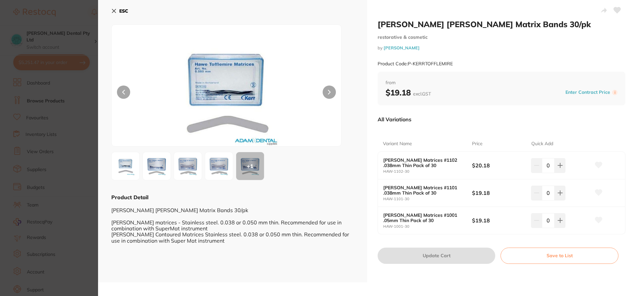
click at [221, 166] on img at bounding box center [219, 166] width 24 height 24
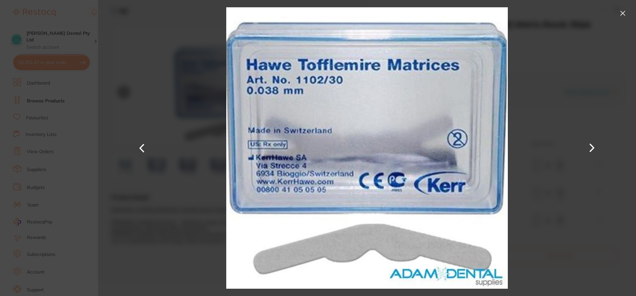
click at [625, 10] on button at bounding box center [623, 13] width 11 height 11
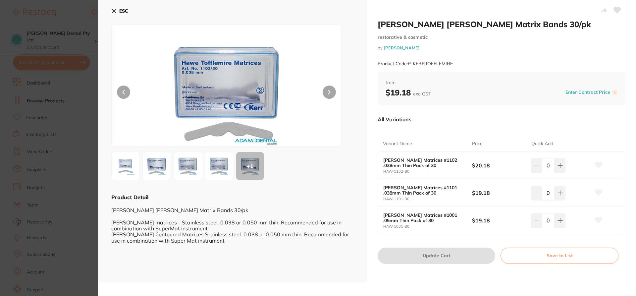
click at [113, 13] on icon at bounding box center [113, 10] width 5 height 5
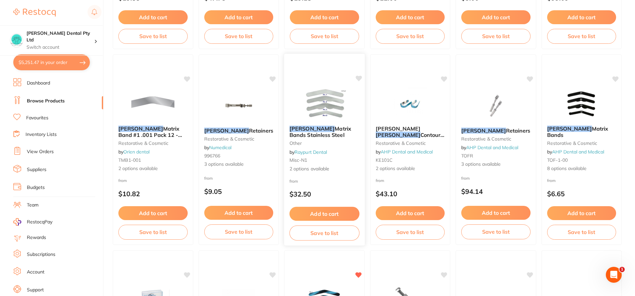
scroll to position [497, 0]
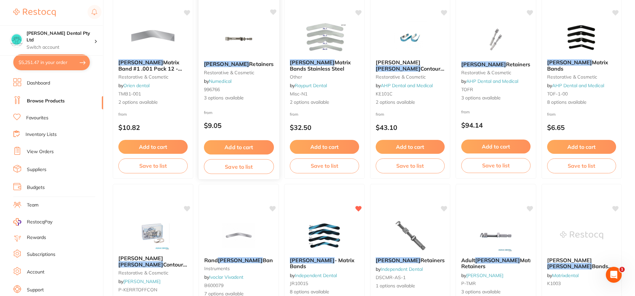
click at [227, 61] on em "[PERSON_NAME]" at bounding box center [225, 64] width 45 height 7
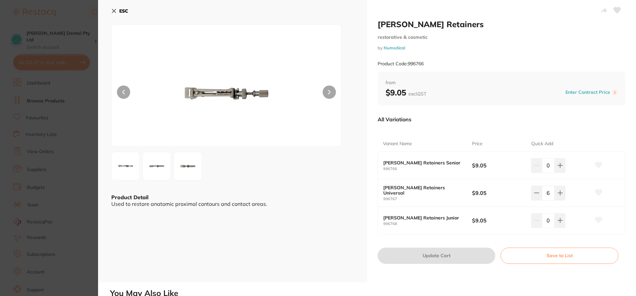
click at [323, 88] on button at bounding box center [329, 91] width 13 height 13
click at [329, 91] on icon at bounding box center [329, 92] width 2 height 4
click at [332, 92] on button at bounding box center [329, 91] width 13 height 13
drag, startPoint x: 117, startPoint y: 10, endPoint x: 153, endPoint y: 29, distance: 41.1
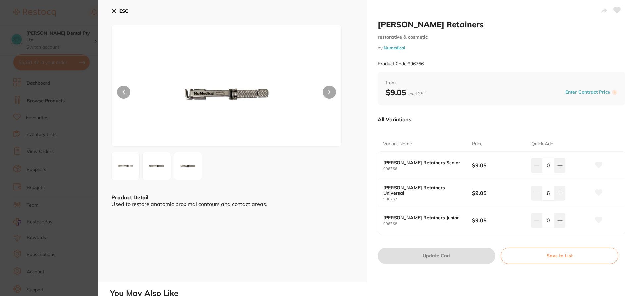
click at [117, 10] on button "ESC" at bounding box center [119, 10] width 17 height 11
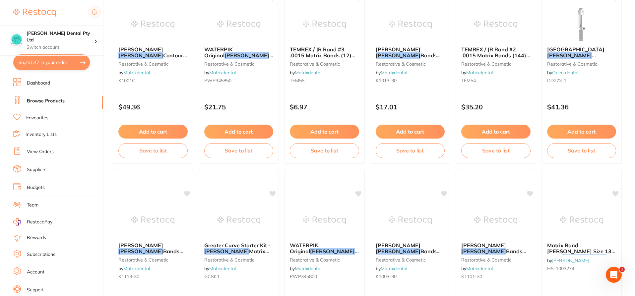
scroll to position [1589, 0]
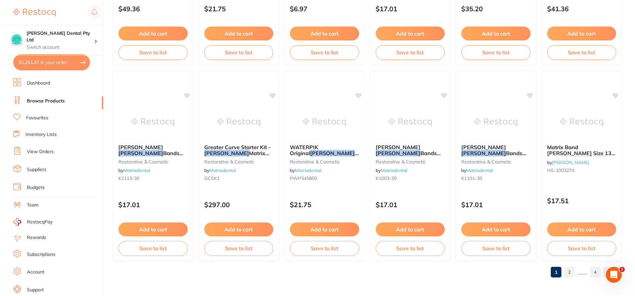
click at [572, 274] on link "2" at bounding box center [569, 271] width 11 height 13
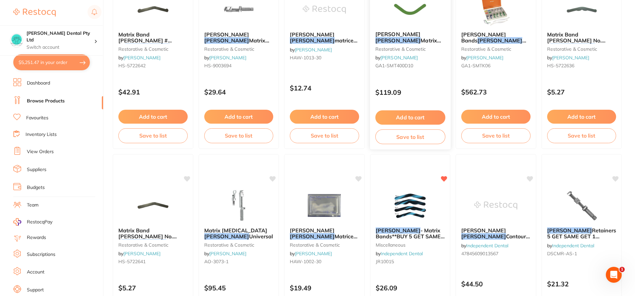
scroll to position [563, 0]
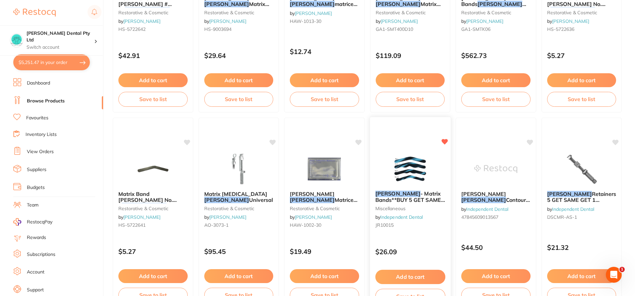
click at [413, 171] on img at bounding box center [409, 168] width 43 height 33
click at [416, 193] on section at bounding box center [317, 148] width 635 height 296
click at [417, 162] on img at bounding box center [409, 168] width 43 height 33
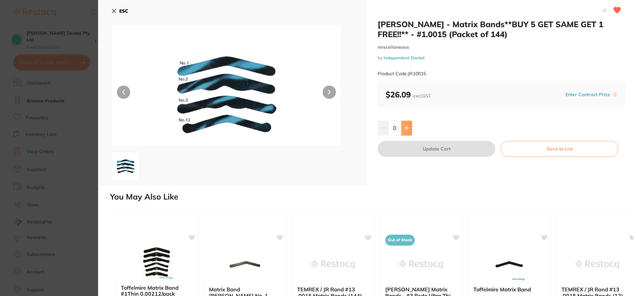
click at [405, 124] on button at bounding box center [406, 128] width 11 height 15
type input "1"
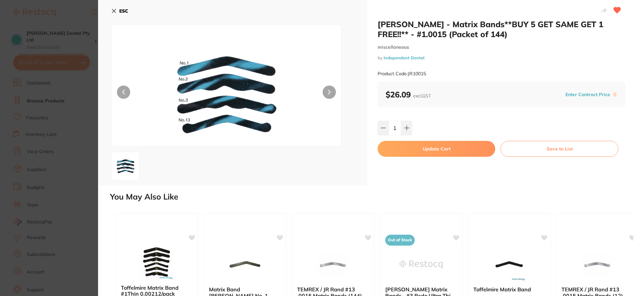
click at [417, 144] on button "Update Cart" at bounding box center [437, 149] width 118 height 16
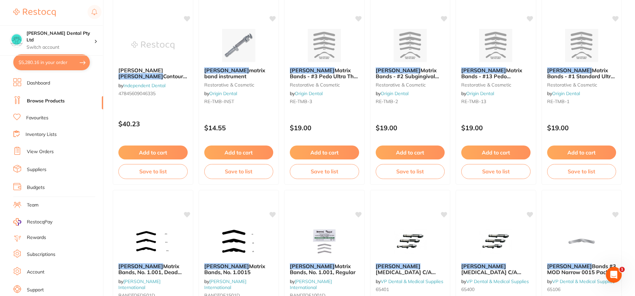
scroll to position [828, 0]
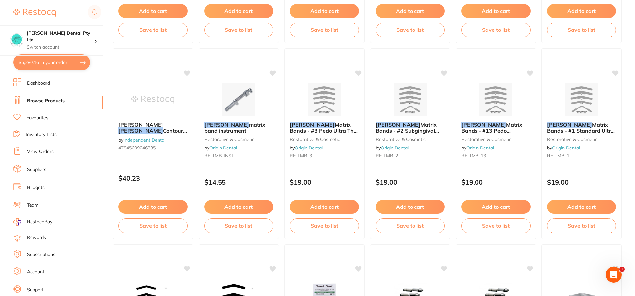
click at [50, 103] on link "Browse Products" at bounding box center [46, 101] width 38 height 7
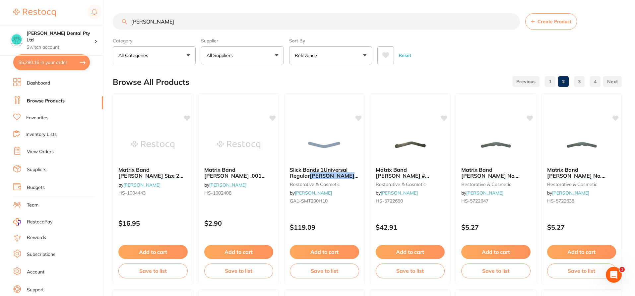
click at [272, 54] on button "All Suppliers" at bounding box center [242, 55] width 83 height 18
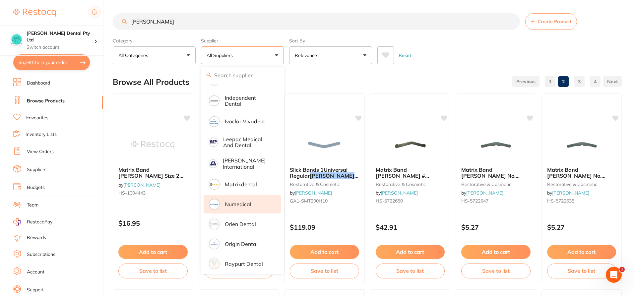
click at [241, 201] on p "Numedical" at bounding box center [238, 204] width 27 height 6
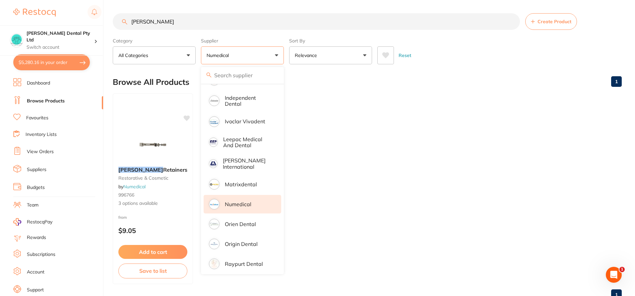
click at [465, 40] on div "Category All Categories All Categories restorative & cosmetic Clear Category fa…" at bounding box center [367, 49] width 509 height 29
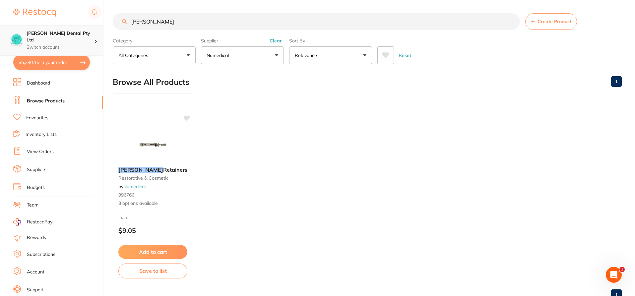
scroll to position [0, 0]
drag, startPoint x: 81, startPoint y: 32, endPoint x: 59, endPoint y: 36, distance: 22.9
click at [59, 36] on div "$5,280.16 [PERSON_NAME] Dental Pty Ltd Switch account [PERSON_NAME] Dental Pty …" at bounding box center [317, 148] width 635 height 296
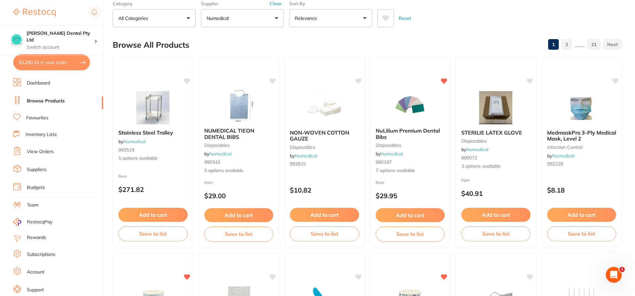
scroll to position [0, 0]
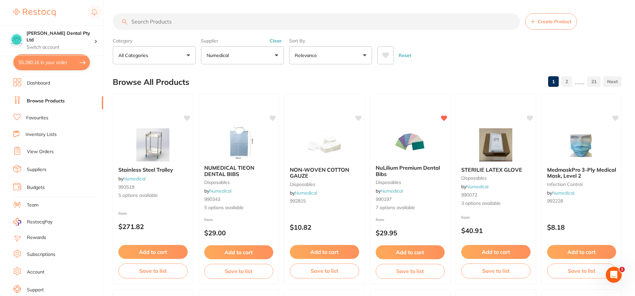
drag, startPoint x: 172, startPoint y: 25, endPoint x: 170, endPoint y: 29, distance: 5.0
click at [172, 25] on input "search" at bounding box center [316, 21] width 407 height 17
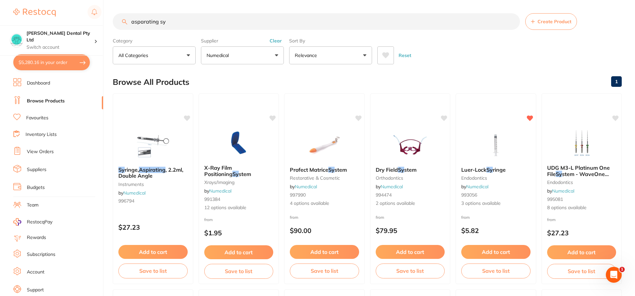
drag, startPoint x: 185, startPoint y: 21, endPoint x: 99, endPoint y: 24, distance: 85.9
click at [99, 24] on div "$5,280.16 [PERSON_NAME] Dental Pty Ltd Switch account [PERSON_NAME] Dental Pty …" at bounding box center [317, 148] width 635 height 296
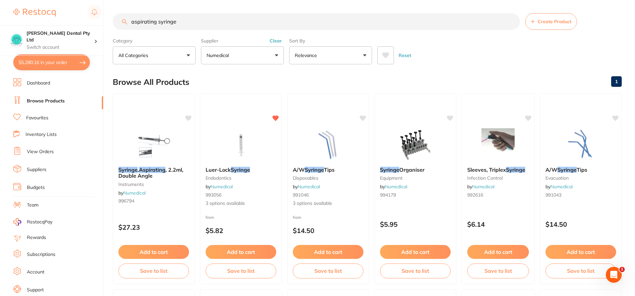
click at [146, 171] on em "Aspirating" at bounding box center [152, 169] width 27 height 7
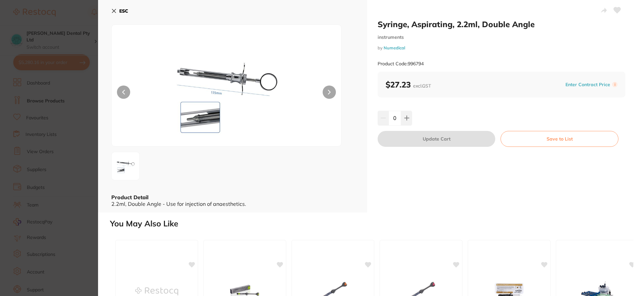
click at [116, 12] on icon at bounding box center [113, 10] width 5 height 5
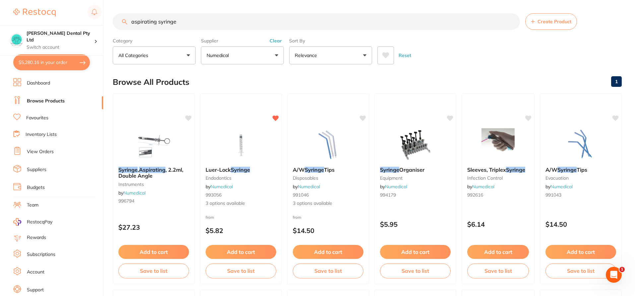
click at [278, 41] on button "Clear" at bounding box center [275, 41] width 16 height 6
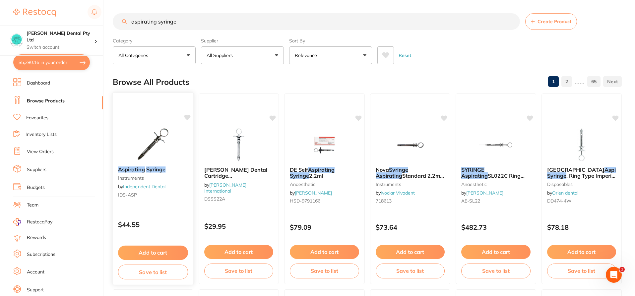
click at [155, 169] on em "Syringe" at bounding box center [156, 169] width 20 height 7
click at [155, 142] on section at bounding box center [317, 148] width 635 height 296
click at [188, 22] on input "aspirating syringe" at bounding box center [316, 21] width 407 height 17
type input "aspirating syringe harpoon"
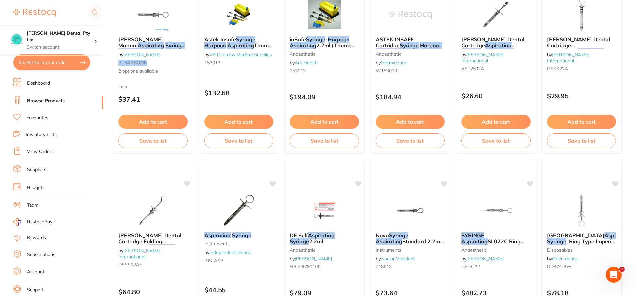
scroll to position [33, 0]
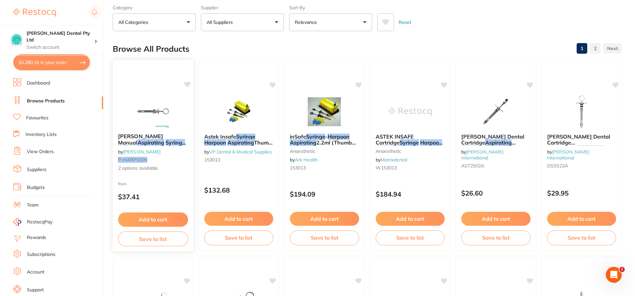
click at [140, 145] on em "Harpoon" at bounding box center [129, 148] width 22 height 7
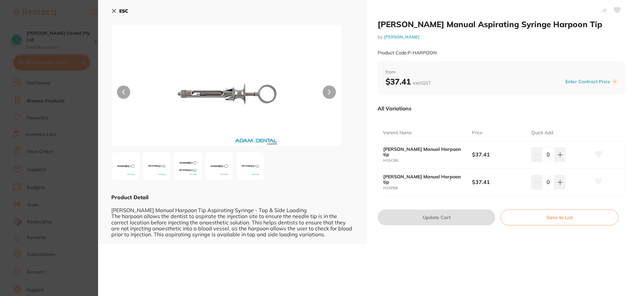
click at [123, 164] on img at bounding box center [126, 166] width 24 height 24
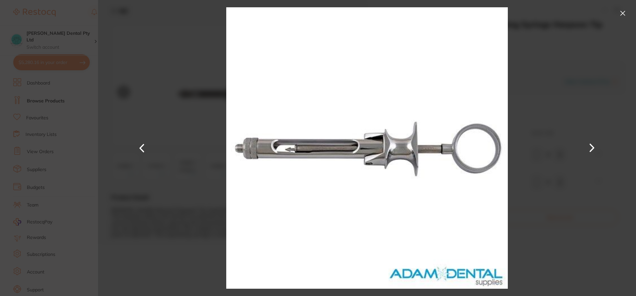
click at [593, 149] on button at bounding box center [592, 148] width 16 height 148
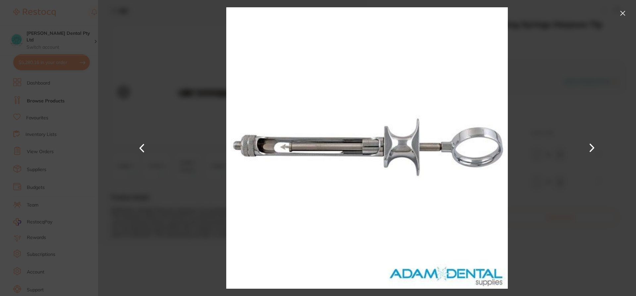
click at [593, 149] on button at bounding box center [592, 148] width 16 height 148
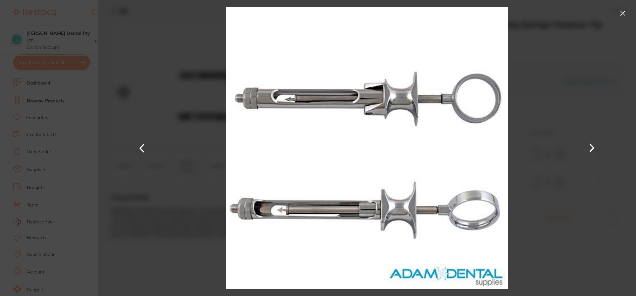
click at [593, 149] on button at bounding box center [592, 148] width 16 height 148
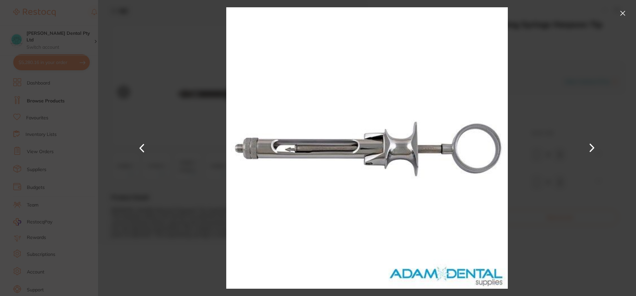
click at [593, 149] on button at bounding box center [592, 148] width 16 height 148
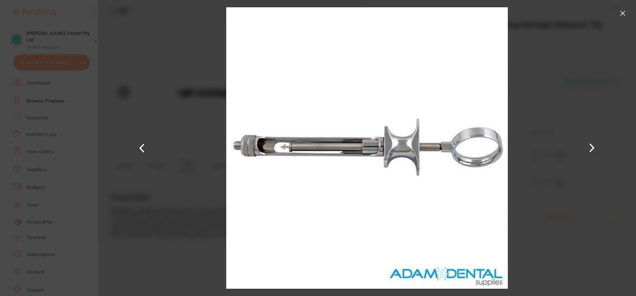
click at [593, 149] on button at bounding box center [592, 148] width 16 height 148
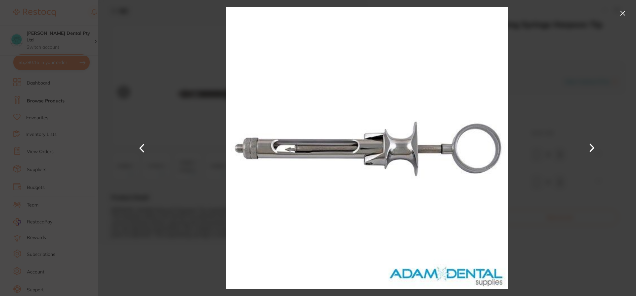
click at [624, 14] on button at bounding box center [623, 13] width 11 height 11
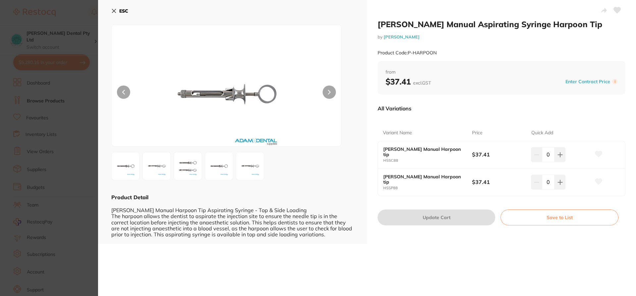
click at [217, 169] on img at bounding box center [219, 166] width 24 height 24
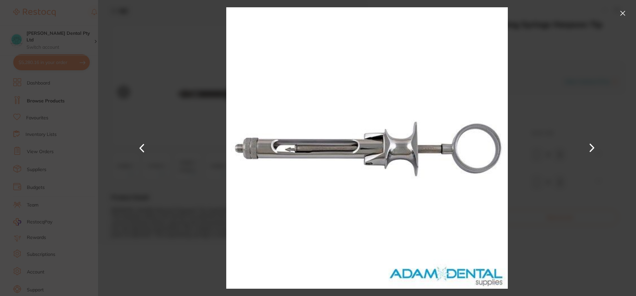
click at [623, 12] on button at bounding box center [623, 13] width 11 height 11
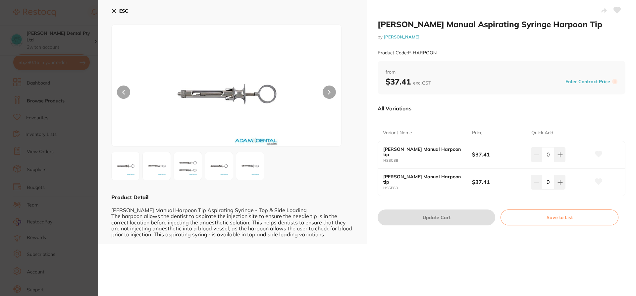
click at [152, 171] on img at bounding box center [157, 166] width 24 height 24
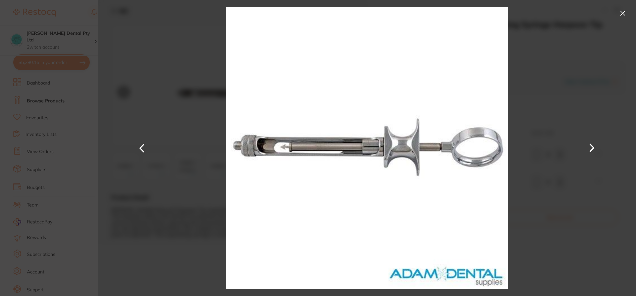
click at [621, 12] on button at bounding box center [623, 13] width 11 height 11
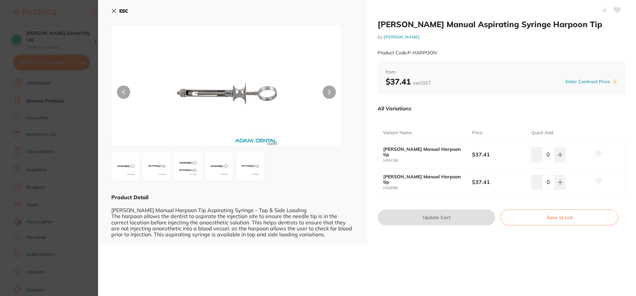
click at [124, 170] on img at bounding box center [126, 166] width 24 height 24
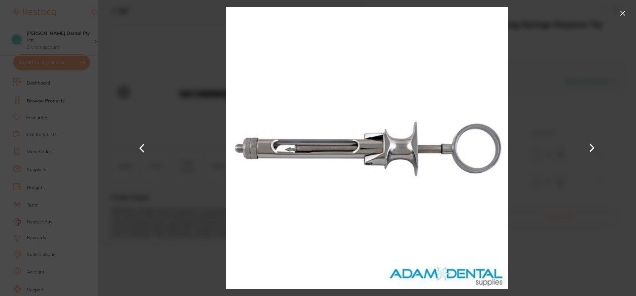
click at [617, 14] on div at bounding box center [367, 148] width 538 height 296
click at [623, 14] on button at bounding box center [623, 13] width 11 height 11
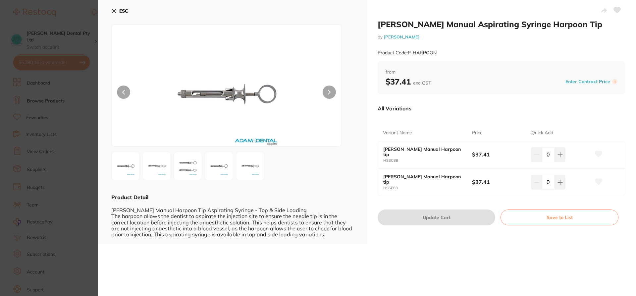
click at [148, 171] on img at bounding box center [157, 166] width 24 height 24
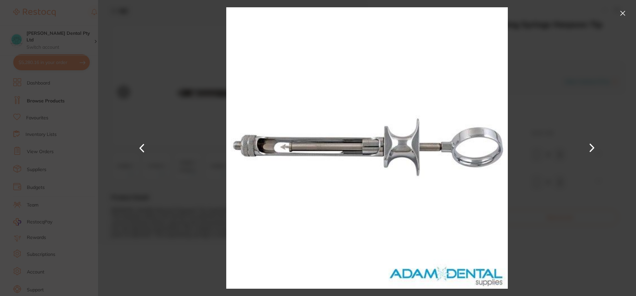
click at [625, 13] on button at bounding box center [623, 13] width 11 height 11
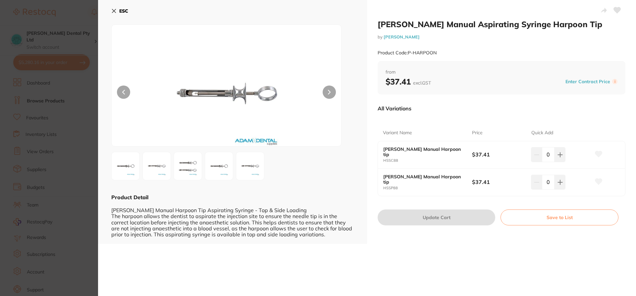
click at [129, 161] on img at bounding box center [126, 166] width 24 height 24
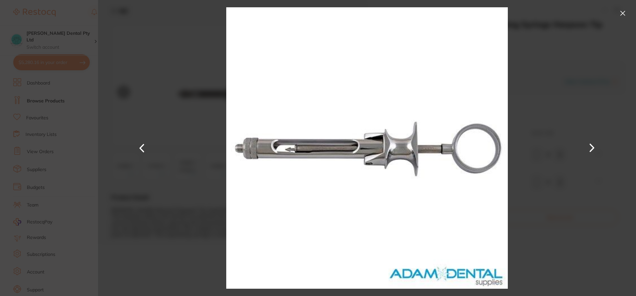
click at [595, 117] on button at bounding box center [592, 148] width 16 height 148
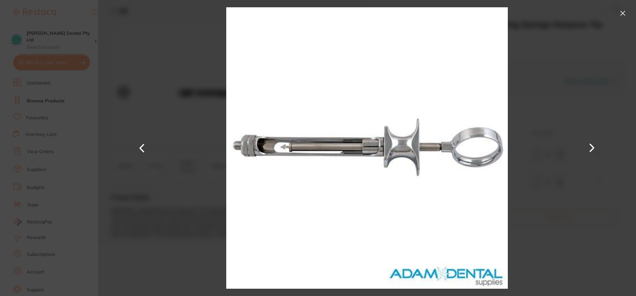
click at [586, 151] on button at bounding box center [592, 148] width 16 height 148
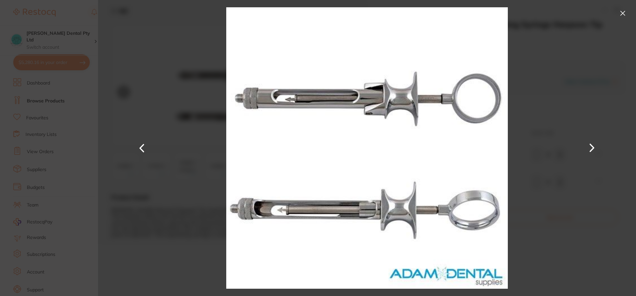
click at [622, 10] on button at bounding box center [623, 13] width 11 height 11
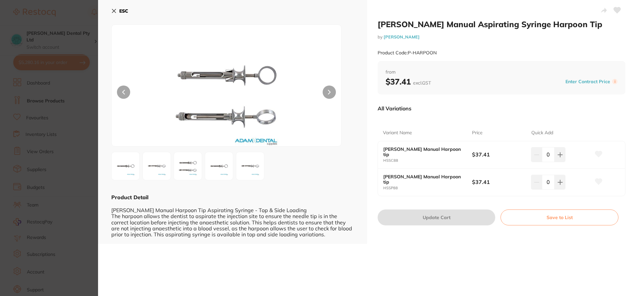
click at [439, 186] on small "HSSP88" at bounding box center [427, 188] width 89 height 4
click at [560, 186] on button at bounding box center [560, 182] width 11 height 15
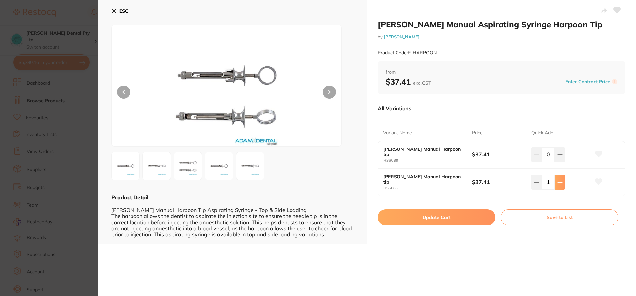
click at [559, 185] on icon at bounding box center [560, 182] width 5 height 5
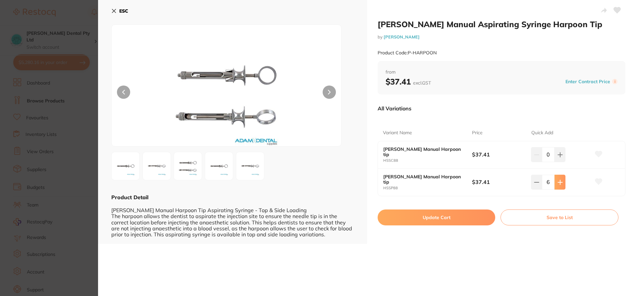
click at [559, 185] on icon at bounding box center [560, 182] width 5 height 5
type input "9"
click at [444, 213] on button "Update Cart" at bounding box center [437, 217] width 118 height 16
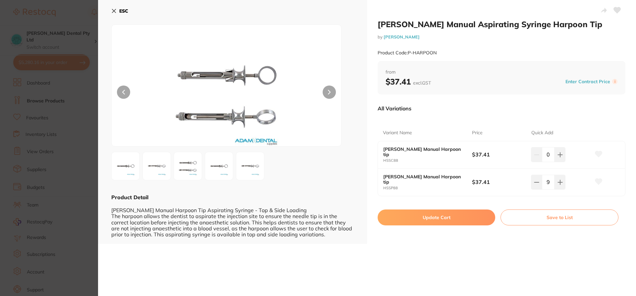
checkbox input "false"
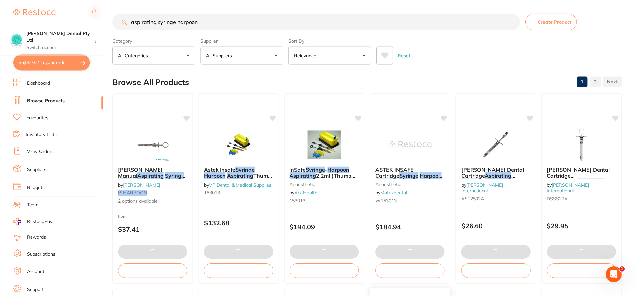
scroll to position [33, 0]
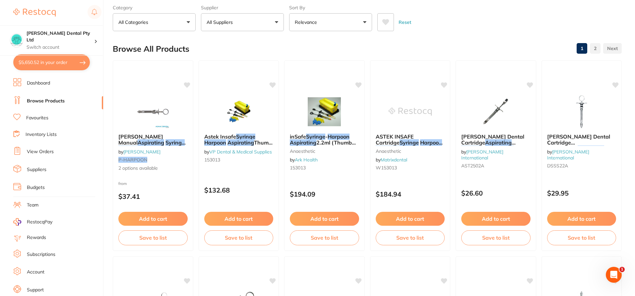
click at [57, 57] on button "$5,650.52 in your order" at bounding box center [51, 62] width 77 height 16
checkbox input "true"
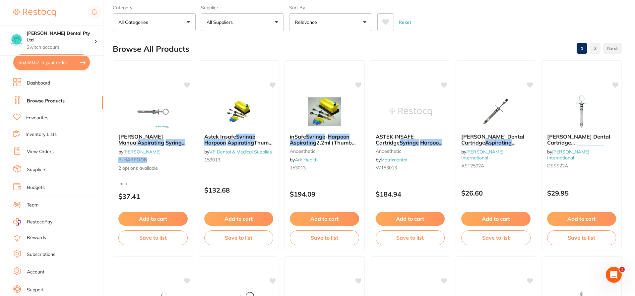
checkbox input "true"
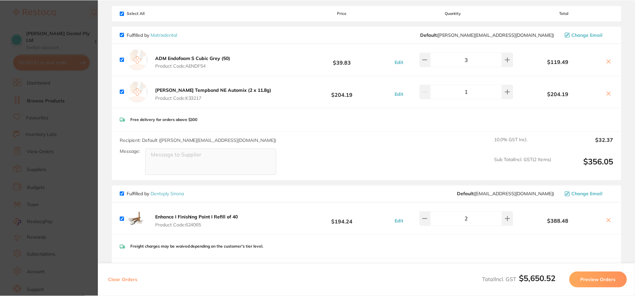
scroll to position [0, 0]
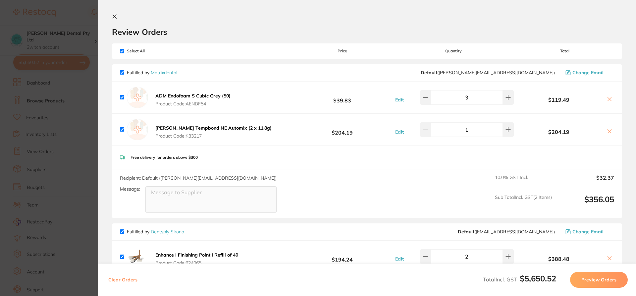
click at [115, 17] on icon at bounding box center [115, 17] width 4 height 4
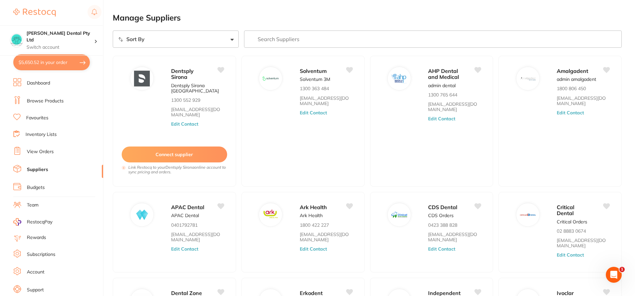
click at [41, 68] on button "$5,650.52 in your order" at bounding box center [51, 62] width 77 height 16
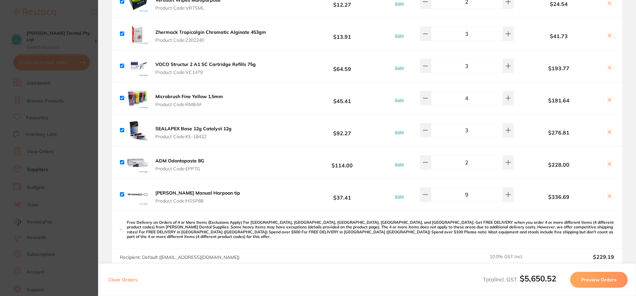
scroll to position [563, 0]
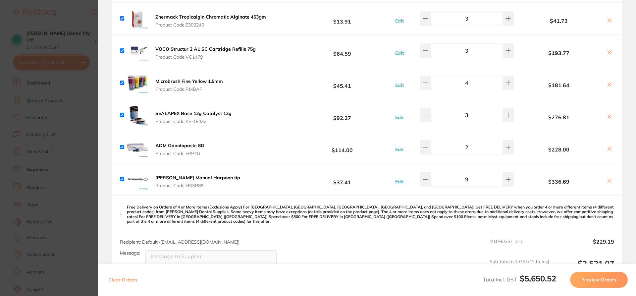
drag, startPoint x: 186, startPoint y: 177, endPoint x: 42, endPoint y: 4, distance: 225.4
click at [186, 177] on b "[PERSON_NAME] Manual Harpoon tip" at bounding box center [197, 178] width 85 height 6
click at [189, 178] on section at bounding box center [318, 148] width 636 height 296
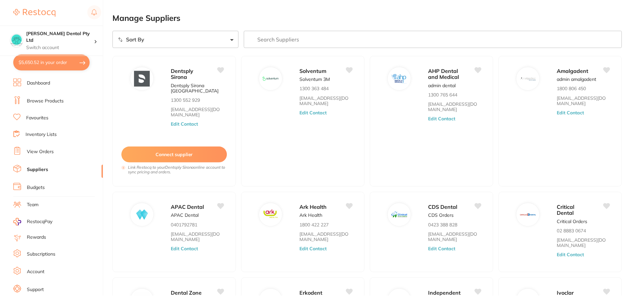
scroll to position [33, 0]
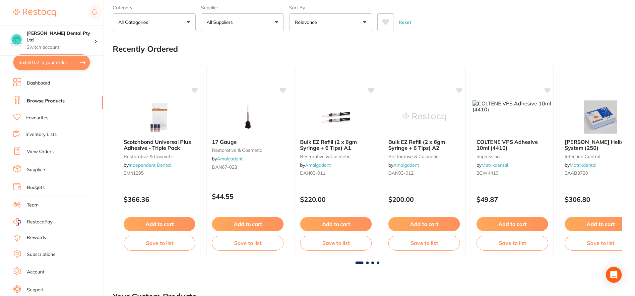
click at [189, 18] on button "All Categories" at bounding box center [154, 22] width 83 height 18
click at [183, 21] on button "All Categories" at bounding box center [154, 22] width 83 height 18
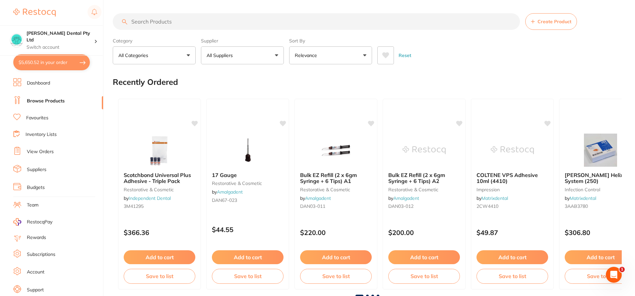
scroll to position [0, 0]
click at [177, 25] on input "search" at bounding box center [316, 21] width 407 height 17
type input "sss212"
click at [209, 16] on input "sss212" at bounding box center [316, 21] width 407 height 17
click at [200, 22] on input "sss212" at bounding box center [316, 21] width 407 height 17
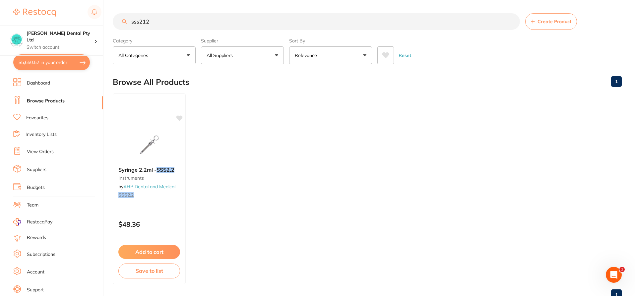
drag, startPoint x: 144, startPoint y: 176, endPoint x: 151, endPoint y: 167, distance: 11.4
click at [144, 176] on small "instruments" at bounding box center [149, 177] width 62 height 5
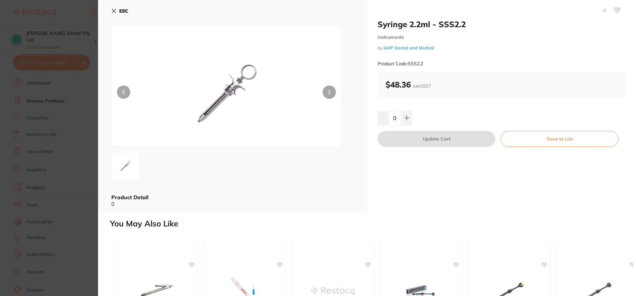
click at [115, 12] on icon at bounding box center [113, 10] width 5 height 5
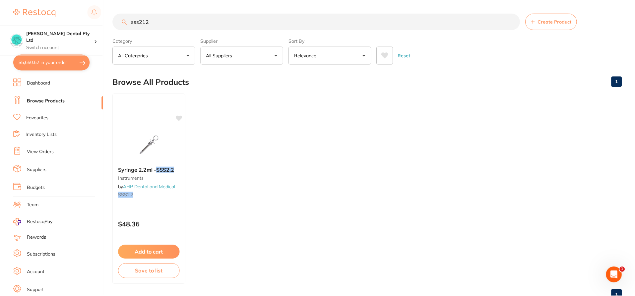
scroll to position [23, 0]
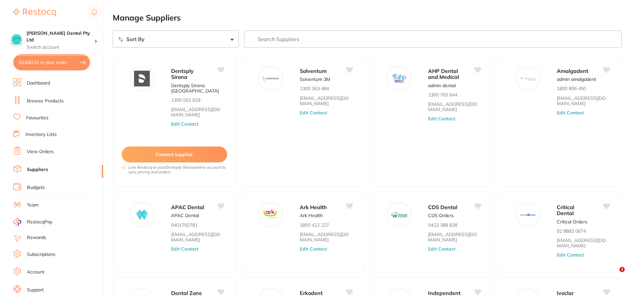
click at [272, 36] on input "search" at bounding box center [432, 38] width 377 height 17
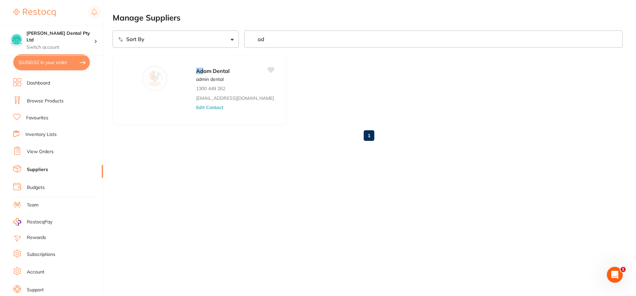
type input "ad"
click at [36, 61] on button "$5,650.52 in your order" at bounding box center [51, 62] width 77 height 16
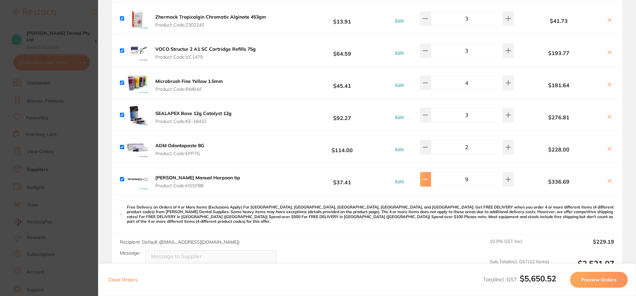
click at [428, 181] on icon at bounding box center [425, 179] width 5 height 5
click at [61, 97] on section "Update RRP Set your pre negotiated price for this item. Item Agreed RRP (excl. …" at bounding box center [318, 148] width 636 height 296
click at [58, 60] on button "$5,568.22 in your order" at bounding box center [51, 62] width 77 height 16
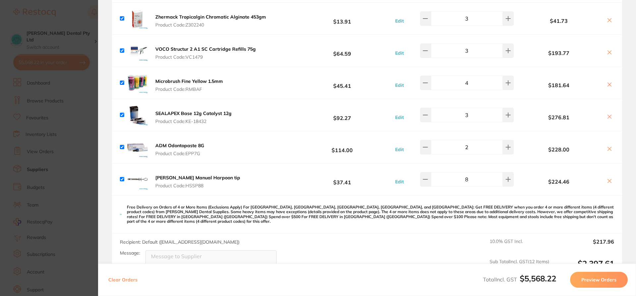
click at [168, 37] on section "Update RRP Set your pre negotiated price for this item. Item Agreed RRP (excl. …" at bounding box center [318, 148] width 636 height 296
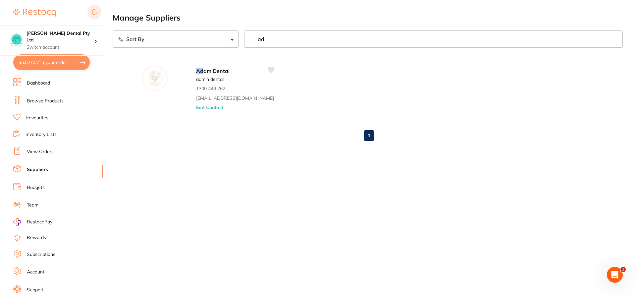
type input "6"
click at [46, 99] on link "Browse Products" at bounding box center [45, 101] width 37 height 7
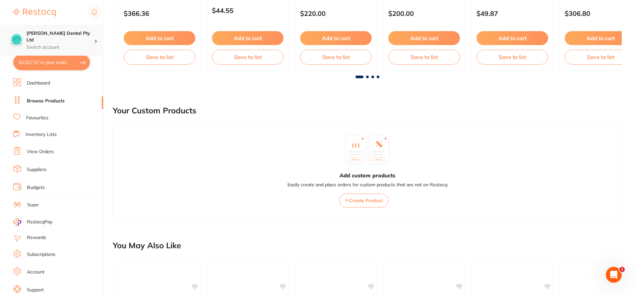
scroll to position [166, 0]
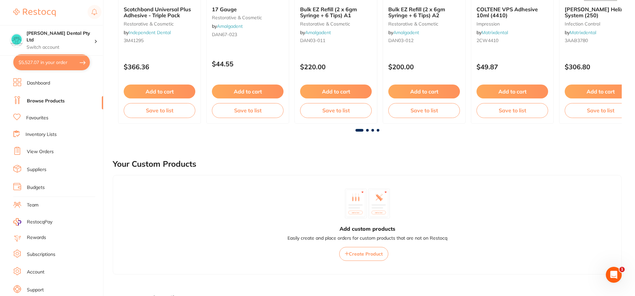
click at [39, 59] on button "$5,527.07 in your order" at bounding box center [51, 62] width 77 height 16
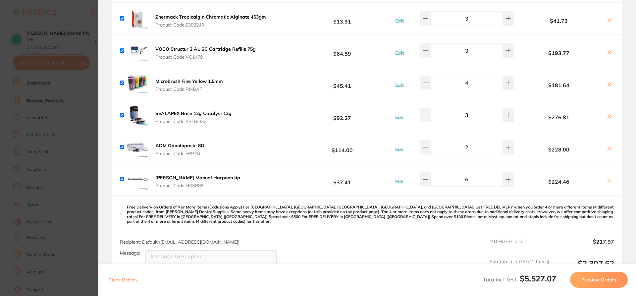
scroll to position [1512, 0]
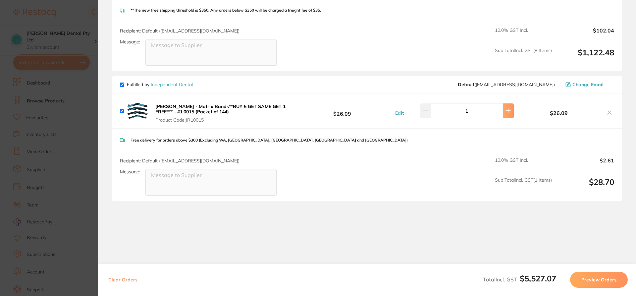
click at [505, 107] on button at bounding box center [508, 110] width 11 height 15
type input "2"
click at [221, 260] on section "Review Orders Your orders are being processed and we will notify you once we ha…" at bounding box center [367, 148] width 538 height 296
click at [53, 126] on section "Update RRP Set your pre negotiated price for this item. Item Agreed RRP (excl. …" at bounding box center [318, 148] width 636 height 296
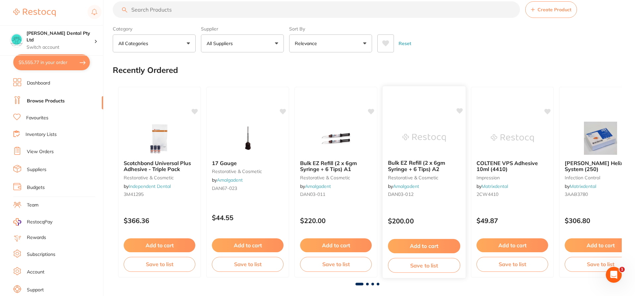
scroll to position [0, 0]
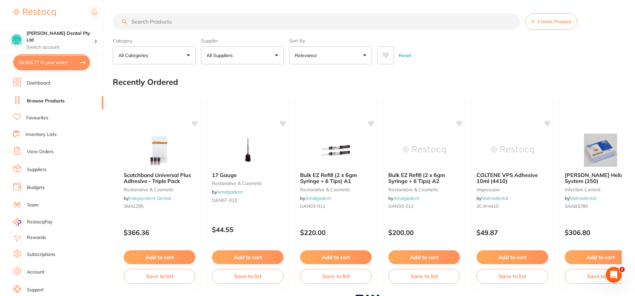
click at [160, 26] on input "search" at bounding box center [316, 21] width 407 height 17
click at [163, 22] on input "tofflemire" at bounding box center [316, 21] width 407 height 17
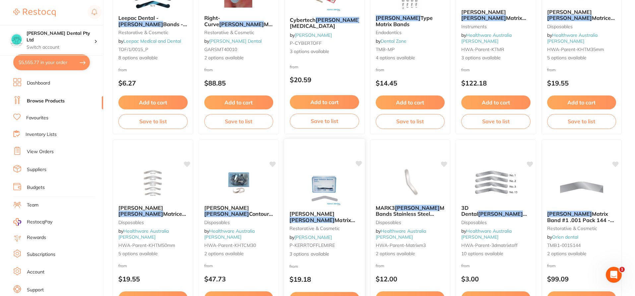
scroll to position [166, 0]
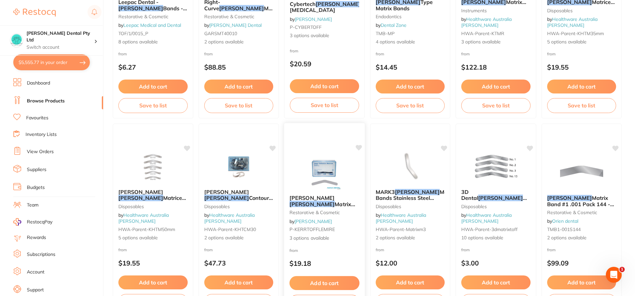
click at [320, 209] on div "Kerr Hawe Tofflemire Matrix Bands 30/pk restorative & cosmetic by Adam Dental P…" at bounding box center [324, 218] width 81 height 57
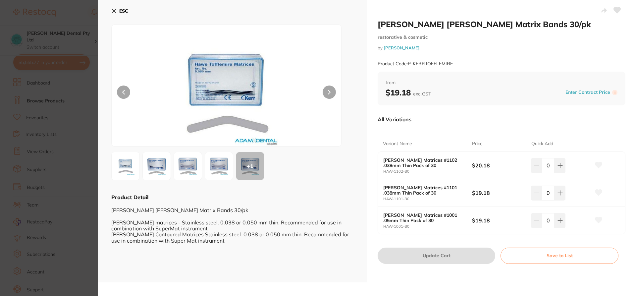
click at [109, 11] on div "ESC + 1 Product Detail Kerr Hawe Tofflemire Matrix Bands 30/pk Hawe Tofflemire …" at bounding box center [232, 141] width 269 height 282
click at [112, 11] on icon at bounding box center [113, 10] width 5 height 5
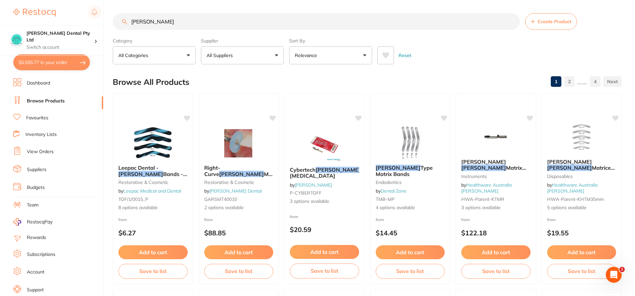
drag, startPoint x: 163, startPoint y: 23, endPoint x: 28, endPoint y: 15, distance: 134.8
click at [28, 15] on div "$5,555.77 Biltoft Dental Pty Ltd Switch account Biltoft Dental Pty Ltd $5,555.7…" at bounding box center [317, 148] width 635 height 296
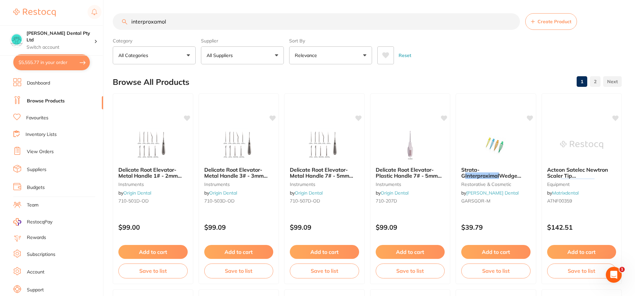
type input "interproxamol"
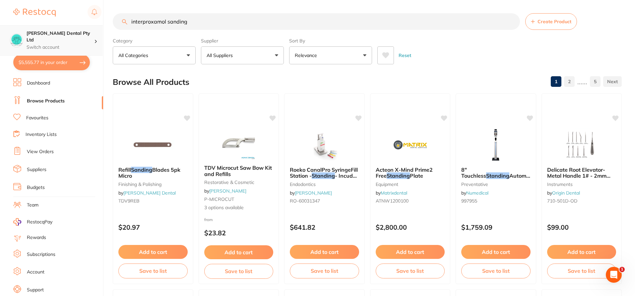
scroll to position [0, 0]
drag, startPoint x: 194, startPoint y: 24, endPoint x: 28, endPoint y: 25, distance: 165.0
click at [28, 25] on div "$5,555.77 [PERSON_NAME] Dental Pty Ltd Switch account [PERSON_NAME] Dental Pty …" at bounding box center [317, 148] width 635 height 296
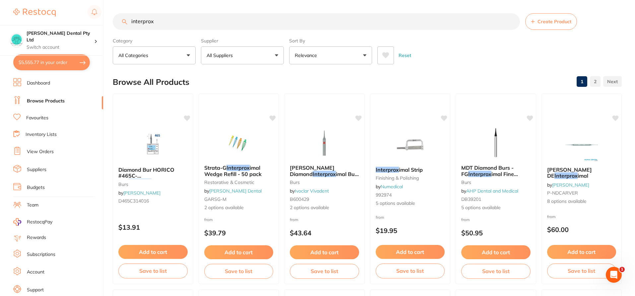
scroll to position [0, 0]
drag, startPoint x: 387, startPoint y: 169, endPoint x: 393, endPoint y: 173, distance: 7.4
click at [387, 169] on em "Interprox" at bounding box center [386, 169] width 23 height 7
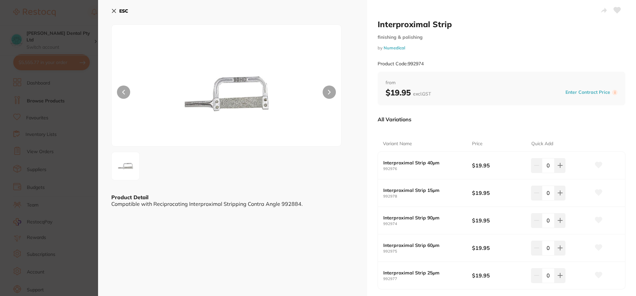
click at [119, 11] on button "ESC" at bounding box center [119, 10] width 17 height 11
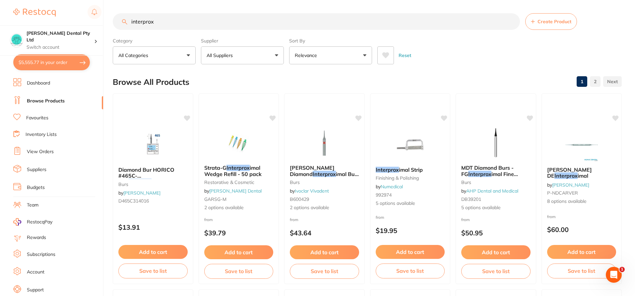
click at [156, 23] on input "interprox" at bounding box center [316, 21] width 407 height 17
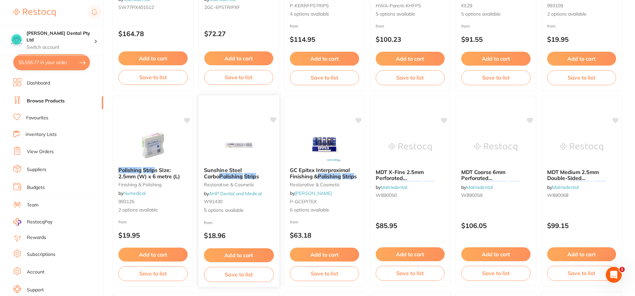
scroll to position [596, 0]
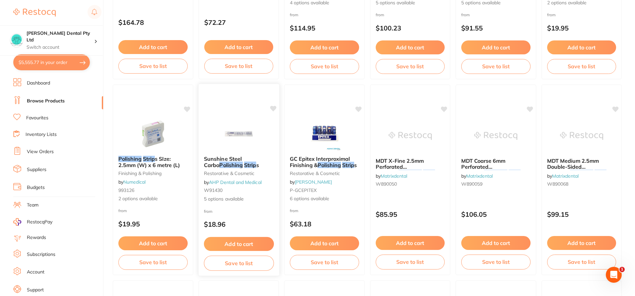
type input "interprox polishing strip"
drag, startPoint x: 221, startPoint y: 156, endPoint x: 221, endPoint y: 161, distance: 5.6
click at [221, 156] on span "Sunshine Steel Carbo" at bounding box center [222, 161] width 37 height 13
click at [221, 161] on section at bounding box center [317, 148] width 635 height 296
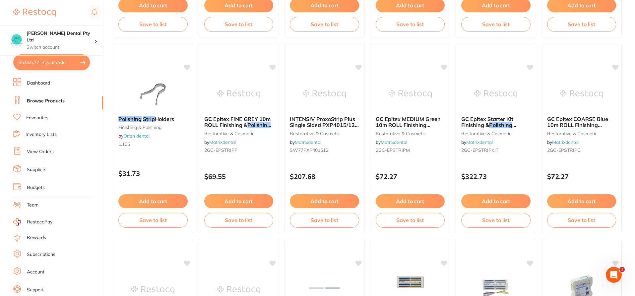
scroll to position [197, 0]
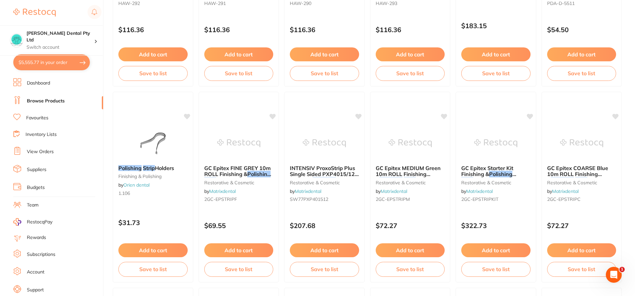
click at [103, 44] on section "Biltoft Dental Pty Ltd Switch account Biltoft Dental Pty Ltd $5,555.77 in your …" at bounding box center [51, 148] width 103 height 296
drag, startPoint x: 100, startPoint y: 105, endPoint x: 100, endPoint y: 88, distance: 16.9
click at [100, 88] on ul "Dashboard Browse Products Favourites Inventory Lists View Orders Suppliers Budg…" at bounding box center [58, 192] width 90 height 229
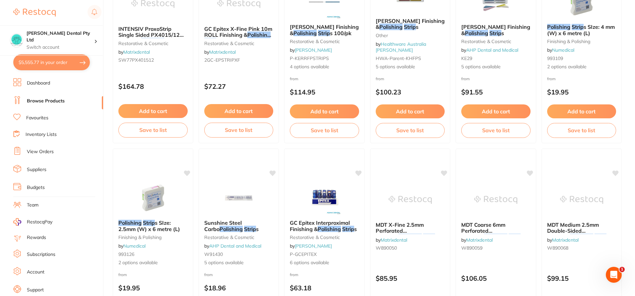
scroll to position [463, 0]
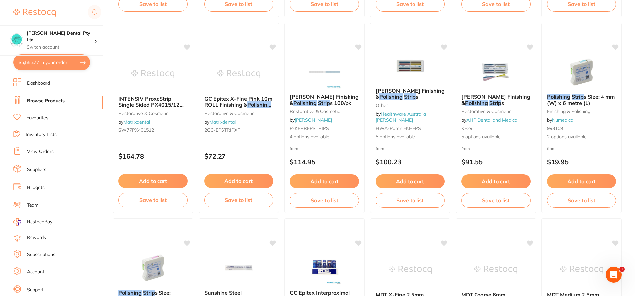
click at [31, 65] on button "$5,555.77 in your order" at bounding box center [51, 62] width 77 height 16
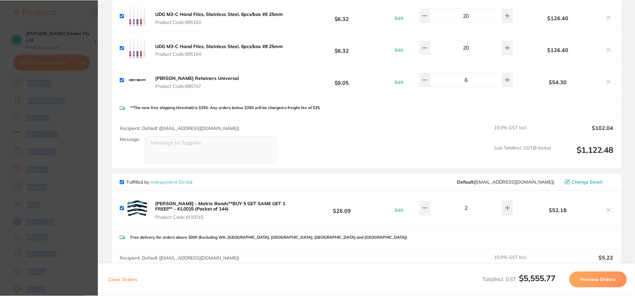
scroll to position [1479, 0]
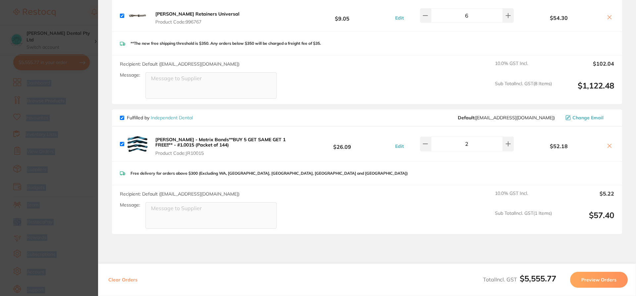
drag, startPoint x: 172, startPoint y: 112, endPoint x: 177, endPoint y: 111, distance: 5.3
click at [172, 115] on link "Independent Dental" at bounding box center [172, 118] width 42 height 6
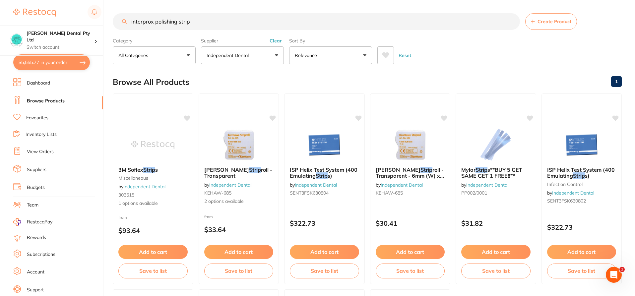
drag, startPoint x: 190, startPoint y: 23, endPoint x: 31, endPoint y: 9, distance: 159.0
click at [31, 9] on div "$5,555.77 Biltoft Dental Pty Ltd Switch account Biltoft Dental Pty Ltd $5,555.7…" at bounding box center [317, 148] width 635 height 296
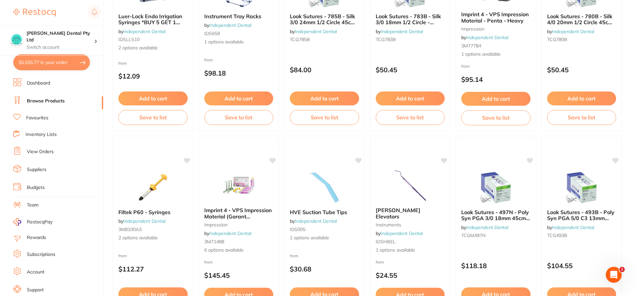
scroll to position [1589, 0]
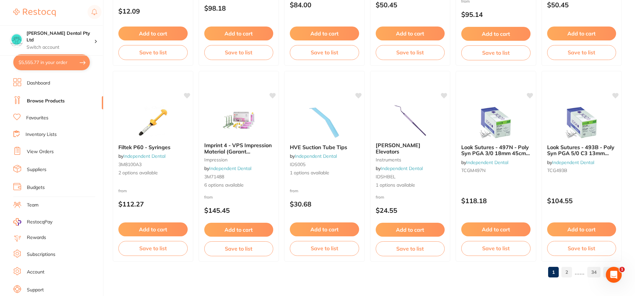
click at [566, 271] on link "2" at bounding box center [566, 271] width 11 height 13
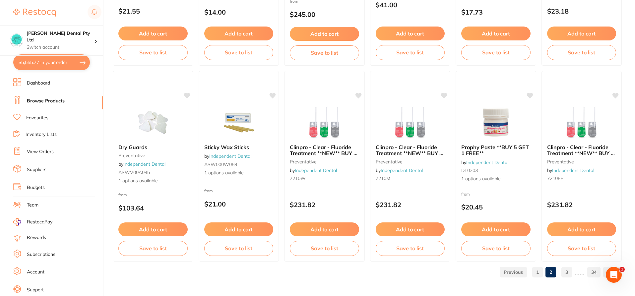
click at [568, 271] on link "3" at bounding box center [566, 271] width 11 height 13
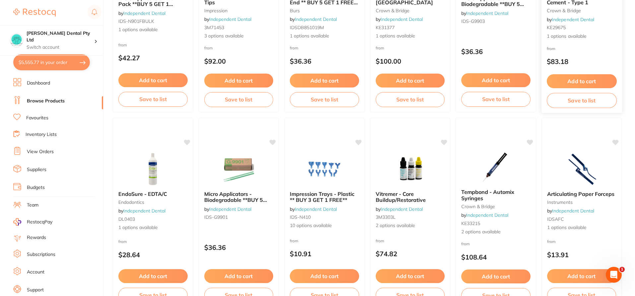
scroll to position [1193, 0]
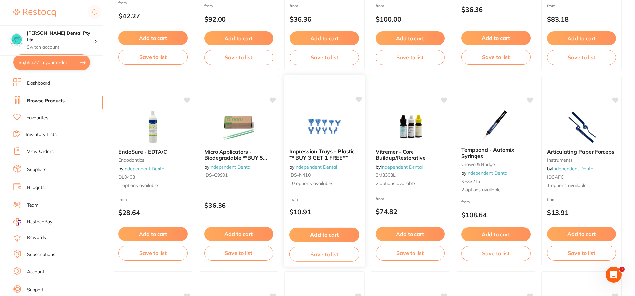
click at [316, 147] on div "Impression Trays - Plastic ** BUY 3 GET 1 FREE** by Independent Dental IDS-N410…" at bounding box center [324, 167] width 81 height 49
click at [325, 152] on span "Impression Trays - Plastic ** BUY 3 GET 1 FREE**" at bounding box center [322, 154] width 65 height 13
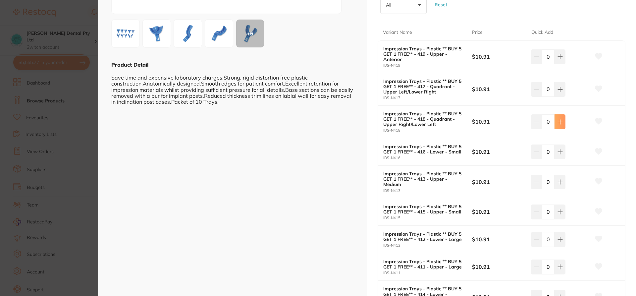
click at [559, 124] on icon at bounding box center [560, 121] width 5 height 5
type input "2"
click at [556, 89] on button at bounding box center [560, 89] width 11 height 15
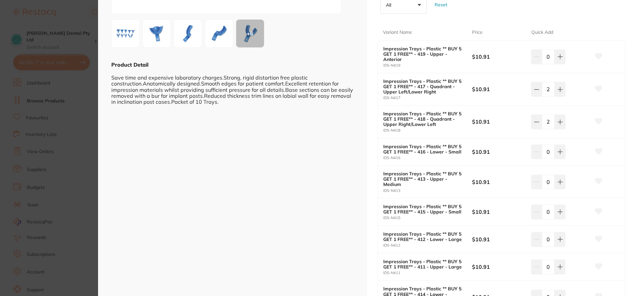
scroll to position [99, 0]
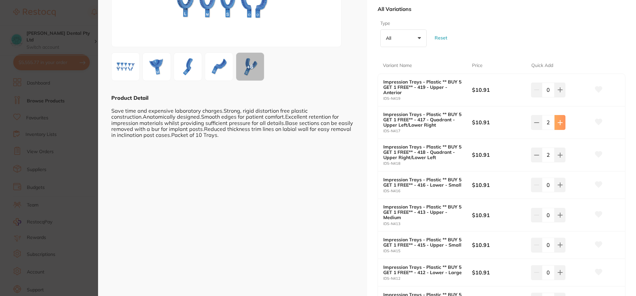
click at [560, 123] on icon at bounding box center [560, 122] width 5 height 5
type input "3"
click at [561, 158] on button at bounding box center [560, 154] width 11 height 15
type input "3"
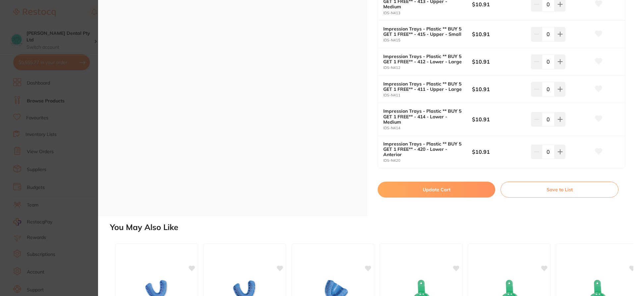
scroll to position [331, 0]
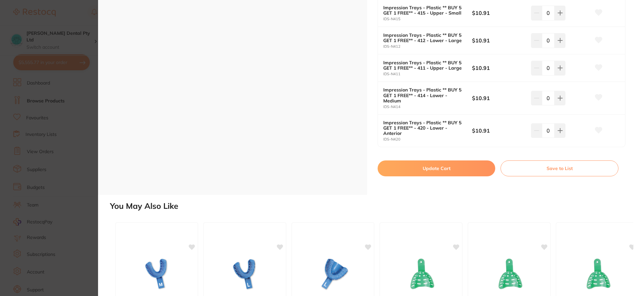
click at [438, 165] on button "Update Cart" at bounding box center [437, 168] width 118 height 16
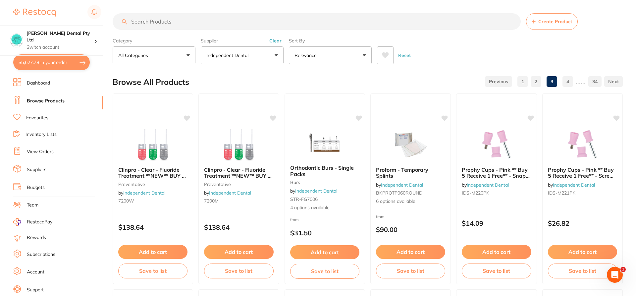
checkbox input "false"
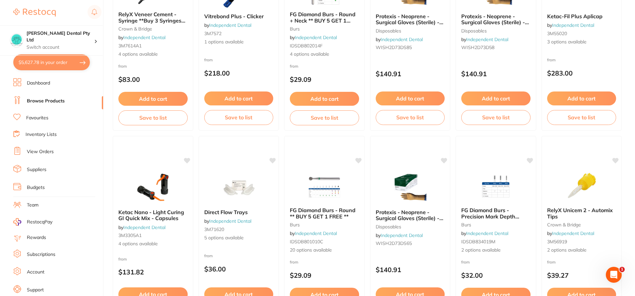
scroll to position [1589, 0]
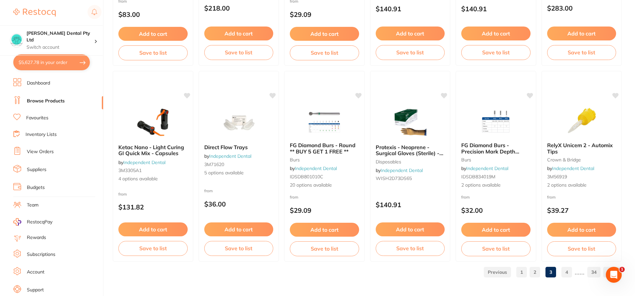
click at [568, 270] on link "4" at bounding box center [566, 271] width 11 height 13
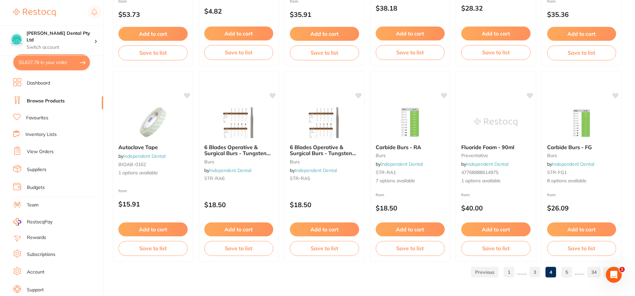
click at [570, 277] on link "5" at bounding box center [566, 271] width 11 height 13
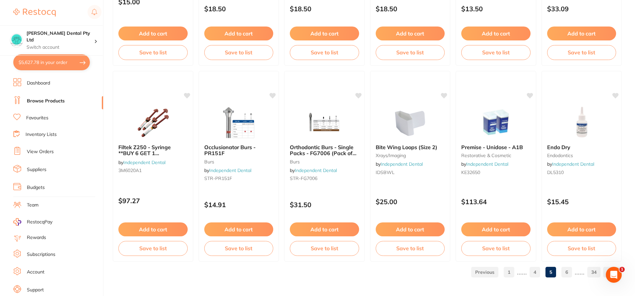
click at [568, 275] on link "6" at bounding box center [566, 271] width 11 height 13
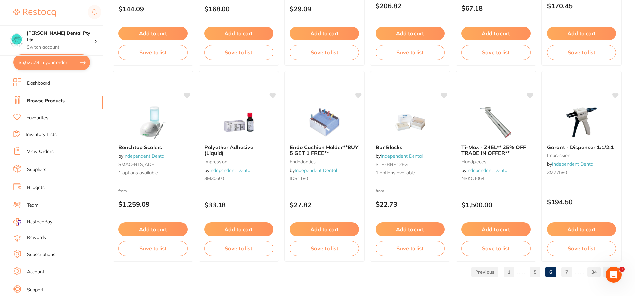
click at [566, 273] on link "7" at bounding box center [566, 271] width 11 height 13
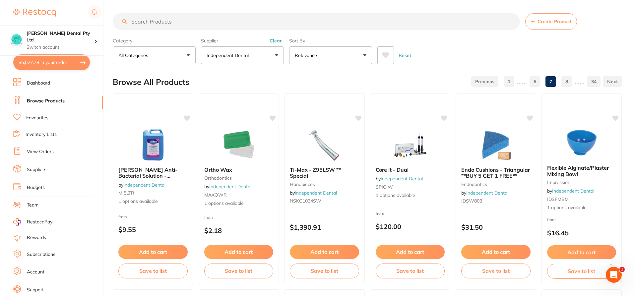
scroll to position [0, 0]
click at [180, 25] on input "search" at bounding box center [316, 21] width 407 height 17
type input "bond"
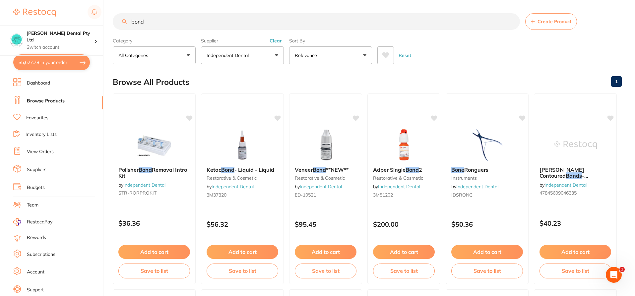
click at [270, 42] on button "Clear" at bounding box center [275, 41] width 16 height 6
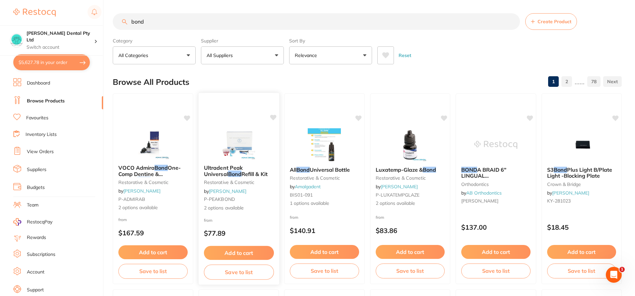
click at [242, 168] on span "Ultradent Peak Universal" at bounding box center [222, 170] width 39 height 13
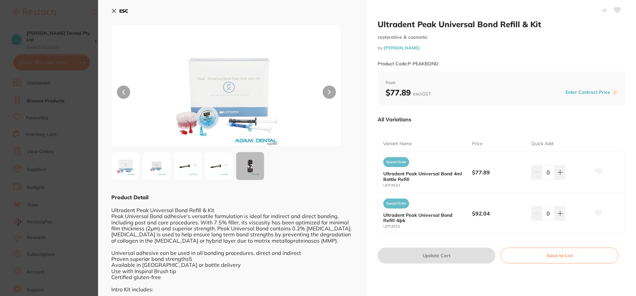
click at [113, 11] on icon at bounding box center [114, 11] width 4 height 4
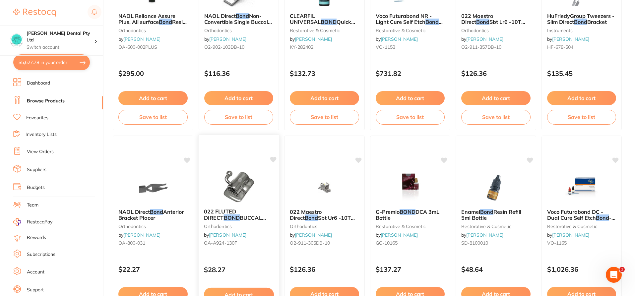
scroll to position [1589, 0]
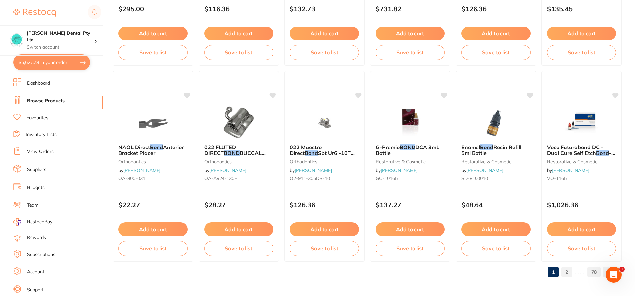
click at [567, 274] on link "2" at bounding box center [566, 271] width 11 height 13
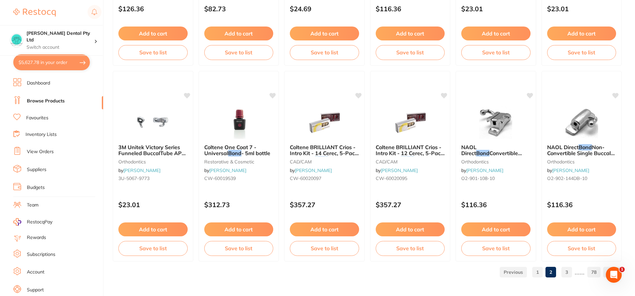
click at [566, 274] on link "3" at bounding box center [566, 271] width 11 height 13
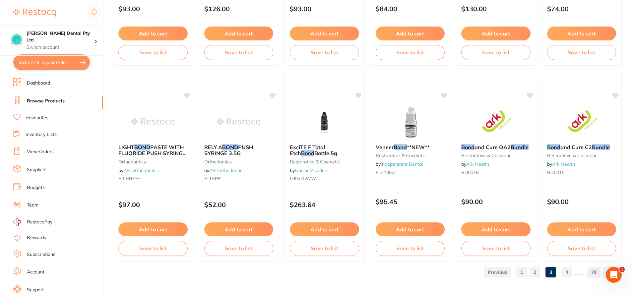
click at [34, 65] on button "$5,627.78 in your order" at bounding box center [51, 62] width 77 height 16
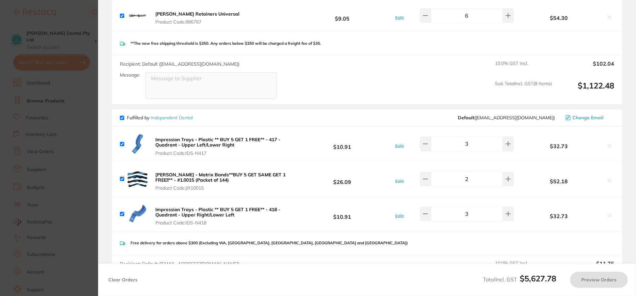
checkbox input "true"
click at [507, 176] on icon at bounding box center [508, 178] width 5 height 5
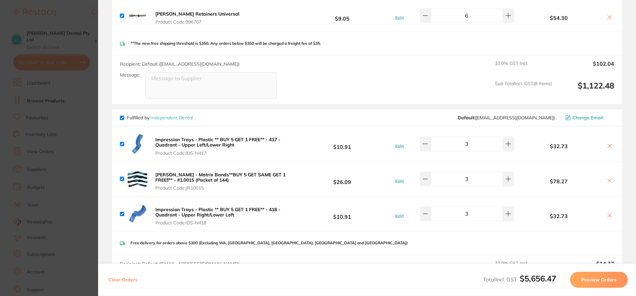
type input "3"
click at [41, 109] on section "Update RRP Set your pre negotiated price for this item. Item Agreed RRP (excl. …" at bounding box center [318, 148] width 636 height 296
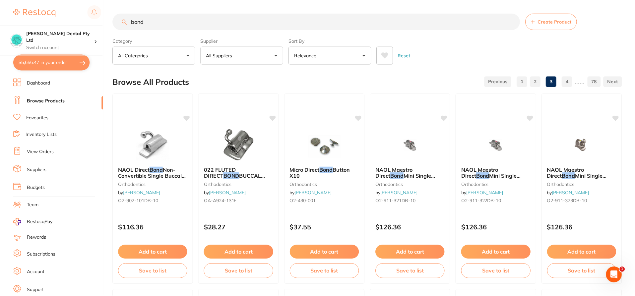
scroll to position [1482, 0]
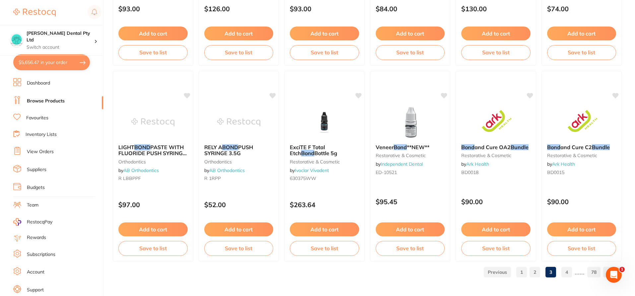
click at [42, 84] on link "Dashboard" at bounding box center [38, 83] width 23 height 7
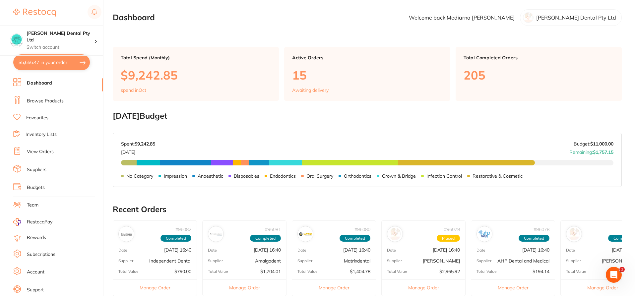
click at [27, 59] on button "$5,656.47 in your order" at bounding box center [51, 62] width 77 height 16
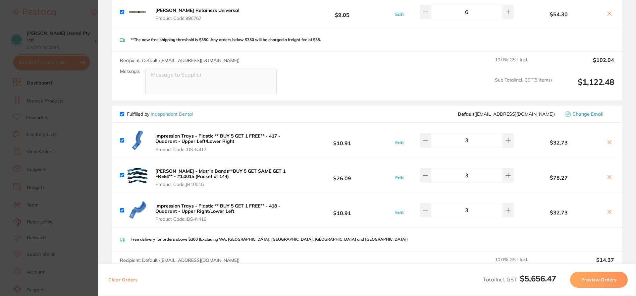
scroll to position [787, 0]
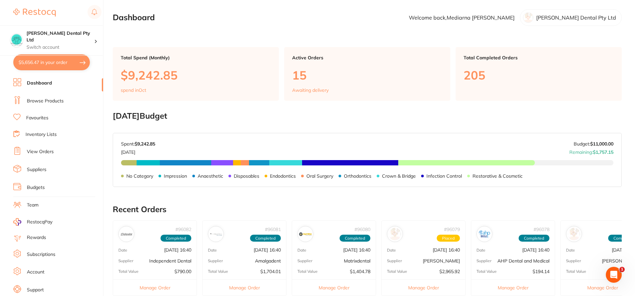
drag, startPoint x: 39, startPoint y: 105, endPoint x: 51, endPoint y: 107, distance: 11.4
click at [39, 105] on li "Browse Products" at bounding box center [58, 101] width 90 height 10
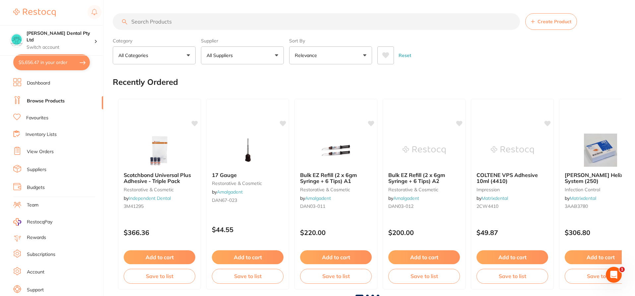
click at [160, 24] on input "search" at bounding box center [316, 21] width 407 height 17
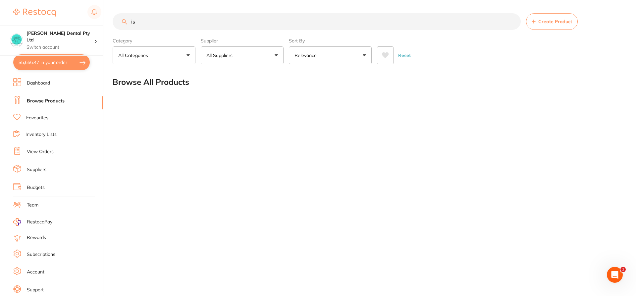
type input "i"
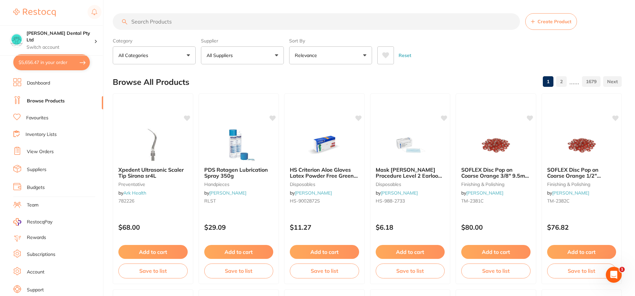
click at [165, 19] on input "search" at bounding box center [316, 21] width 407 height 17
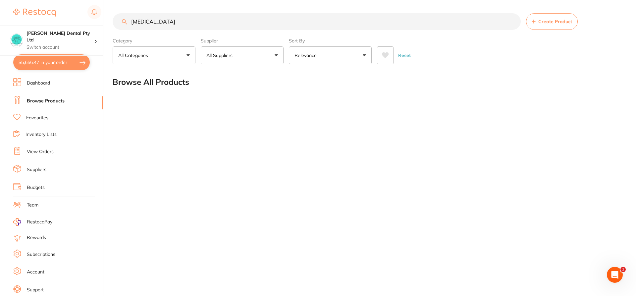
type input "[MEDICAL_DATA]"
click at [55, 100] on link "Browse Products" at bounding box center [46, 101] width 38 height 7
drag, startPoint x: 164, startPoint y: 19, endPoint x: 15, endPoint y: 20, distance: 148.4
click at [0, 17] on div "$5,656.47 [PERSON_NAME] Dental Pty Ltd Switch account [PERSON_NAME] Dental Pty …" at bounding box center [318, 148] width 636 height 296
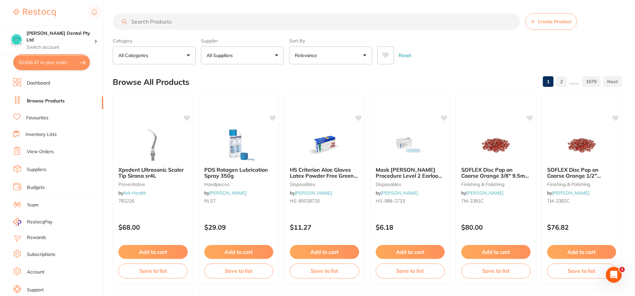
click at [191, 21] on input "search" at bounding box center [316, 21] width 407 height 17
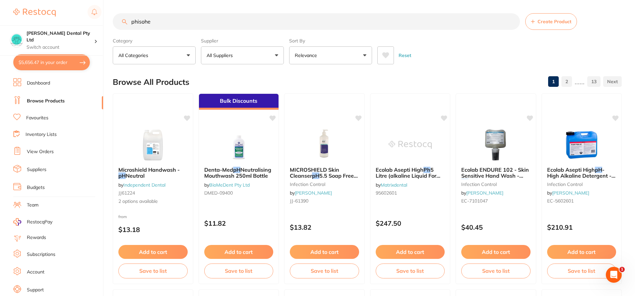
type input "[MEDICAL_DATA]"
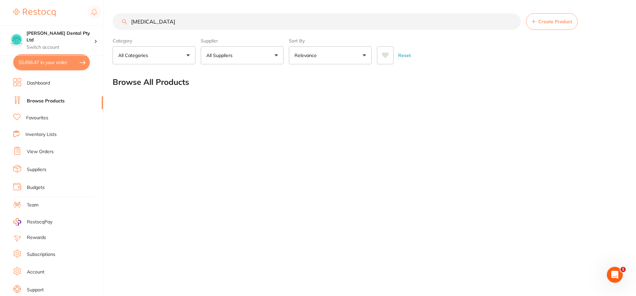
drag, startPoint x: 151, startPoint y: 30, endPoint x: 116, endPoint y: 44, distance: 37.8
click at [116, 41] on section "[MEDICAL_DATA] Create Product Category All Categories All Categories No categor…" at bounding box center [368, 38] width 510 height 51
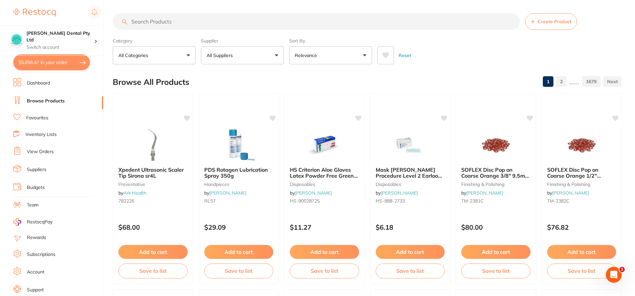
click at [182, 24] on input "search" at bounding box center [316, 21] width 407 height 17
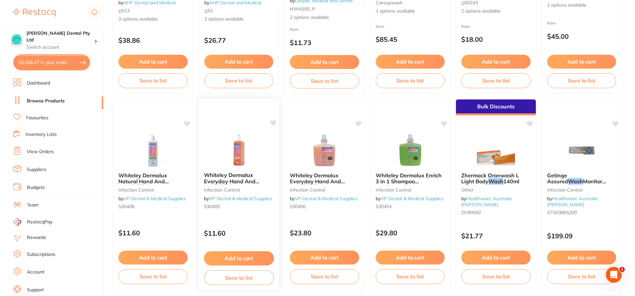
scroll to position [398, 0]
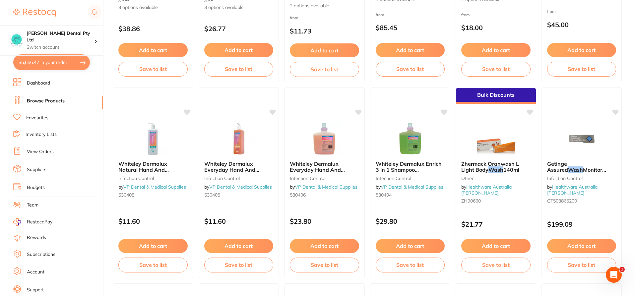
type input "hexadine wash"
click at [129, 165] on span "Whiteley Dermalux Natural Hand And Body" at bounding box center [143, 169] width 50 height 19
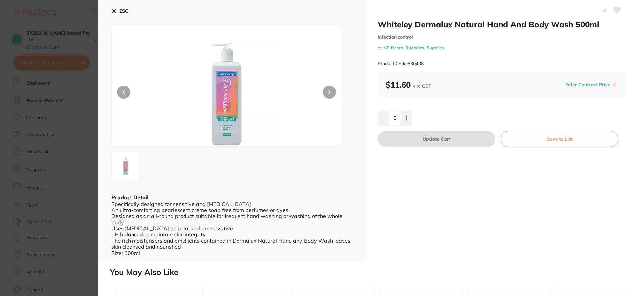
click at [114, 11] on icon at bounding box center [114, 11] width 4 height 4
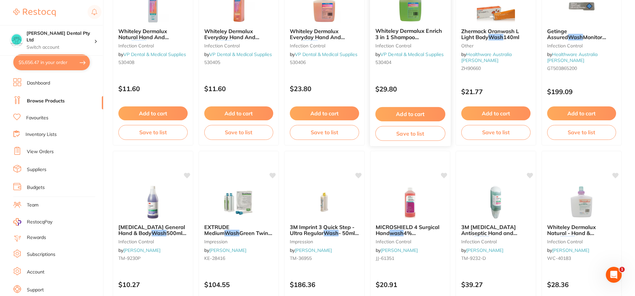
scroll to position [563, 0]
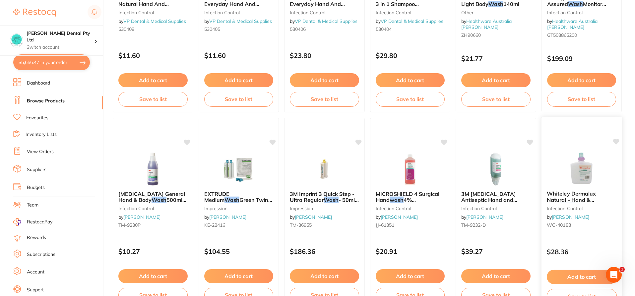
click at [580, 191] on span "Whiteley Dermalux Natural - Hand & Body" at bounding box center [570, 199] width 49 height 19
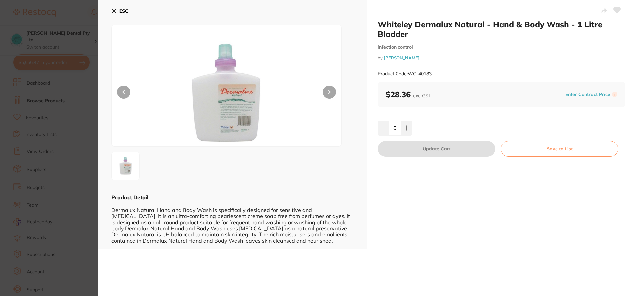
click at [118, 13] on button "ESC" at bounding box center [119, 10] width 17 height 11
